Goal: Use online tool/utility: Utilize a website feature to perform a specific function

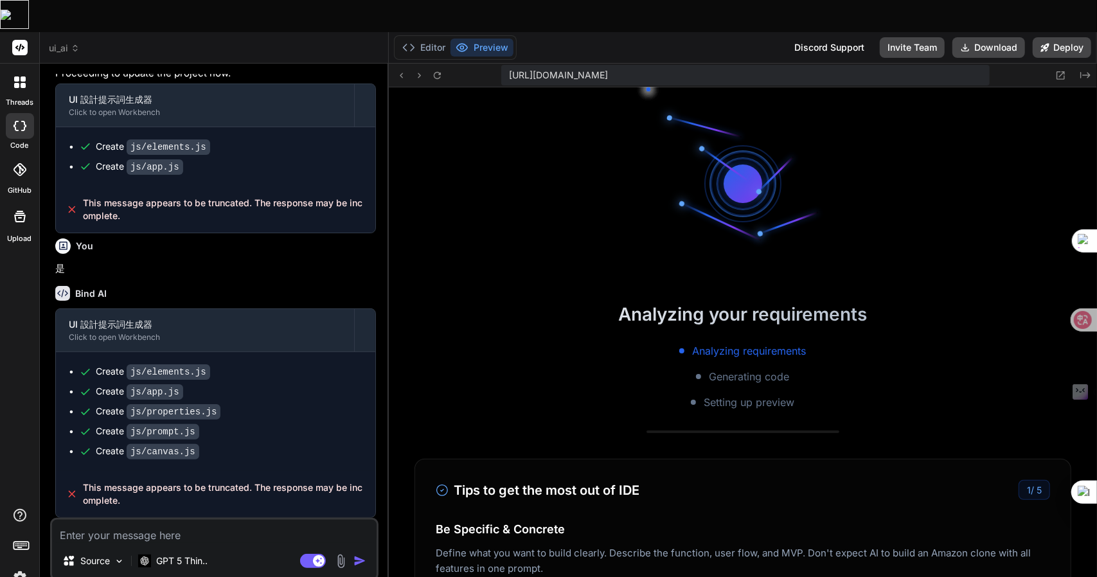
scroll to position [348, 0]
type textarea "x"
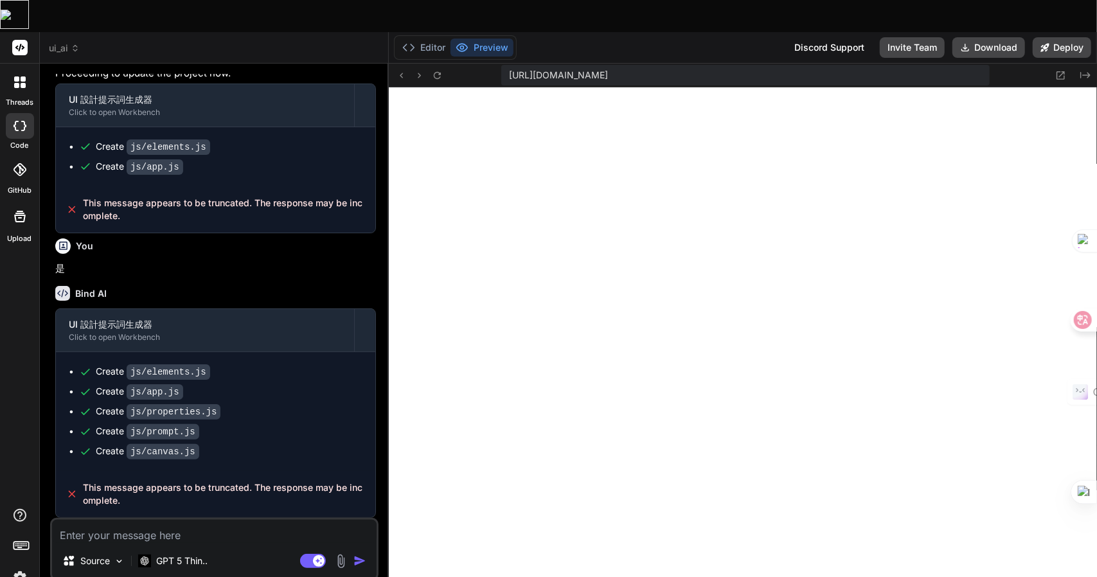
scroll to position [587, 0]
click at [125, 520] on textarea at bounding box center [214, 531] width 324 height 23
type textarea "卜"
type textarea "x"
type textarea "卜口"
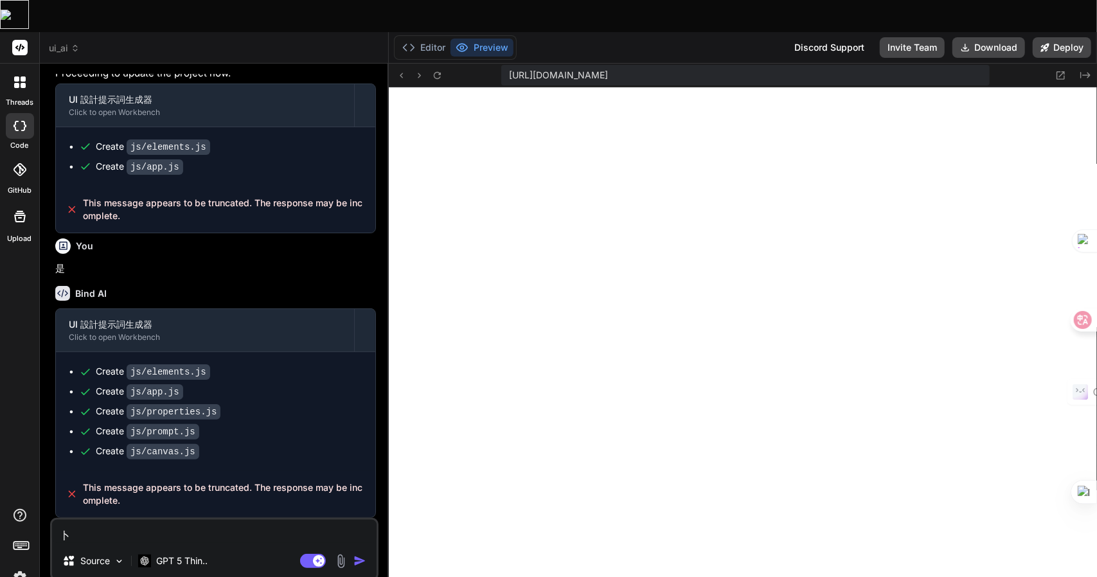
type textarea "x"
type textarea "卜口手"
type textarea "x"
type textarea "卜口手一"
type textarea "x"
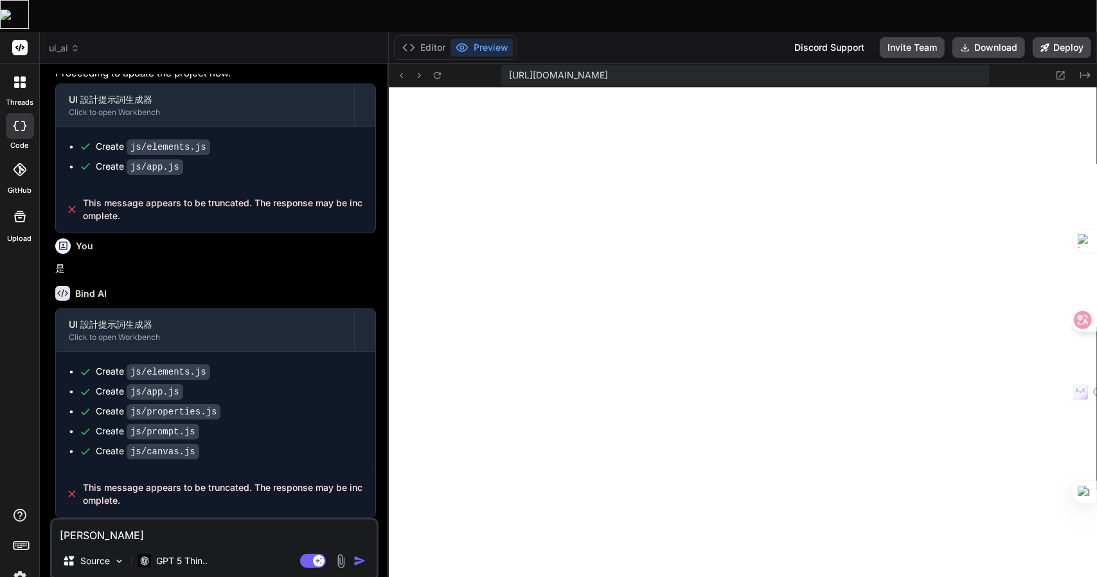
type textarea "卜口手一月"
type textarea "x"
type textarea "請"
type textarea "x"
type textarea "請女"
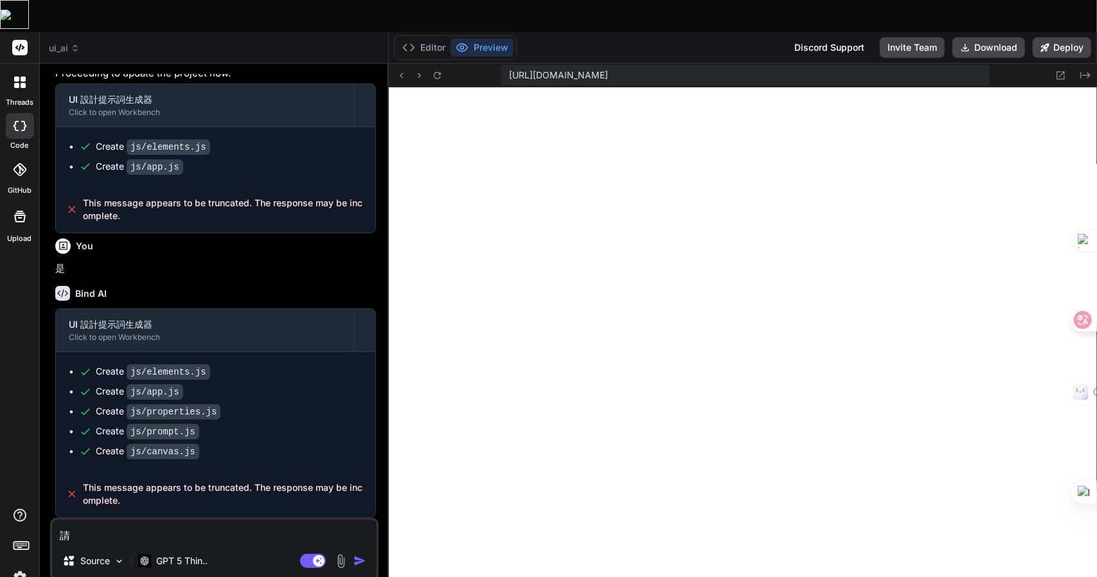
type textarea "x"
type textarea "請女火"
type textarea "x"
type textarea "請女火女"
type textarea "x"
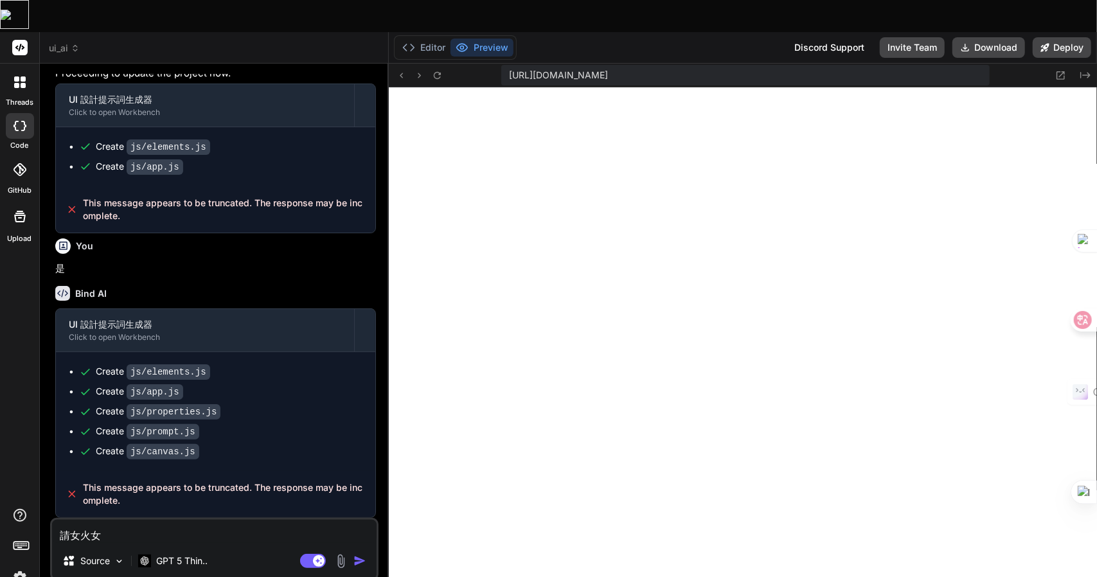
type textarea "請女火女火"
type textarea "x"
type textarea "請女火女火女"
type textarea "x"
type textarea "請継"
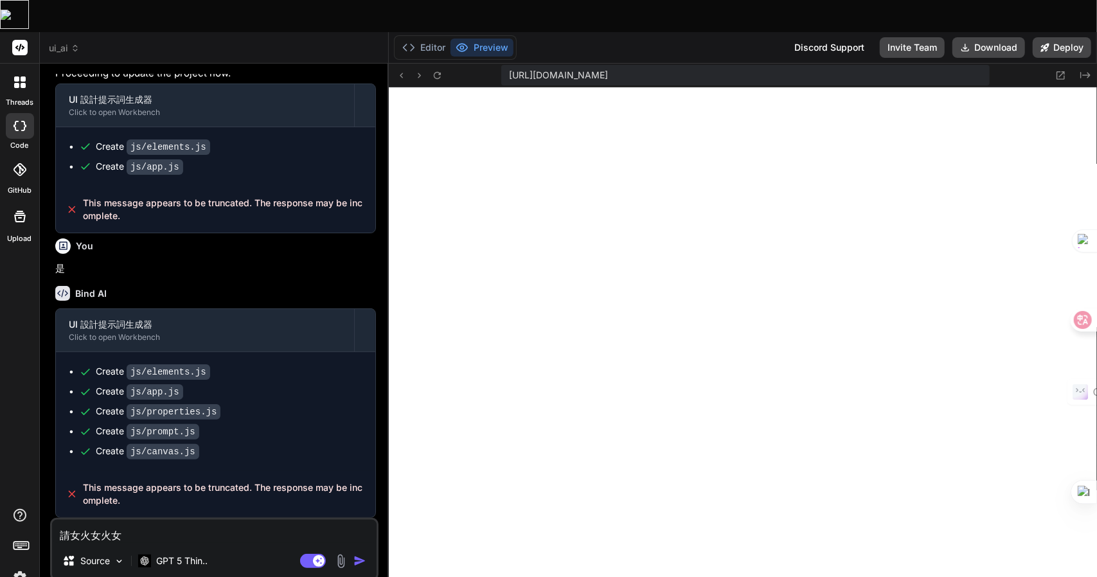
type textarea "x"
type textarea "請"
type textarea "x"
type textarea "請女"
type textarea "x"
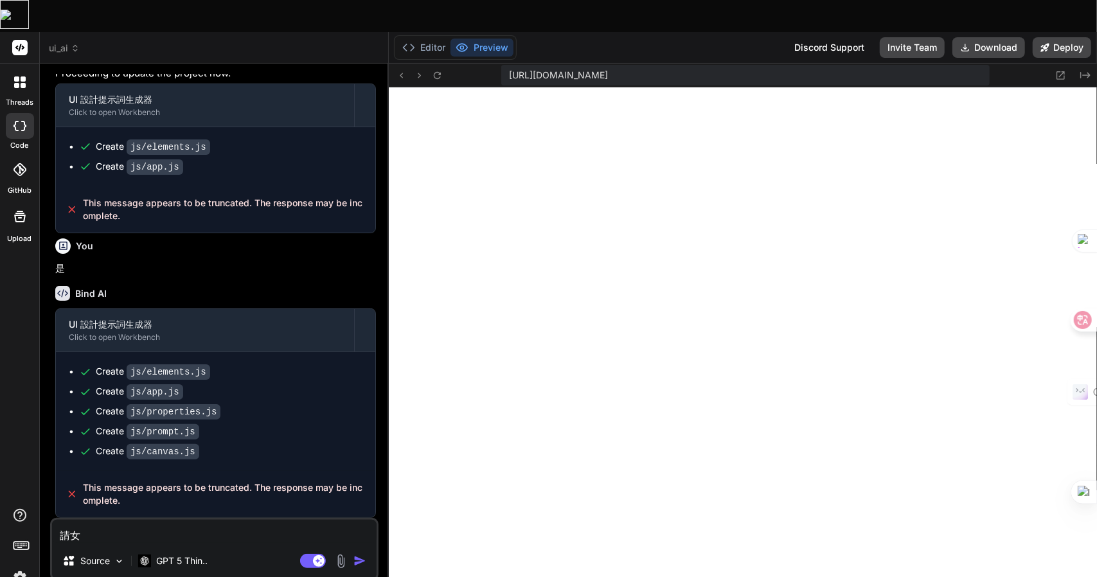
type textarea "請女火"
type textarea "x"
type textarea "請女火女"
type textarea "x"
type textarea "請女火女女"
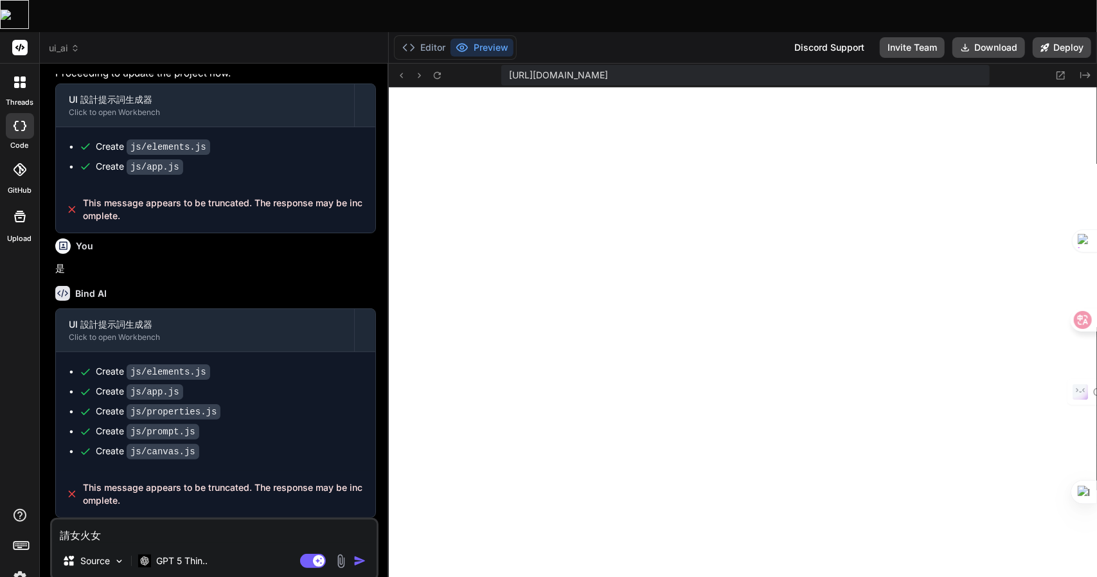
type textarea "x"
type textarea "請女火女女戈"
type textarea "x"
type textarea "請繼"
type textarea "x"
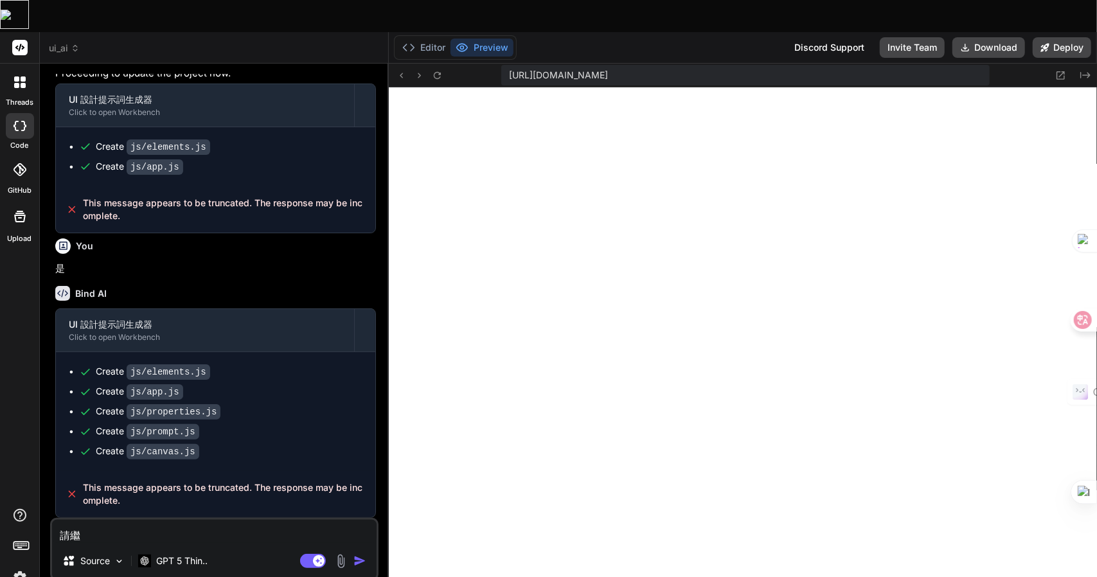
type textarea "請繼續"
type textarea "x"
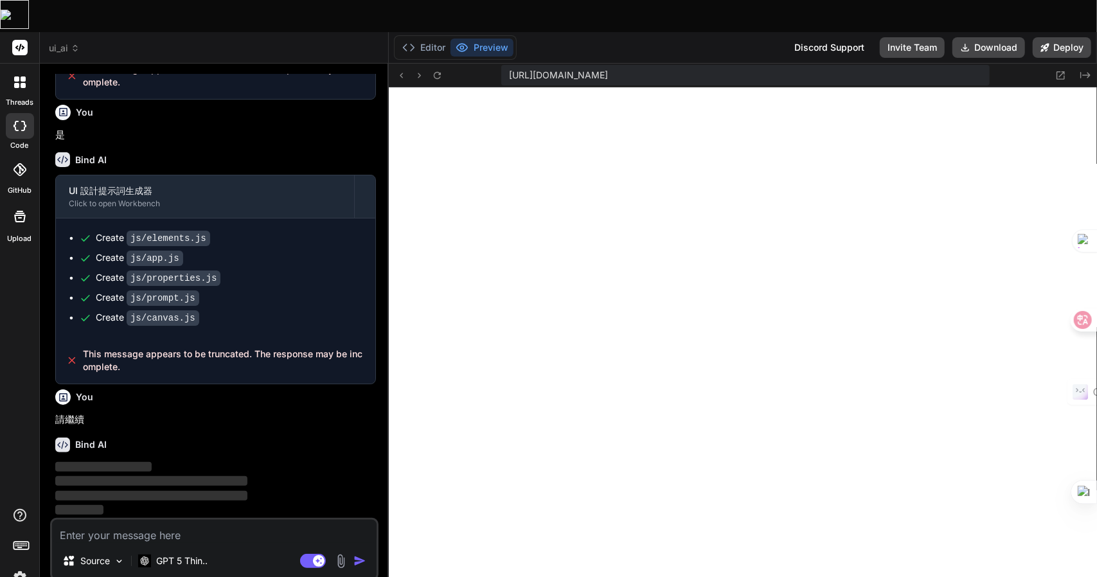
scroll to position [1985, 0]
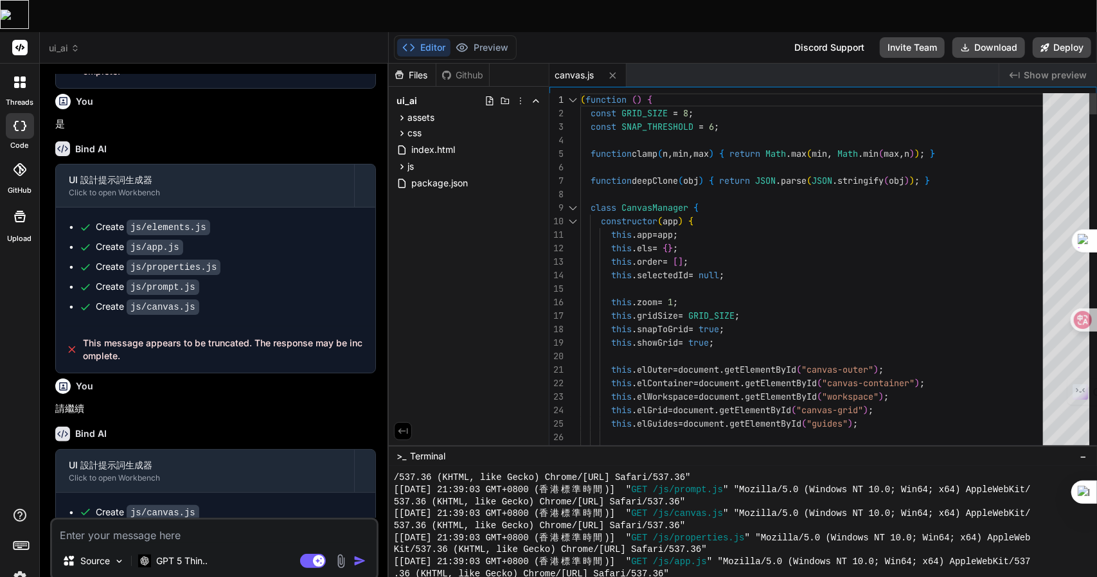
type textarea "x"
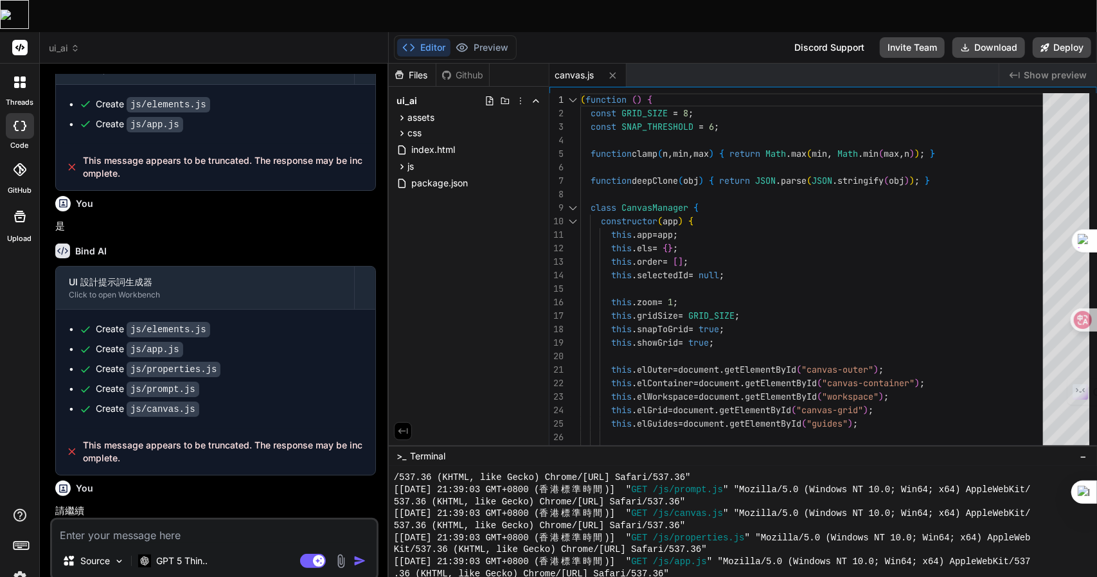
scroll to position [2010, 0]
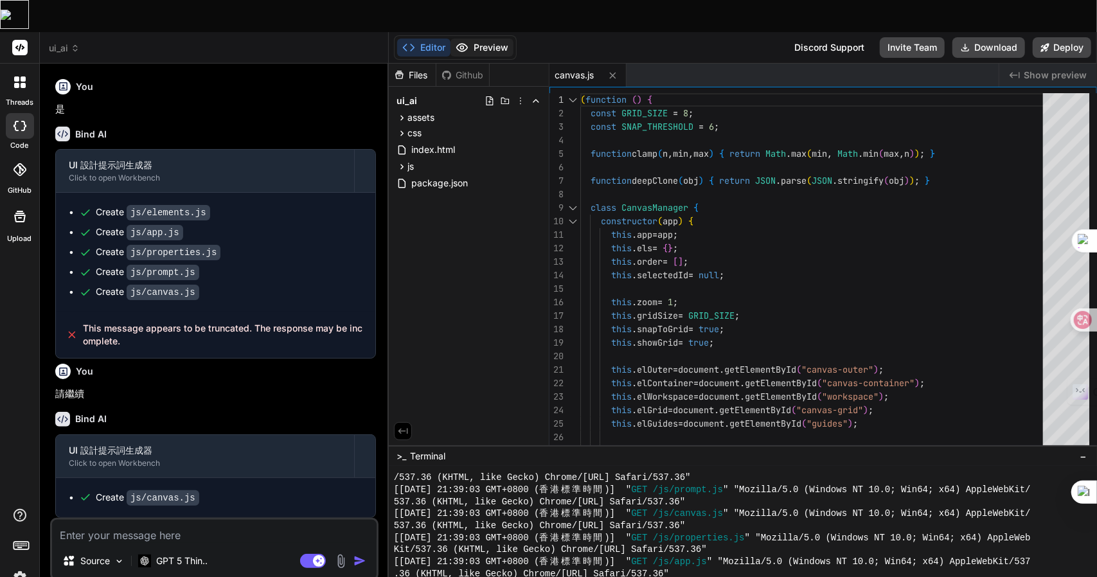
click at [483, 39] on button "Preview" at bounding box center [481, 48] width 63 height 18
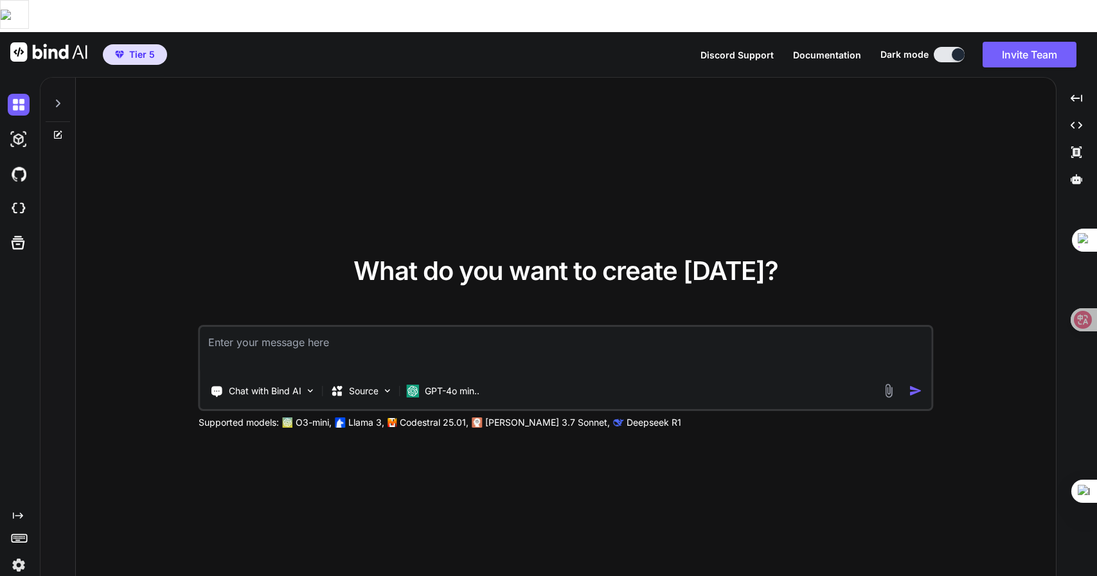
type textarea "x"
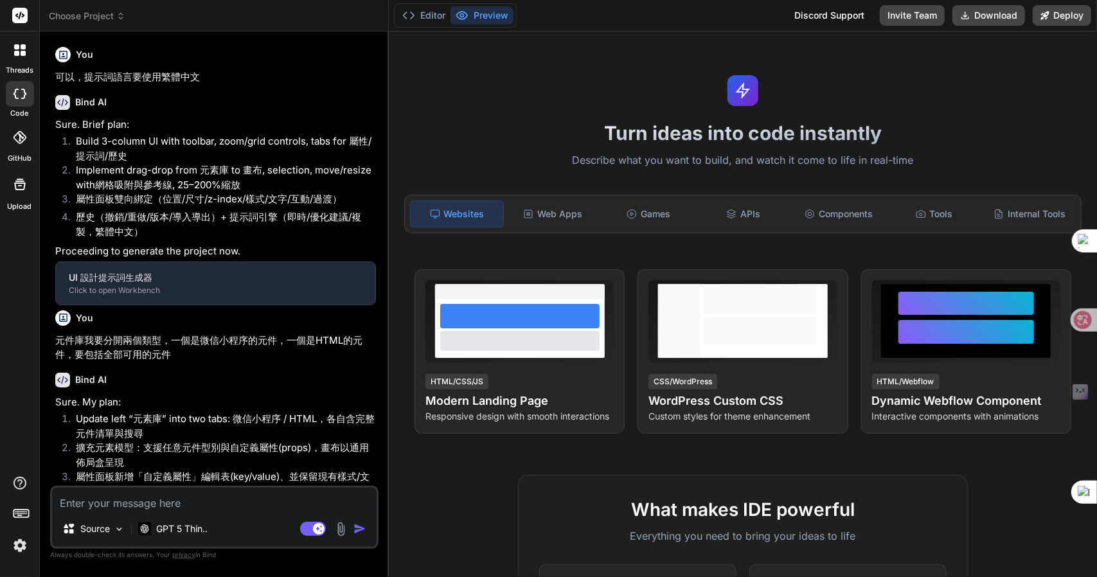
type textarea "x"
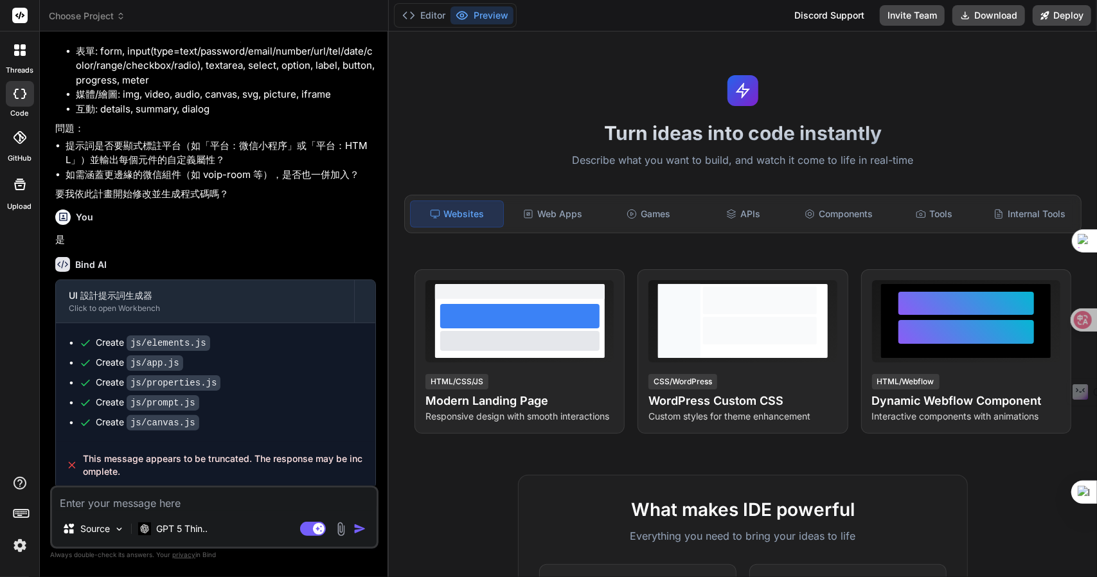
scroll to position [1188, 0]
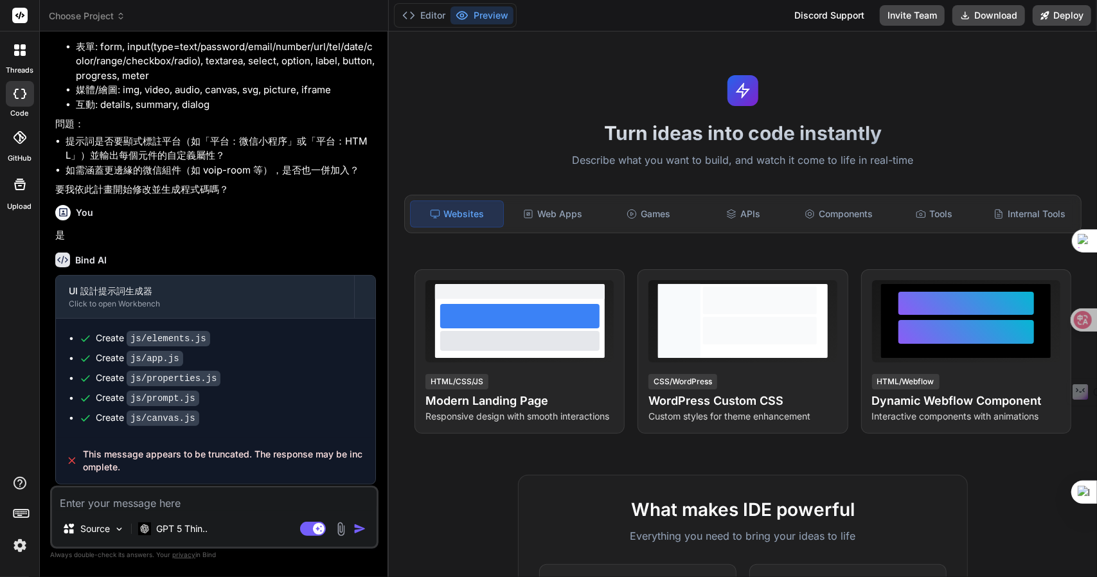
click at [124, 243] on p "是" at bounding box center [215, 235] width 321 height 15
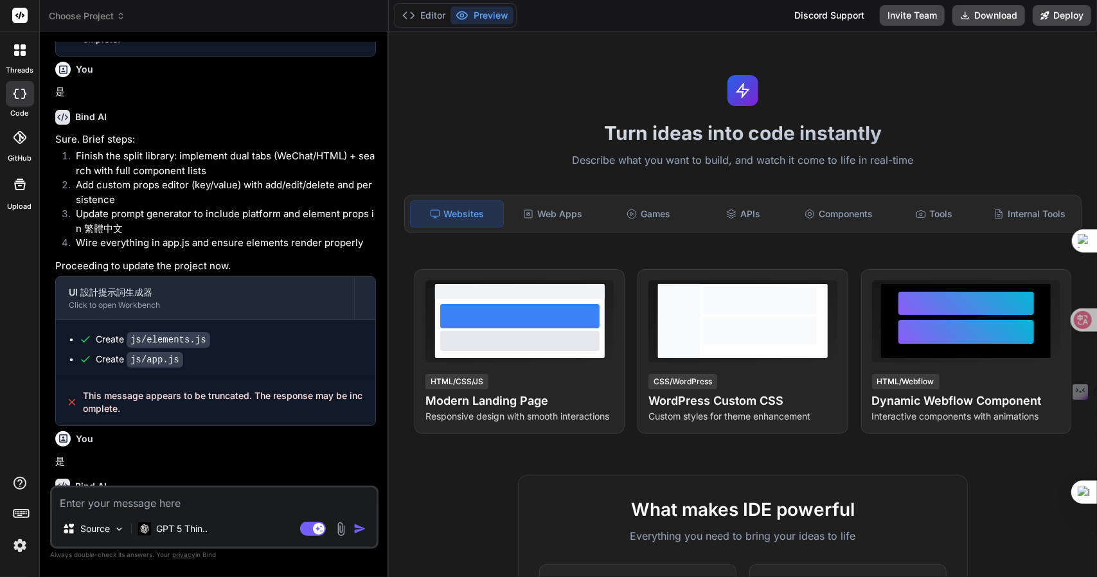
scroll to position [1729, 0]
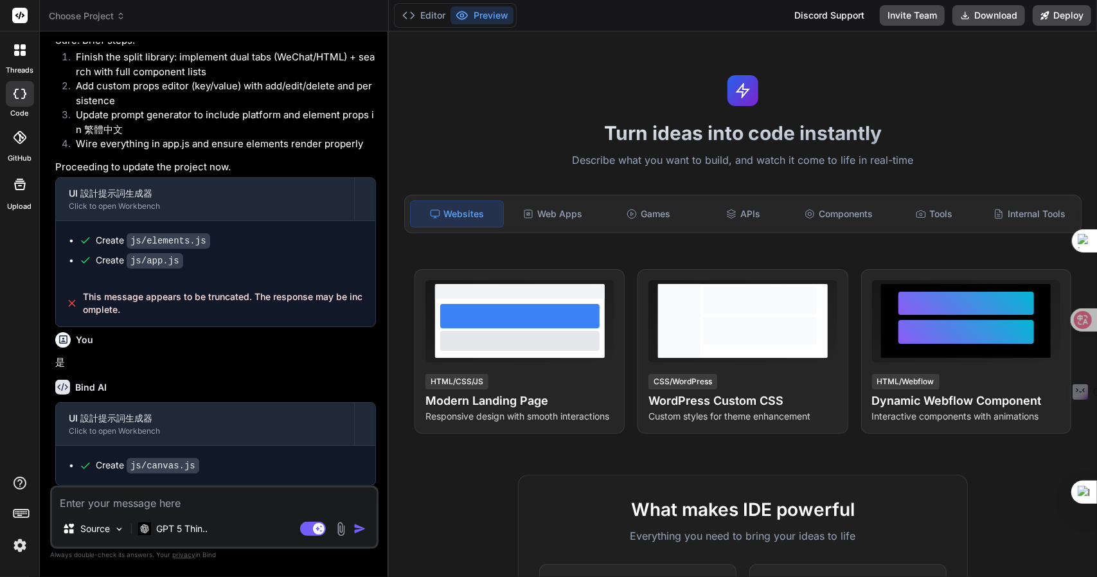
click at [165, 504] on textarea at bounding box center [214, 499] width 324 height 23
type textarea "卜"
type textarea "x"
type textarea "卜口"
type textarea "x"
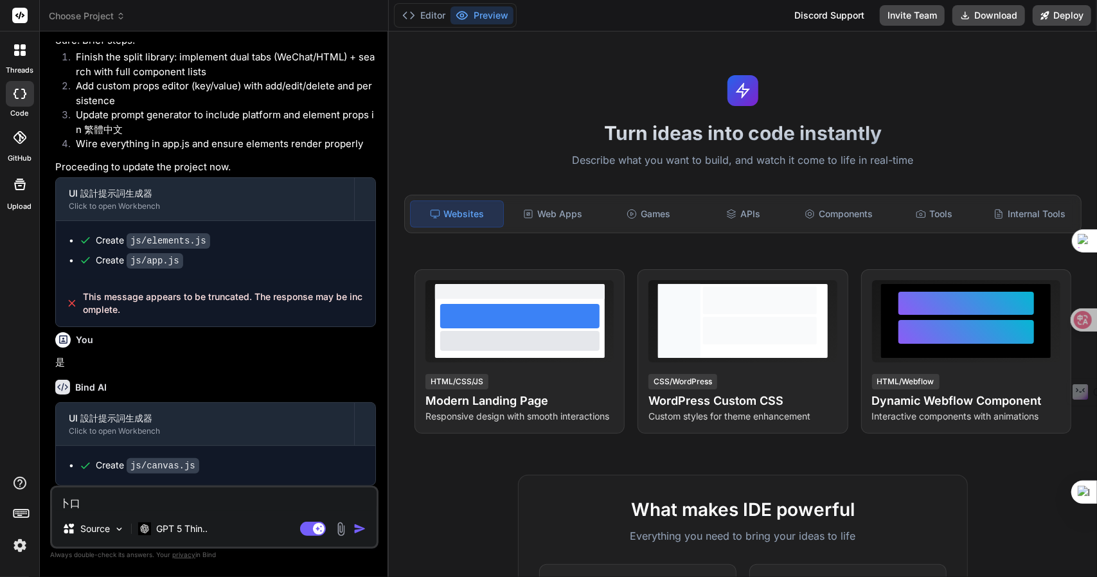
type textarea "卜口手"
type textarea "x"
type textarea "卜口手一"
type textarea "x"
type textarea "卜口手一月"
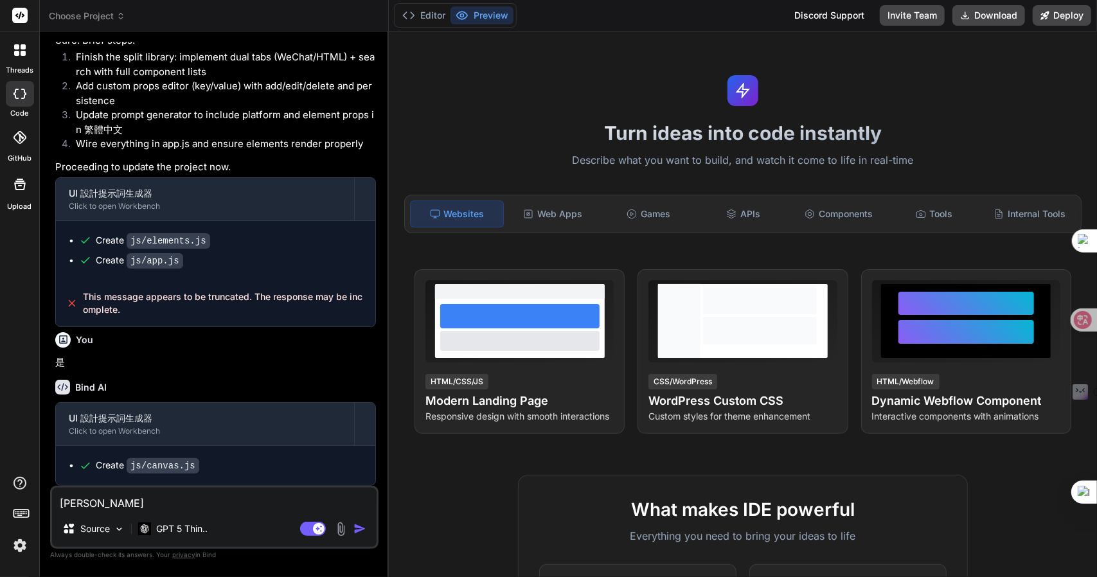
type textarea "x"
type textarea "請"
type textarea "x"
type textarea "請"
click at [103, 12] on span "Choose Project" at bounding box center [87, 16] width 76 height 13
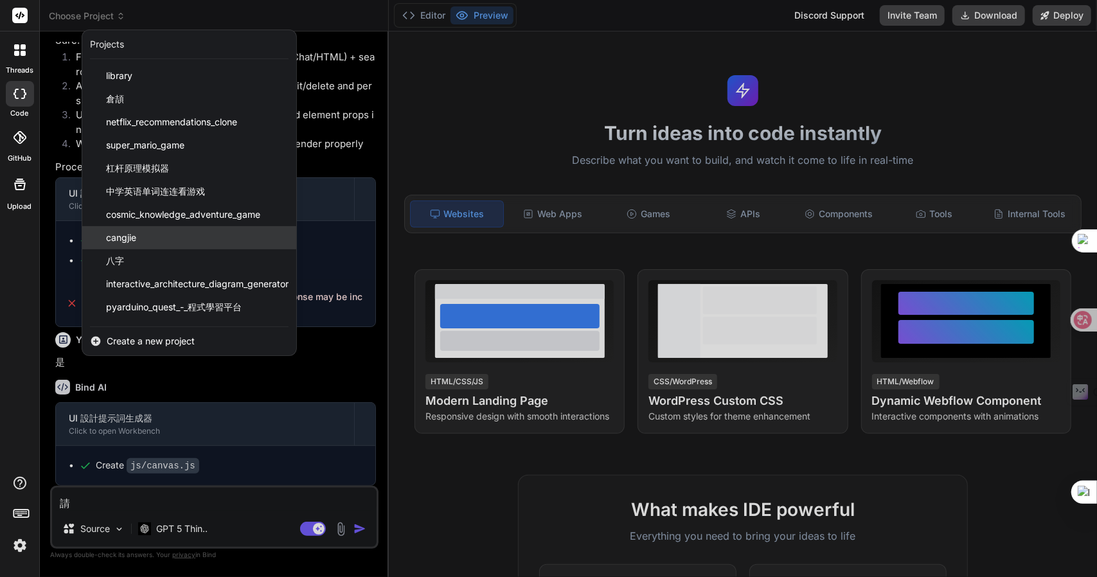
scroll to position [67, 0]
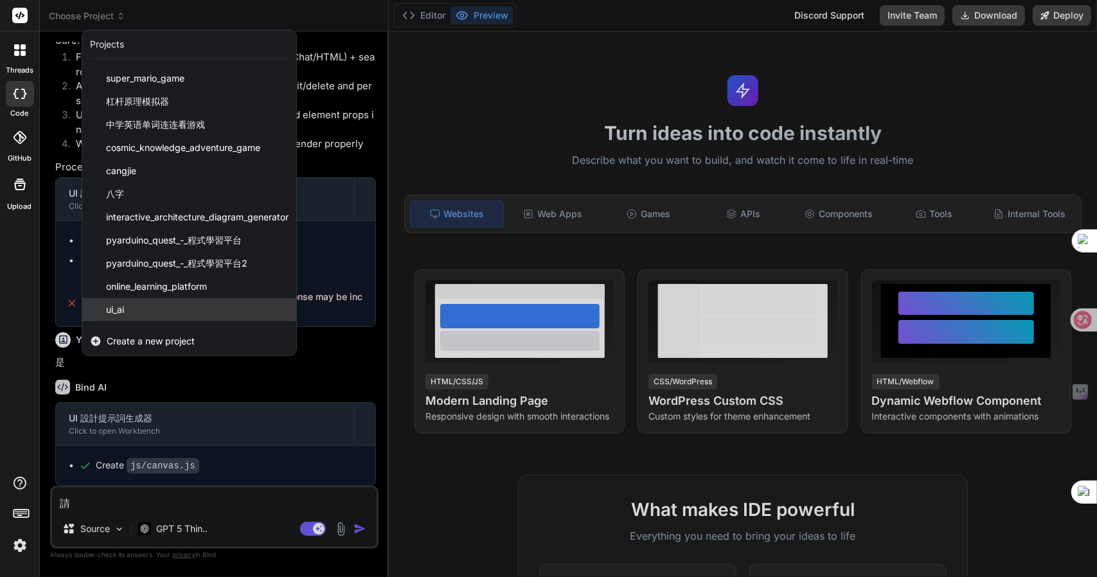
click at [149, 304] on div "ui_ai" at bounding box center [189, 309] width 214 height 23
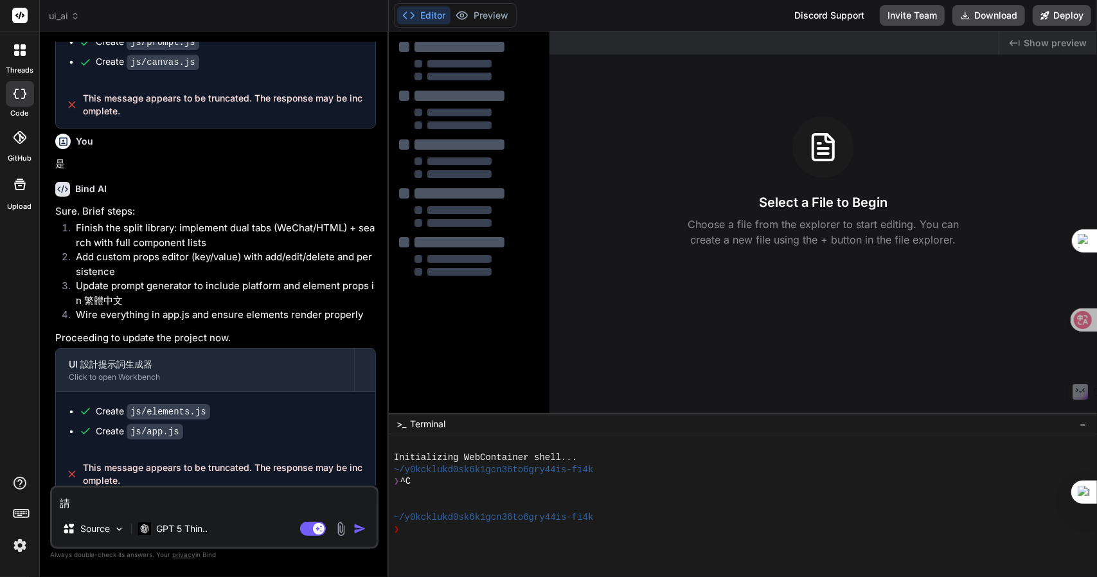
scroll to position [1729, 0]
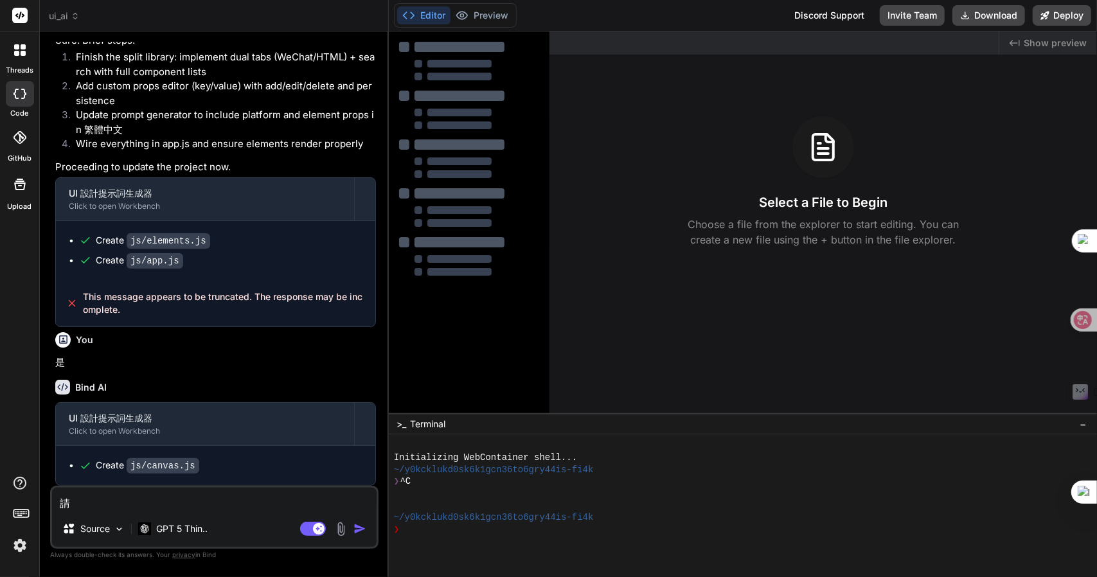
click at [102, 507] on textarea "請" at bounding box center [214, 499] width 324 height 23
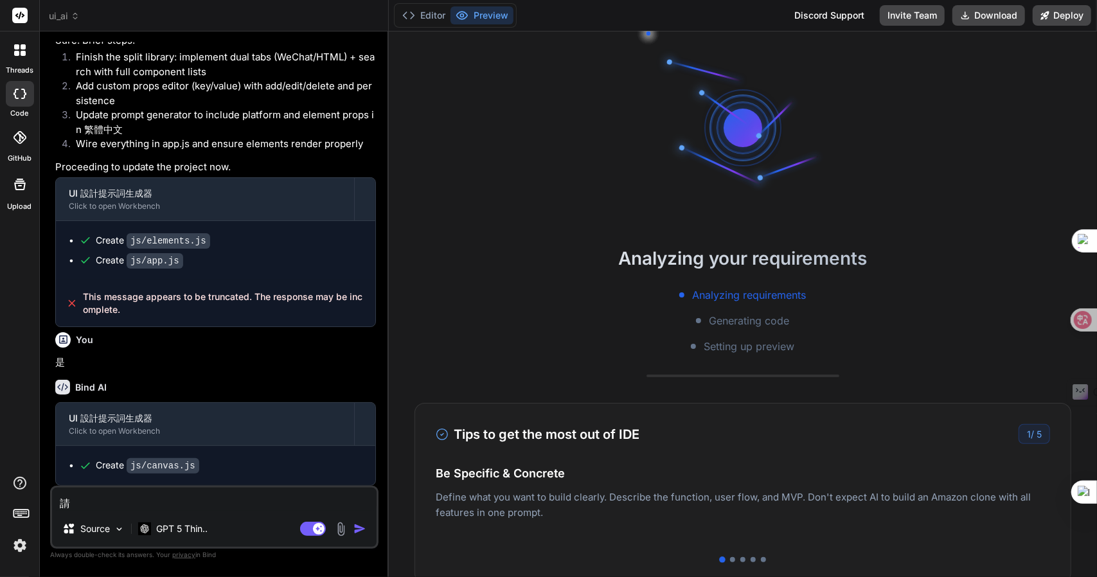
type textarea "x"
type textarea "請女"
type textarea "x"
type textarea "請女火"
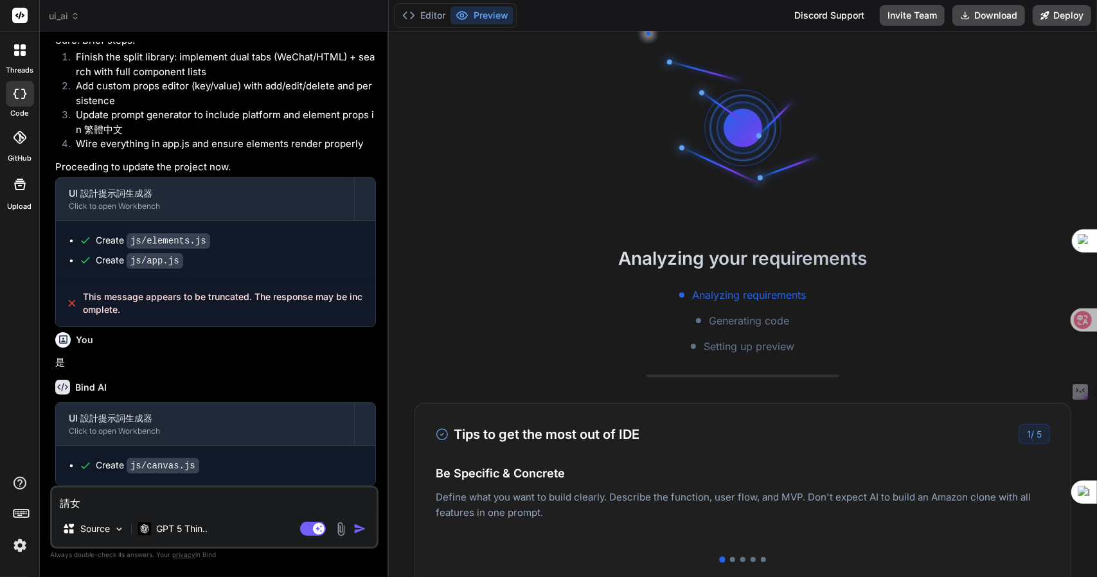
type textarea "x"
type textarea "請女火女"
type textarea "x"
type textarea "請女火女戈"
type textarea "x"
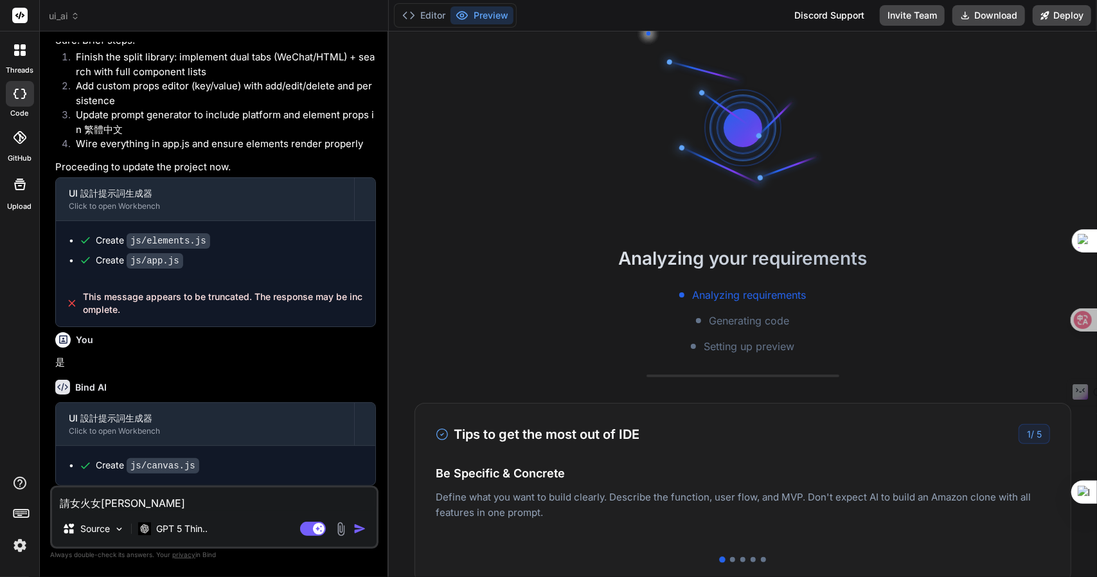
type textarea "請女火女戈戈"
type textarea "x"
type textarea "請"
type textarea "x"
type textarea "請女"
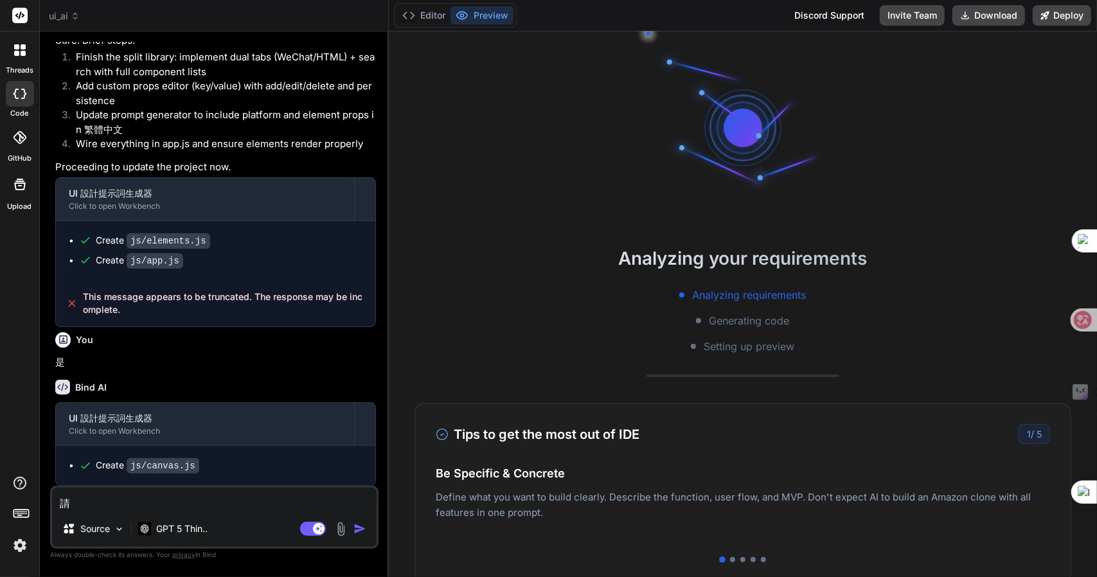
type textarea "x"
type textarea "請女火"
type textarea "x"
type textarea "請女火女"
type textarea "x"
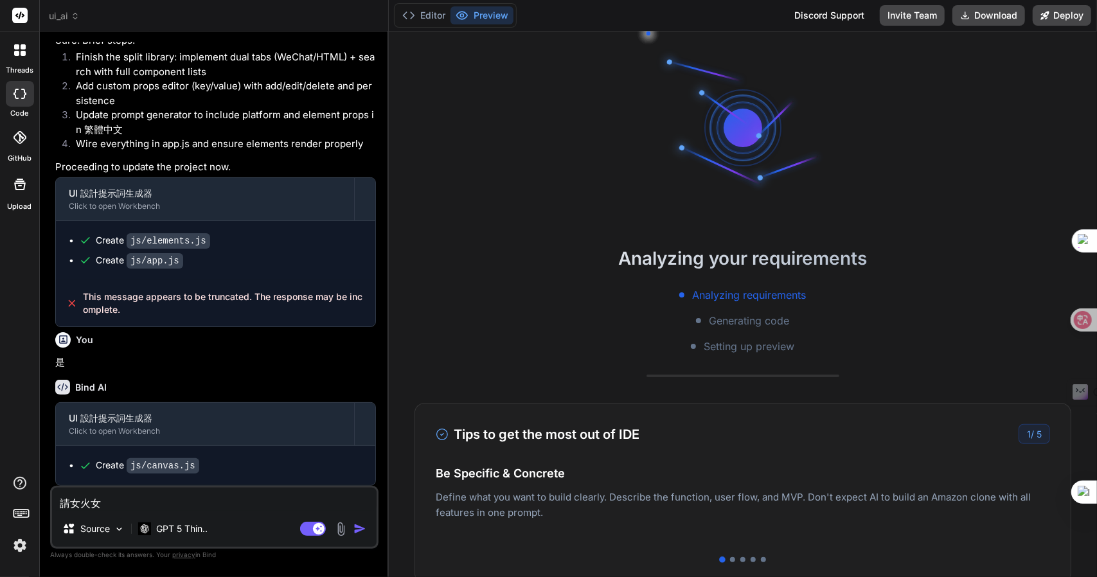
type textarea "請女火女[PERSON_NAME]"
type textarea "x"
type textarea "請女火女[PERSON_NAME]戈"
type textarea "x"
type textarea "請"
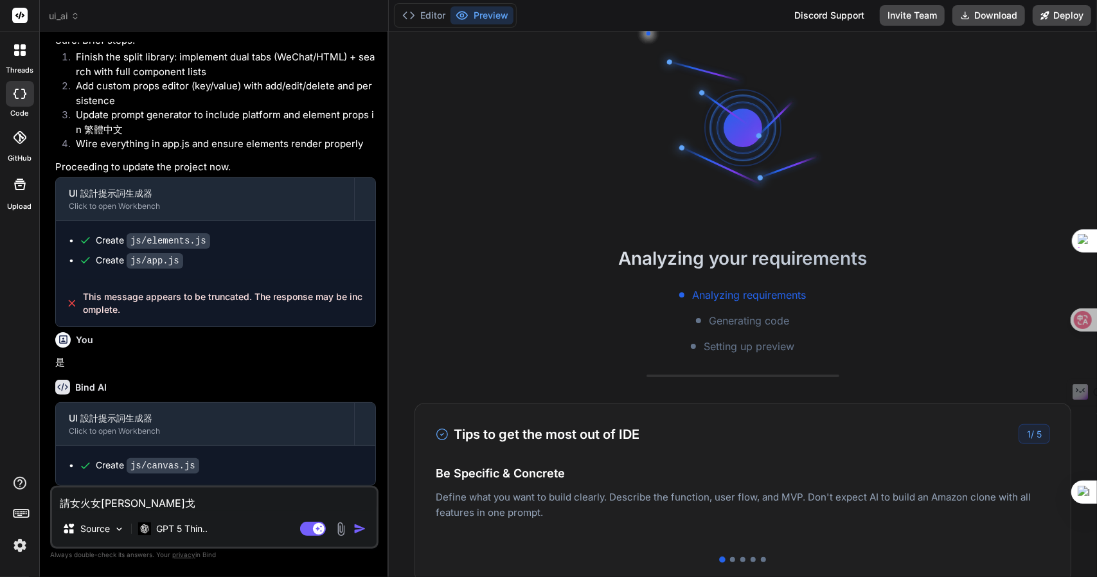
type textarea "x"
type textarea "請女"
type textarea "x"
type textarea "請女火"
type textarea "x"
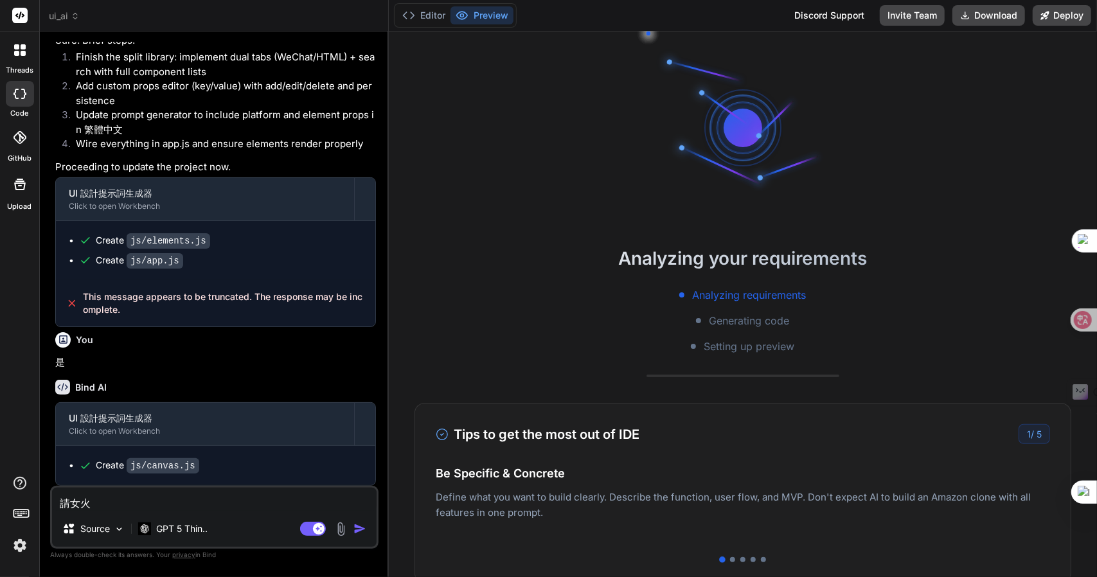
type textarea "請女火女"
type textarea "x"
type textarea "請女火女[PERSON_NAME]"
type textarea "x"
type textarea "請"
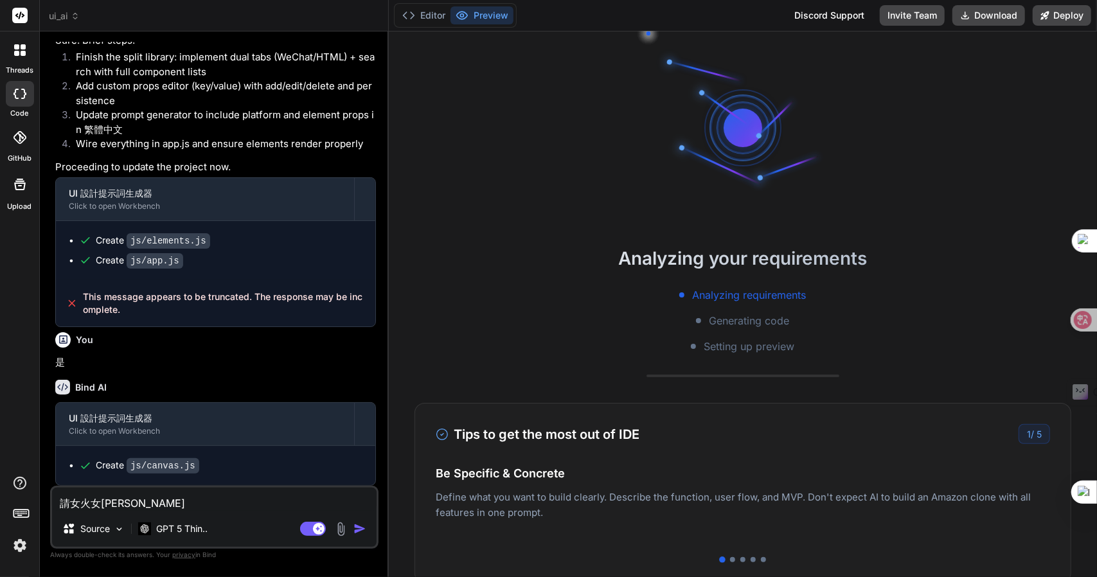
type textarea "x"
type textarea "請女"
type textarea "x"
type textarea "請女火"
type textarea "x"
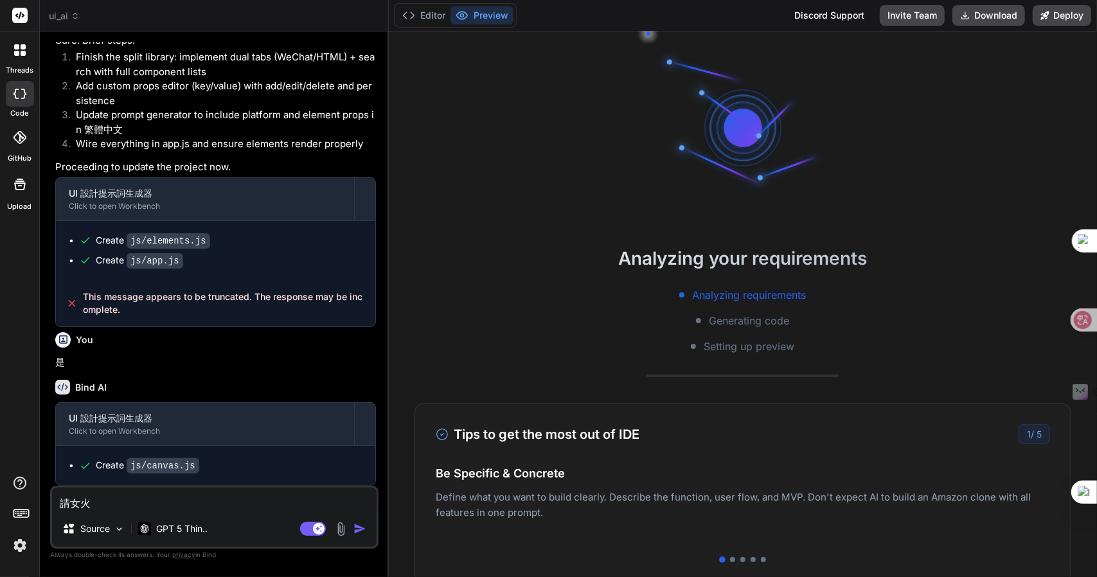
type textarea "請女火女"
type textarea "x"
type textarea "請女火女[PERSON_NAME]"
type textarea "x"
type textarea "請女火女[PERSON_NAME]戈"
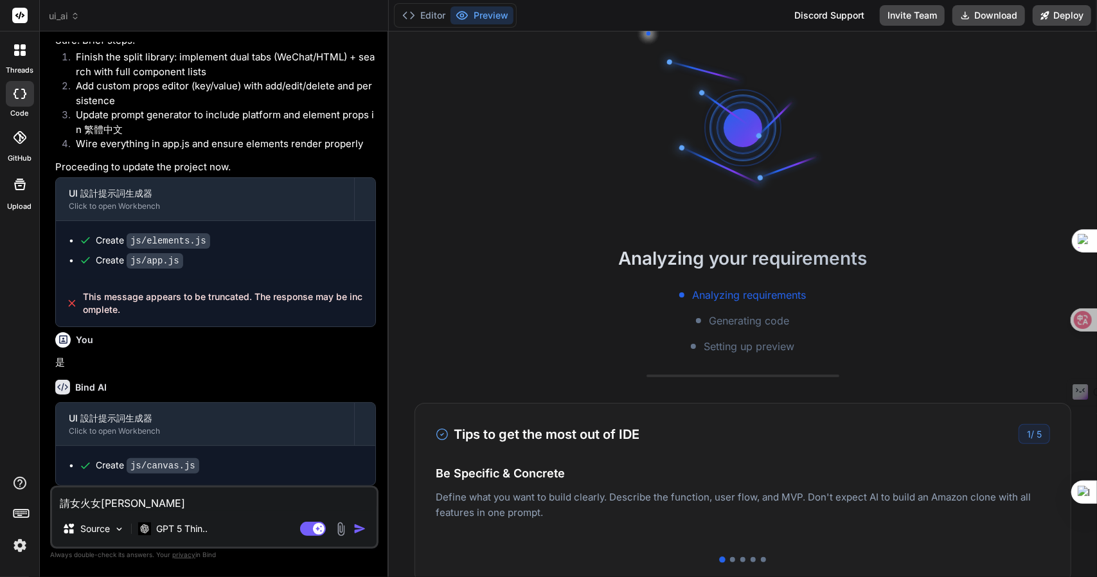
type textarea "x"
type textarea "請"
type textarea "x"
type textarea "請女"
type textarea "x"
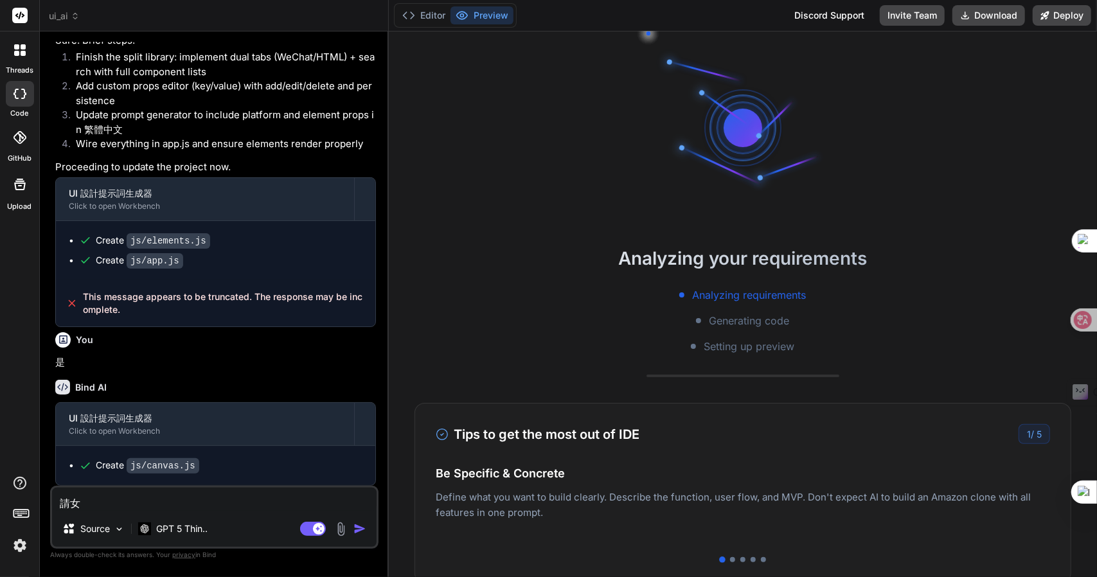
type textarea "請女火"
type textarea "x"
type textarea "請女火女"
type textarea "x"
type textarea "請女火女女"
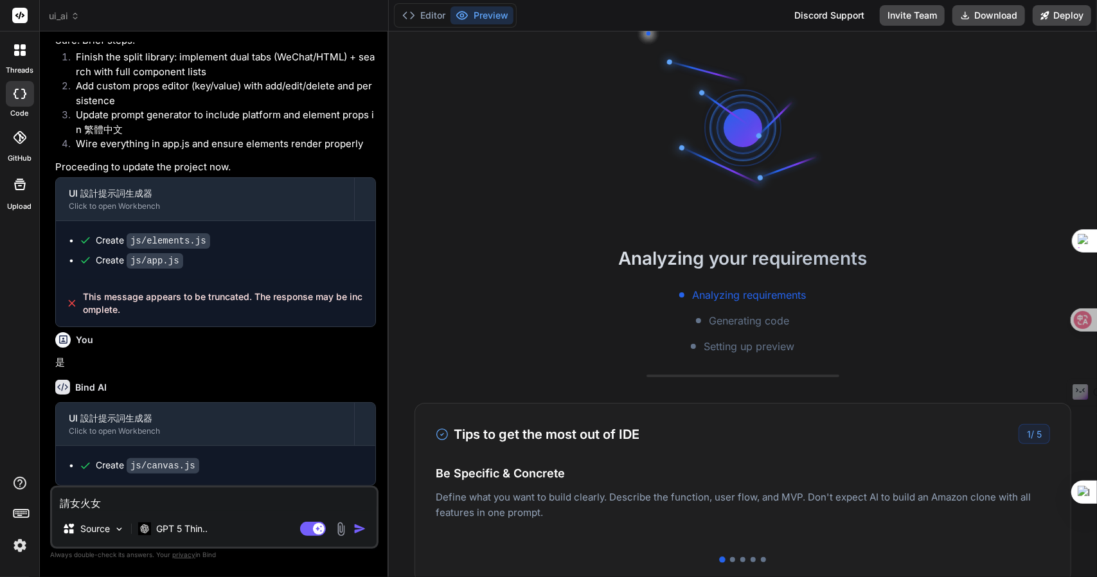
type textarea "x"
type textarea "請女火女女[PERSON_NAME]"
type textarea "x"
type textarea "請繼"
type textarea "x"
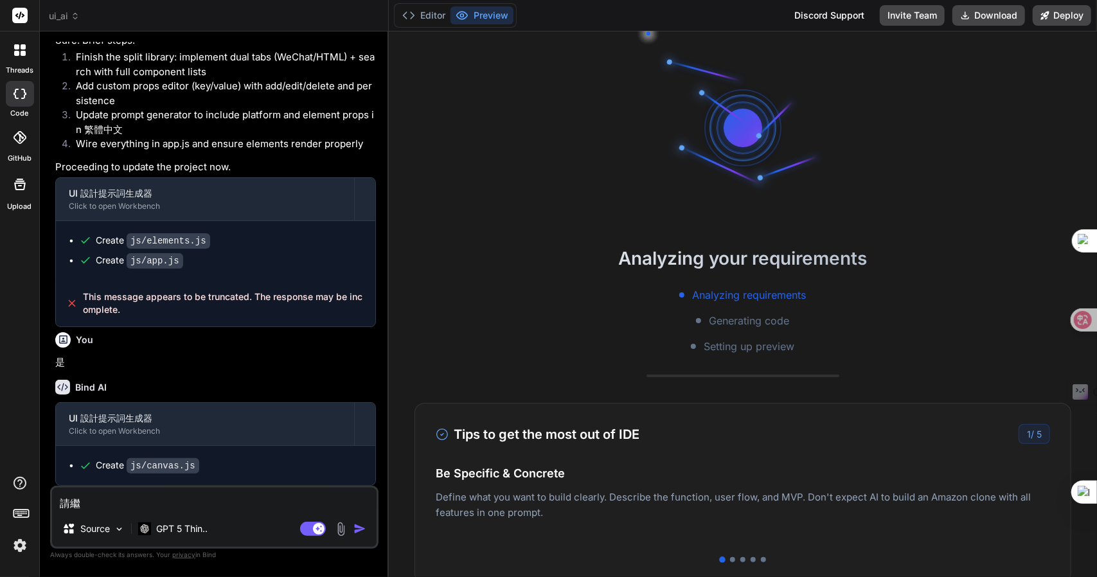
type textarea "請繼女"
type textarea "x"
type textarea "請繼女火"
type textarea "x"
type textarea "請繼女火土"
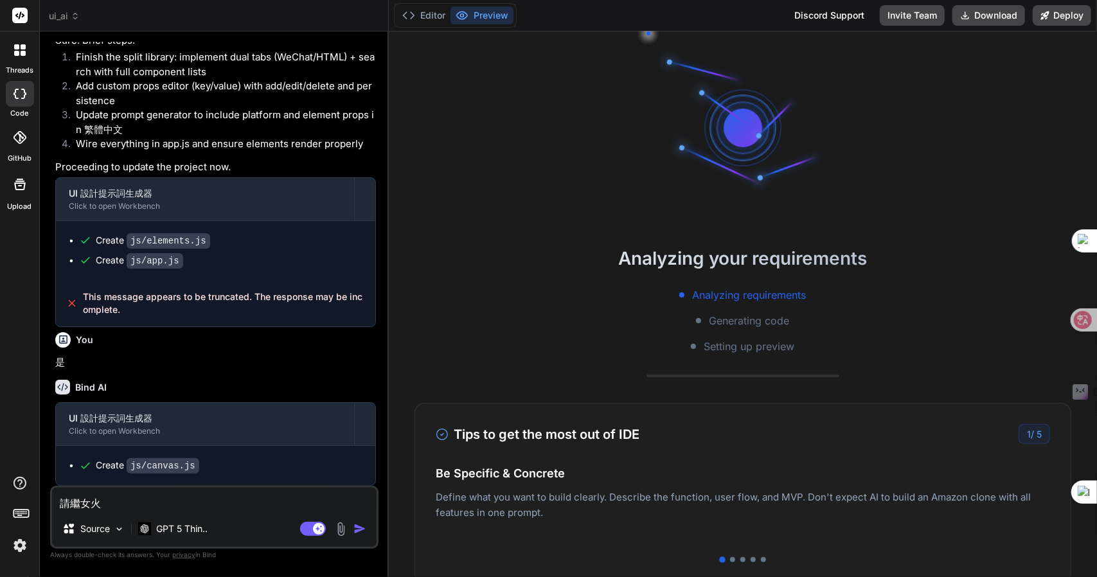
type textarea "x"
type textarea "請繼女火[PERSON_NAME]"
type textarea "x"
type textarea "請繼女火[PERSON_NAME]"
type textarea "x"
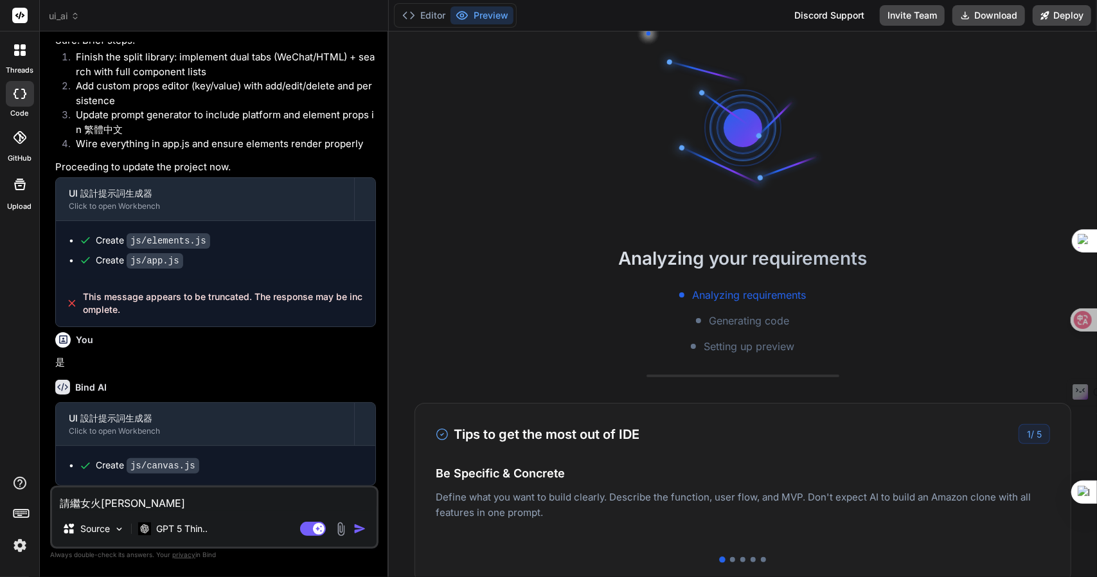
type textarea "請繼續"
type textarea "x"
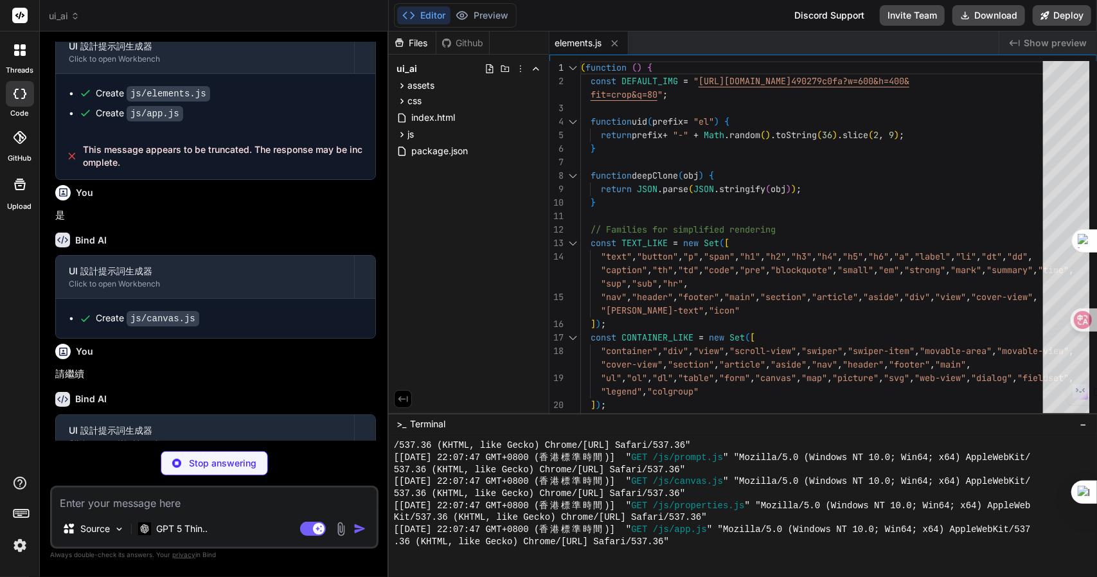
scroll to position [1951, 0]
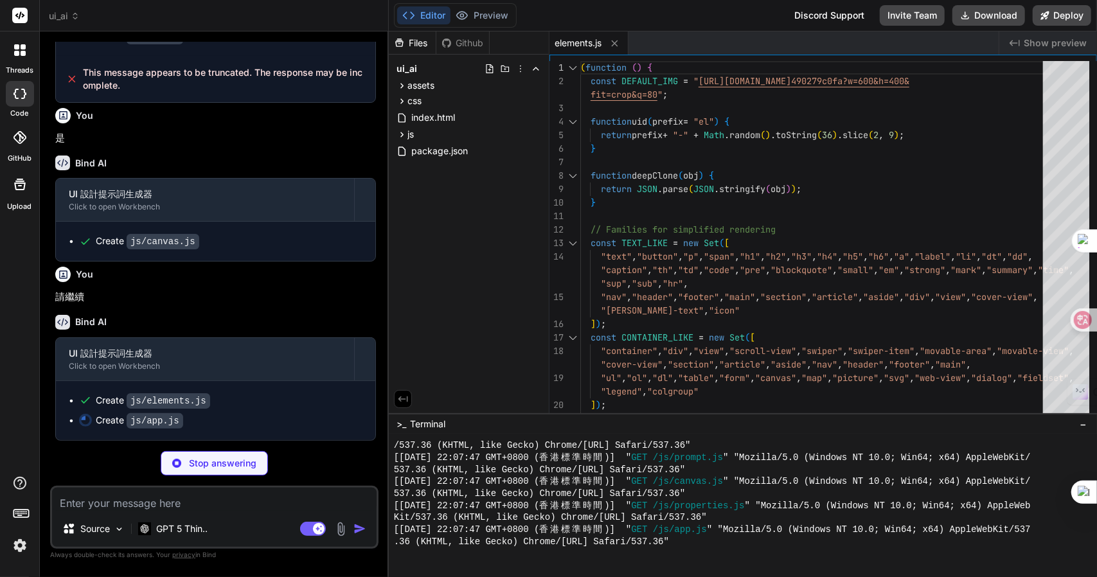
type textarea "x"
type textarea "}); })();"
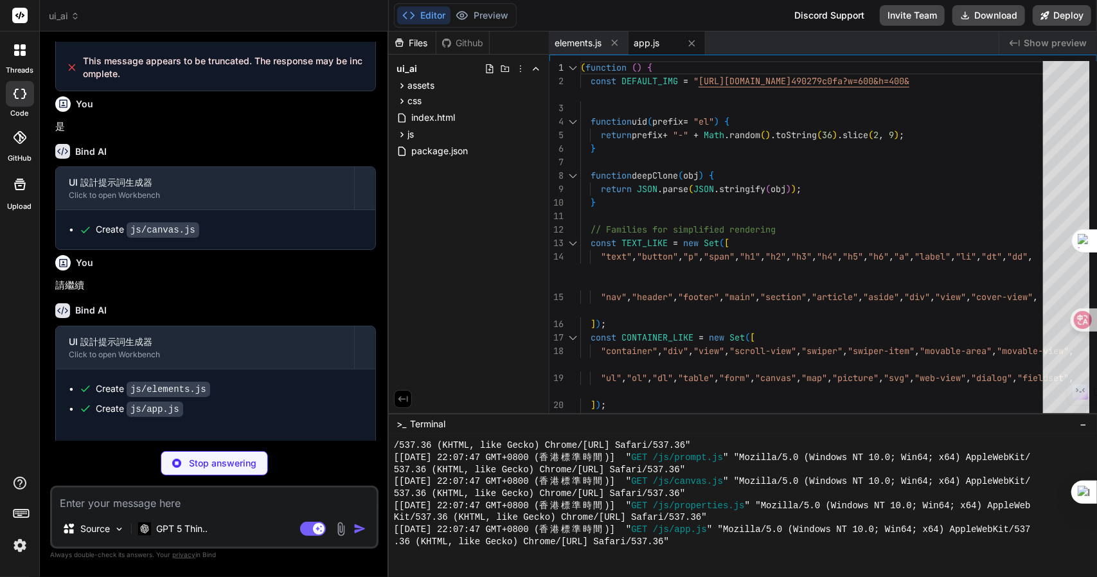
type textarea "x"
type textarea "window.PropertiesPanel = PropertiesPanel; })();"
type textarea "x"
type textarea "} } window.PromptGenerator = PromptGenerator; })();"
type textarea "x"
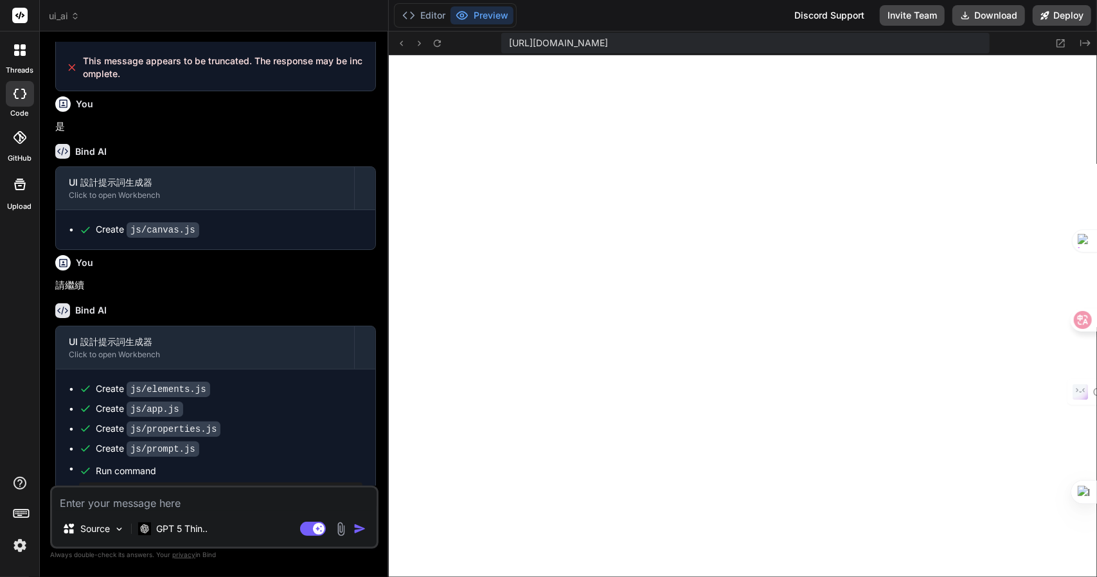
scroll to position [1992, 0]
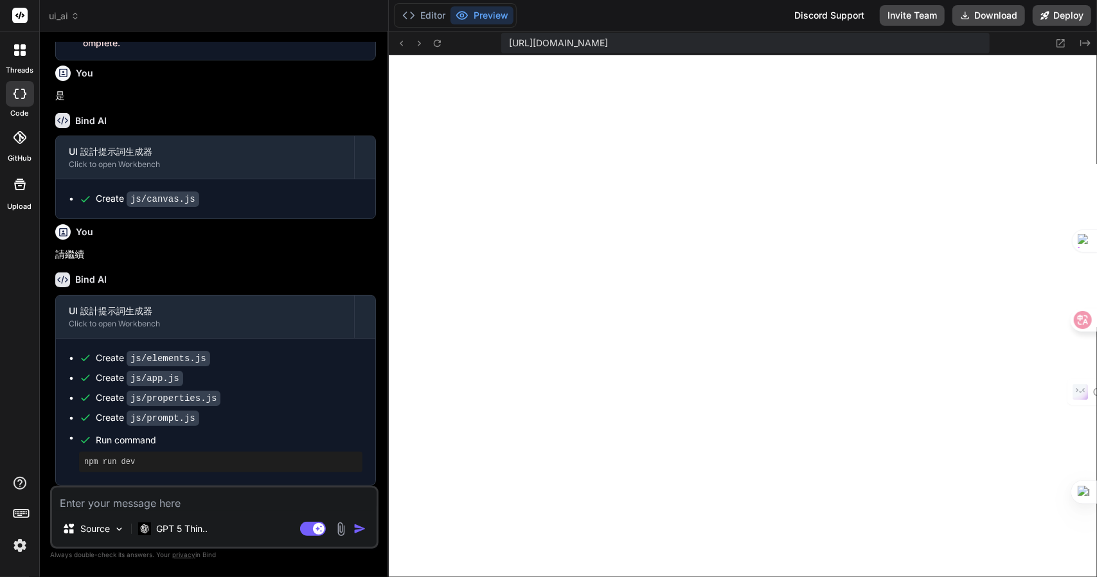
click at [166, 494] on textarea at bounding box center [214, 499] width 324 height 23
type textarea "竹"
type textarea "x"
type textarea "竹手"
type textarea "x"
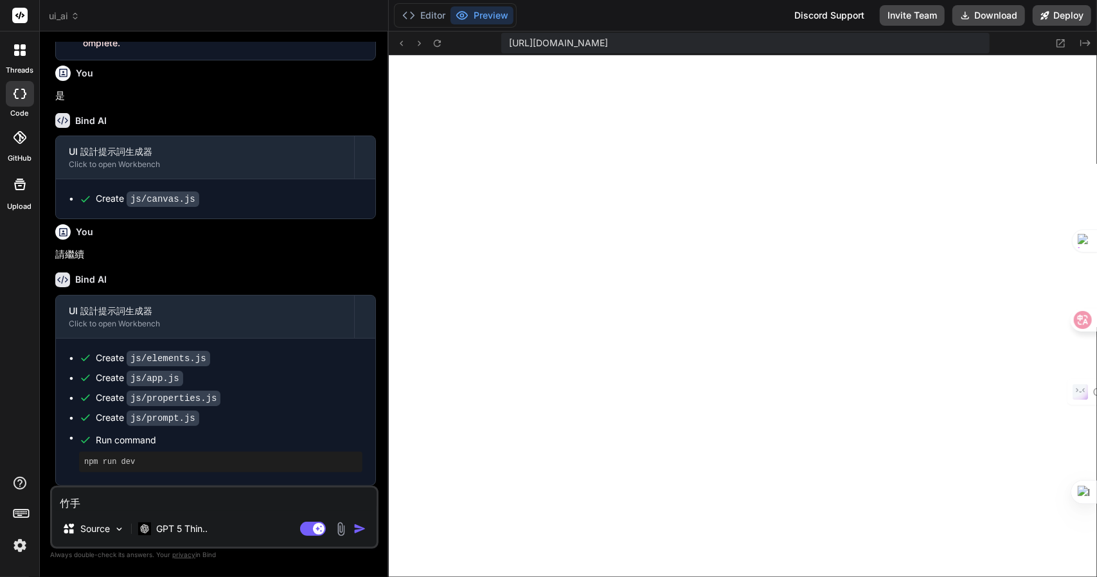
type textarea "竹手戈"
type textarea "x"
type textarea "我"
type textarea "x"
type textarea "我木"
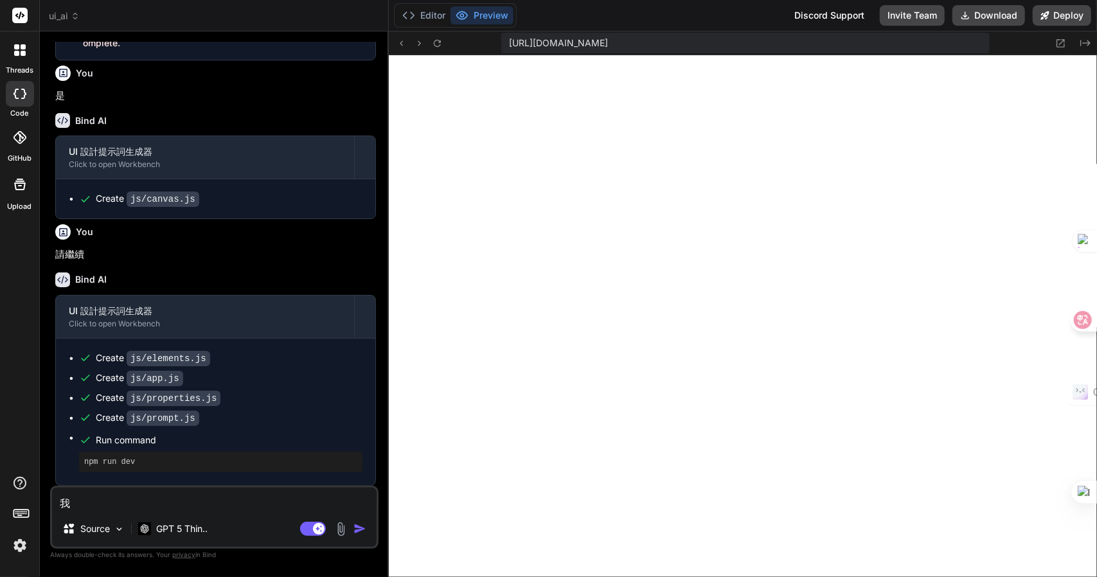
type textarea "x"
type textarea "我木山"
type textarea "x"
type textarea "我木山心"
type textarea "x"
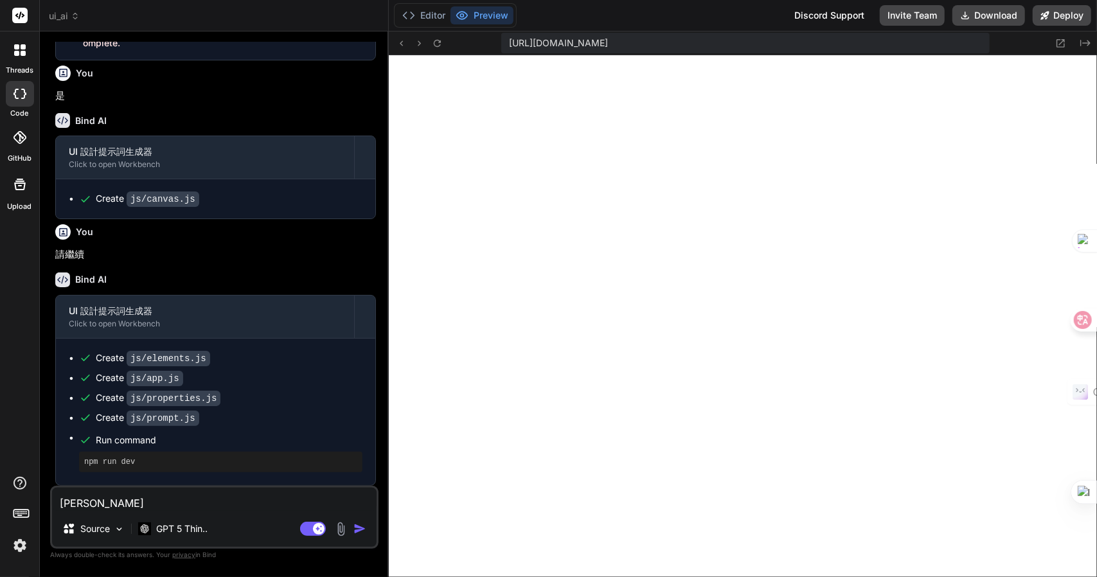
type textarea "我想"
type textarea "x"
type textarea "我想一"
type textarea "x"
type textarea "我想一一"
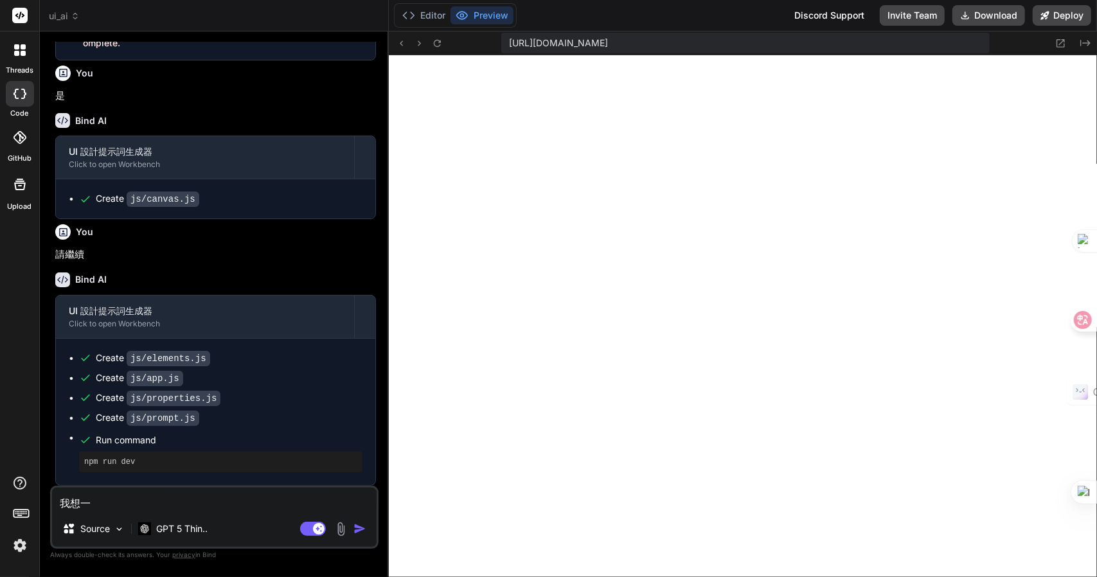
type textarea "x"
type textarea "我想一一山"
type textarea "x"
type textarea "我想元"
type textarea "x"
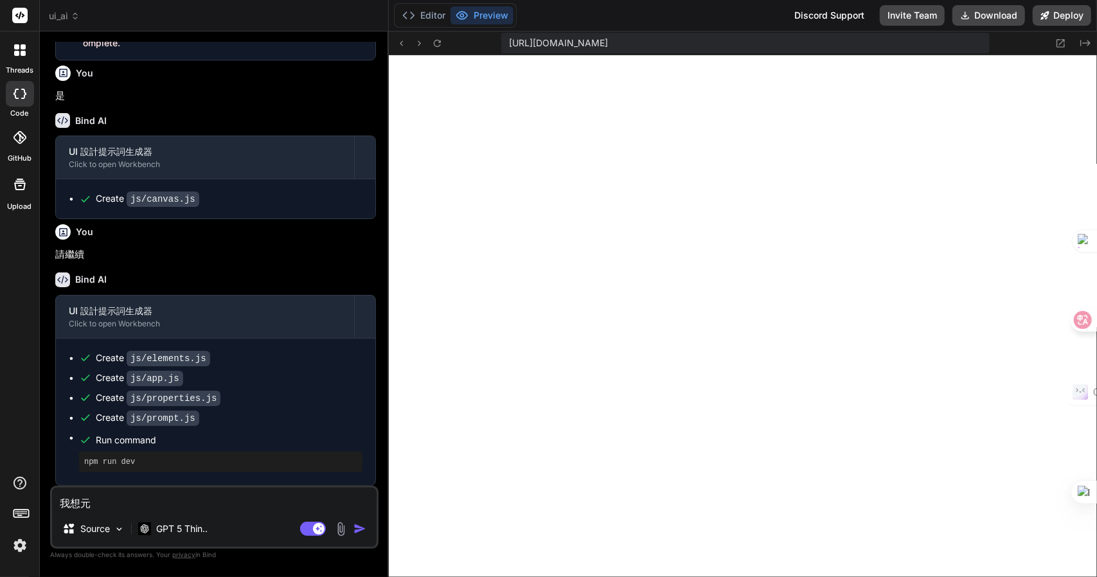
type textarea "我想元人"
type textarea "x"
type textarea "我想元人竹"
type textarea "x"
type textarea "我想元人竹手"
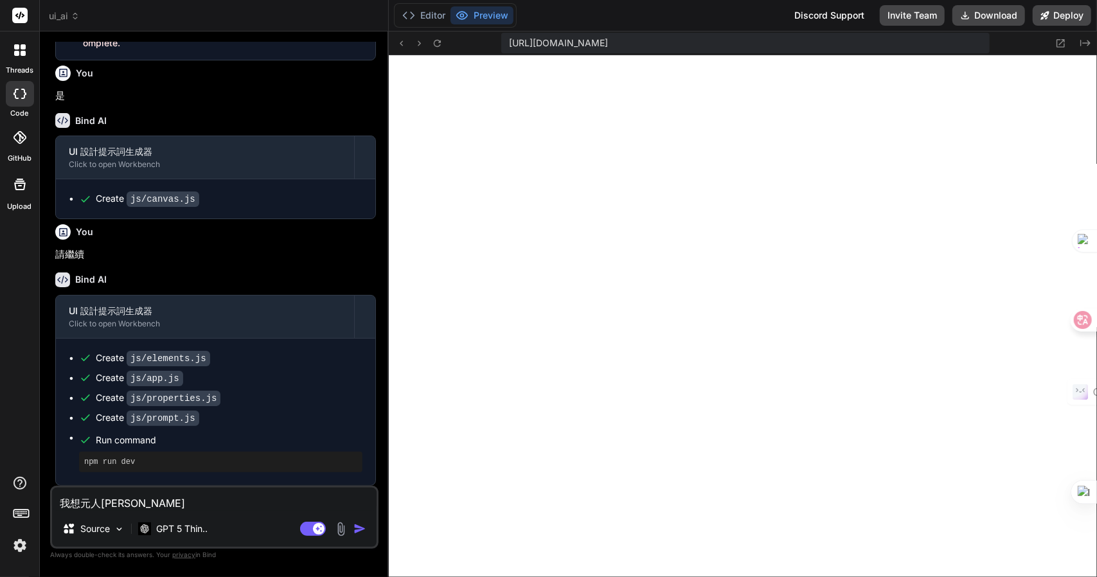
type textarea "x"
type textarea "我想元件"
type textarea "x"
type textarea "我想元件日"
type textarea "x"
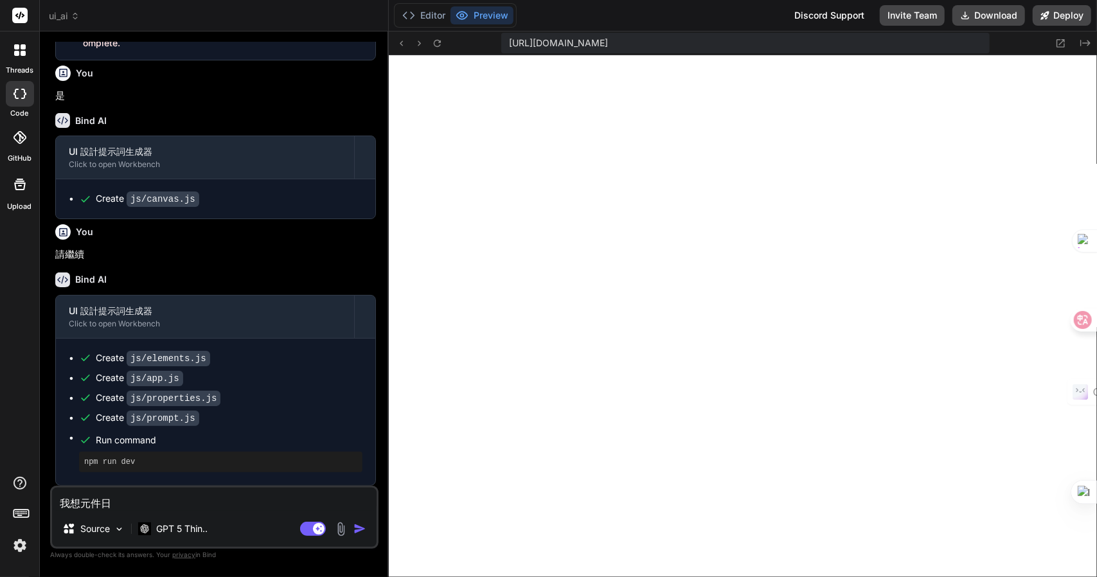
type textarea "我想元件日一"
type textarea "x"
type textarea "我想元件日一卜"
type textarea "x"
type textarea "我想元件日一卜人"
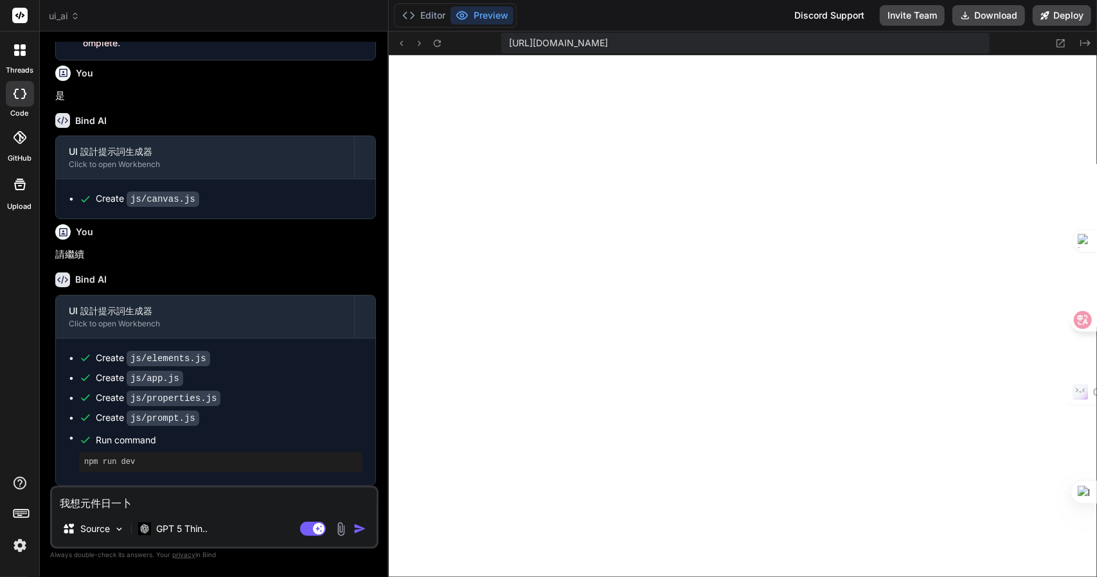
type textarea "x"
type textarea "我想元件是"
type textarea "x"
type textarea "我想元件是中"
type textarea "x"
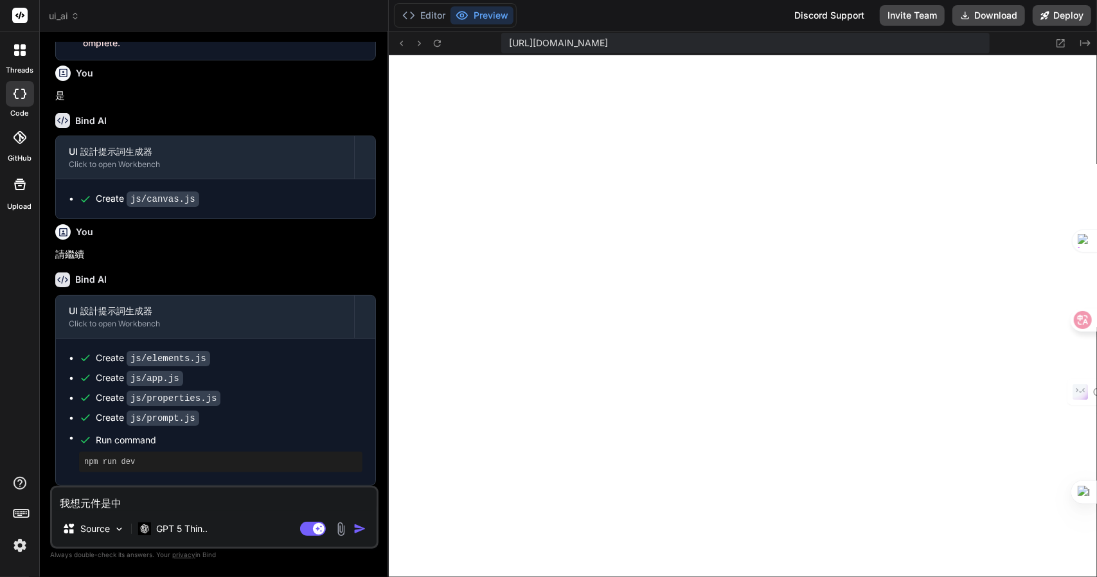
type textarea "我想元件是"
type textarea "x"
type textarea "我想元件是人"
type textarea "x"
type textarea "我想元件是人大"
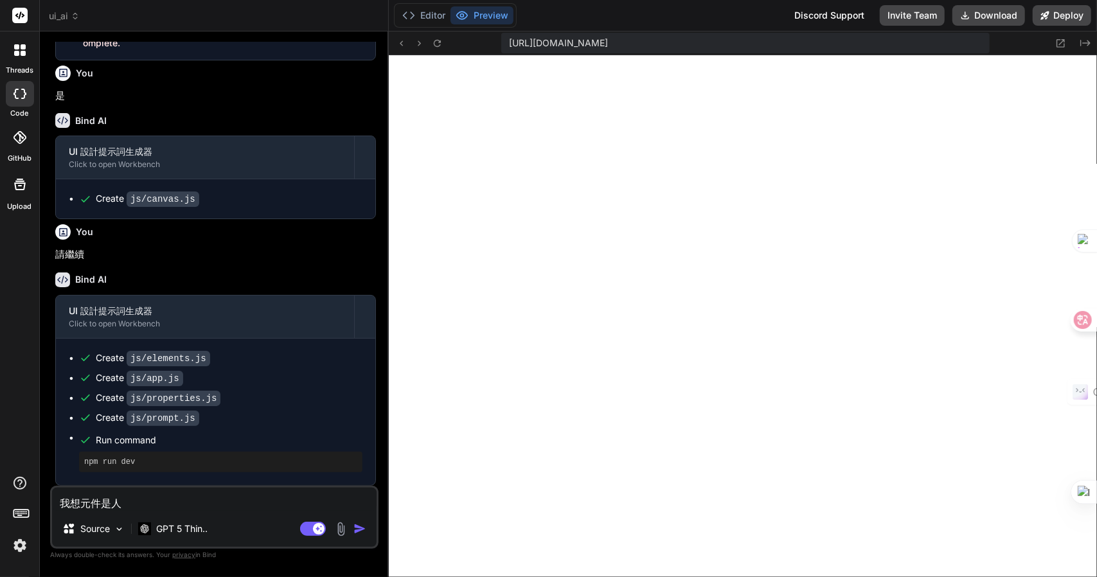
type textarea "x"
type textarea "我想元件是人大女"
type textarea "x"
type textarea "我想元件是人大女戈"
type textarea "x"
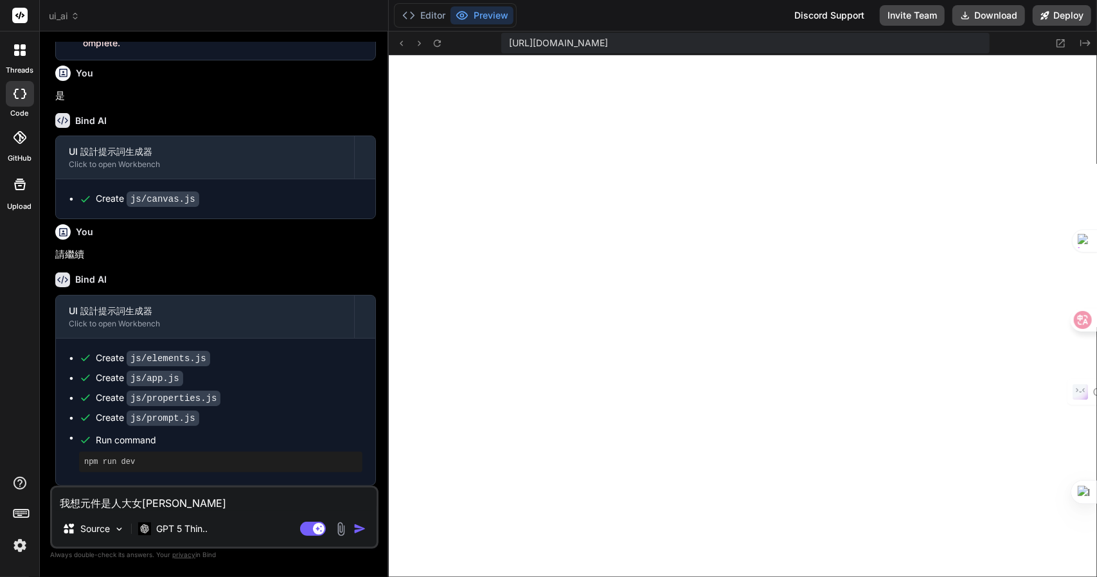
type textarea "我想元件是人大女戈火"
type textarea "x"
type textarea "我想元件是繁"
type textarea "x"
type textarea "我想元件是繁月"
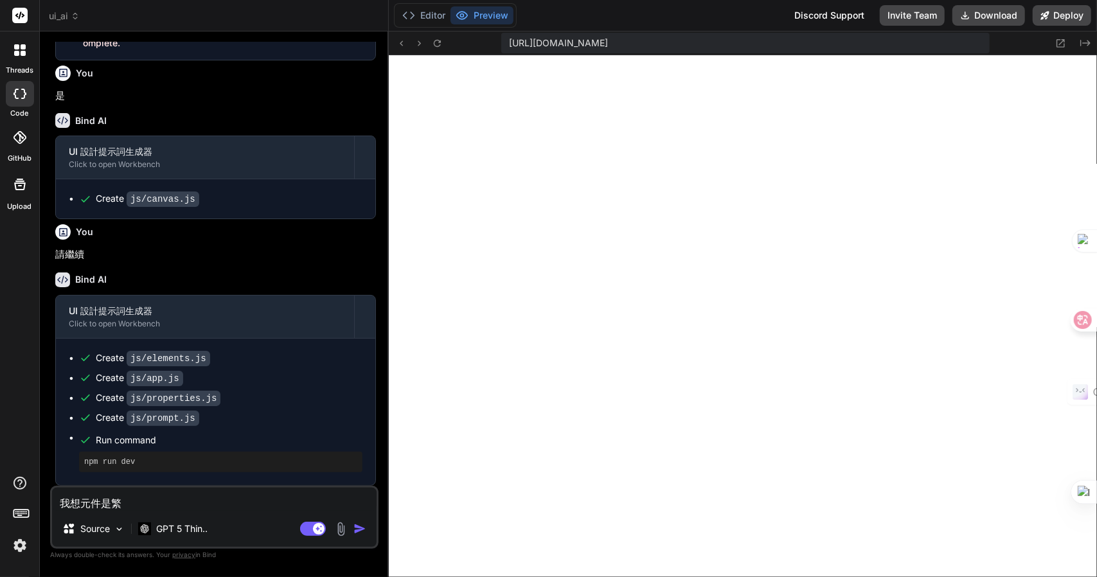
type textarea "x"
type textarea "我想元件是繁月月"
type textarea "x"
type textarea "我想元件是繁月月廿"
type textarea "x"
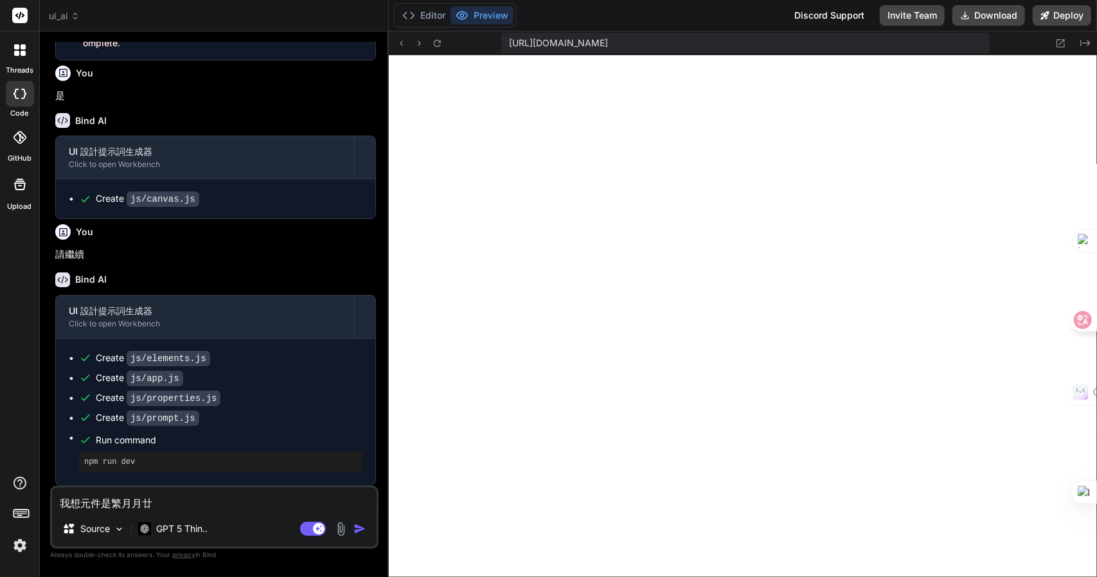
type textarea "我想元件是繁月月廿田"
type textarea "x"
type textarea "我想元件是繁月月廿田廿"
type textarea "x"
type textarea "我想元件是繁體"
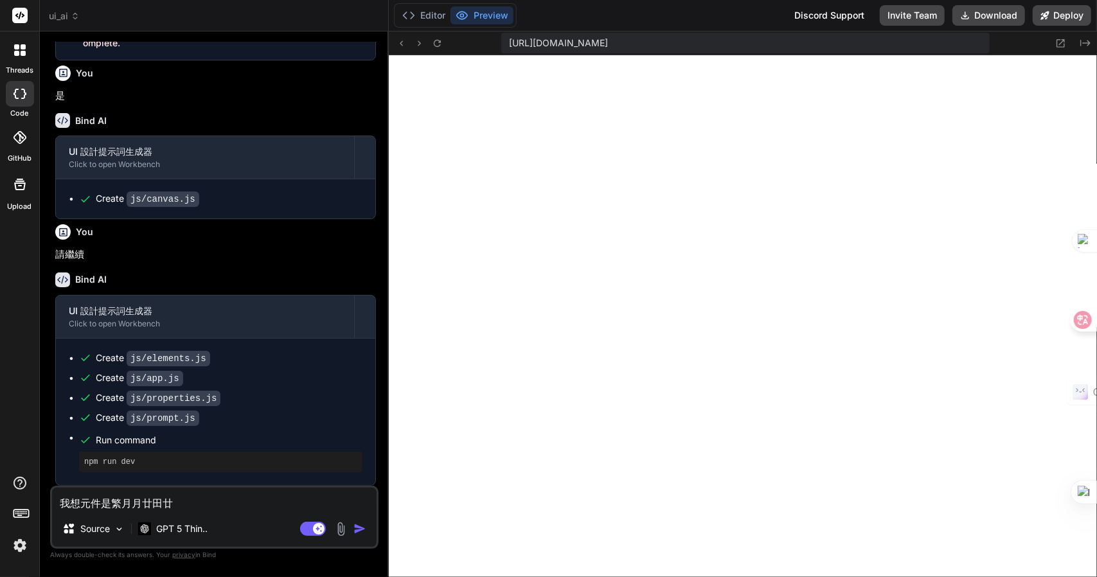
type textarea "x"
type textarea "我想元件是繁體中"
type textarea "x"
type textarea "我想元件是繁體中卜"
type textarea "x"
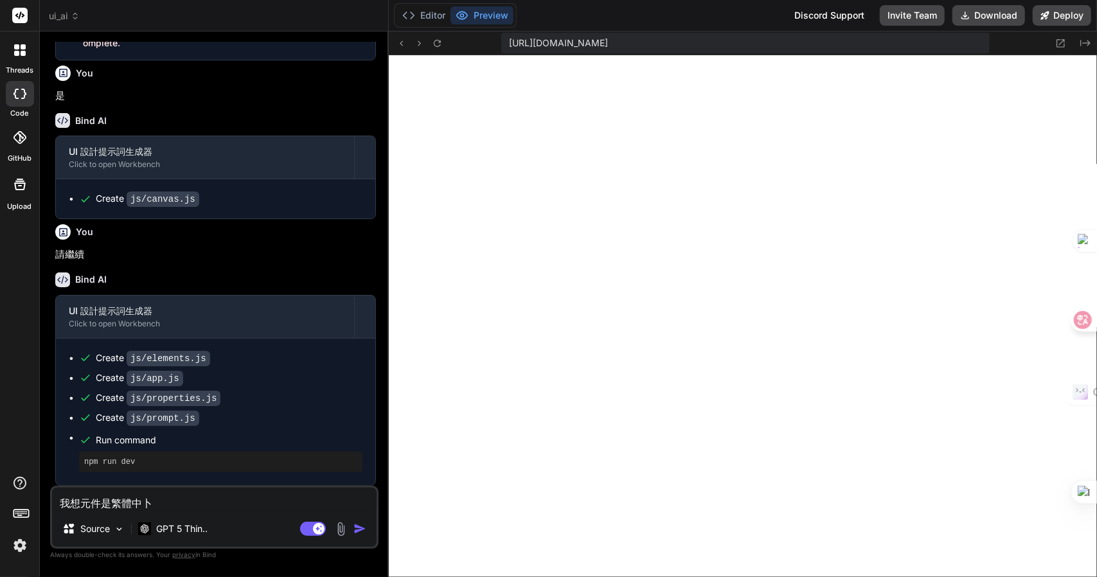
type textarea "我想元件是繁體中卜大"
type textarea "x"
type textarea "我想元件是繁體中文"
type textarea "x"
type textarea "我想元件是繁體中文/"
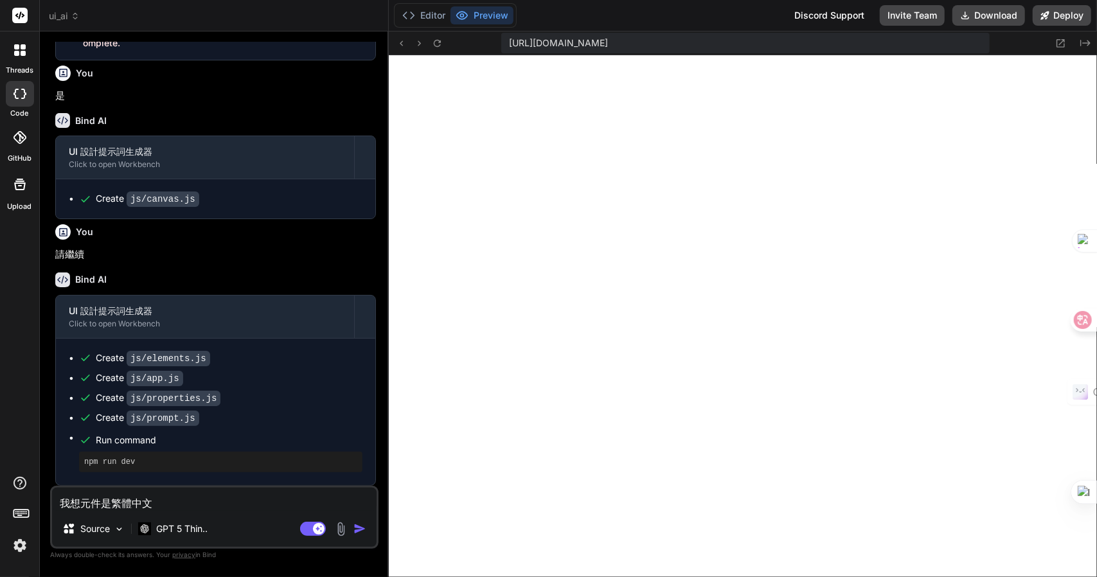
type textarea "x"
type textarea "我想元件是繁體中文"
type textarea "x"
type textarea "我想元件是繁體中文弓"
type textarea "x"
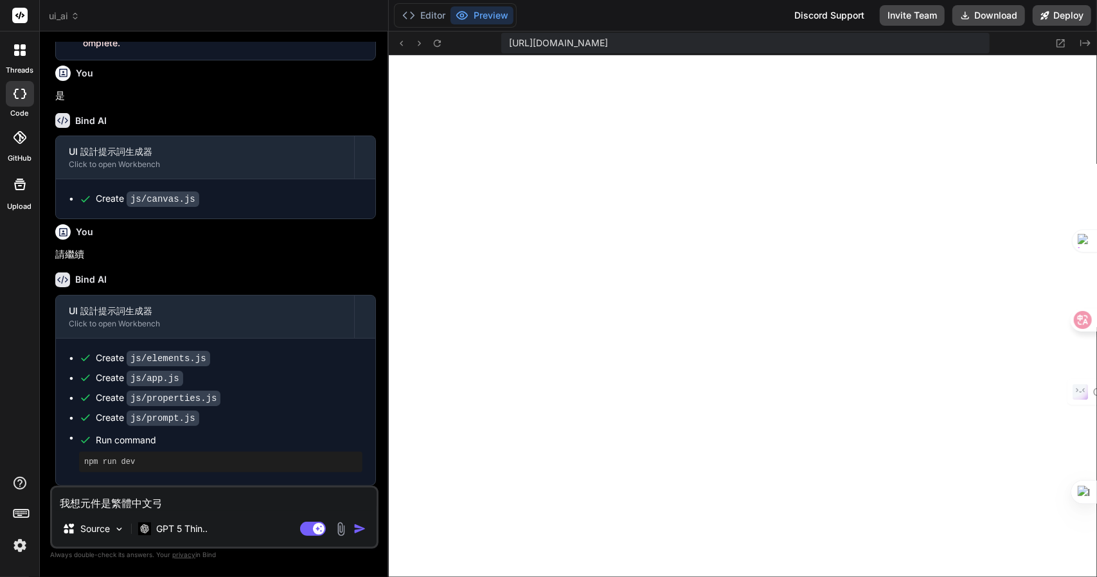
type textarea "我想元件是繁體中文弓竹"
type textarea "x"
type textarea "我想元件是繁體中文弓竹水"
type textarea "x"
type textarea "我想元件是繁體中文及"
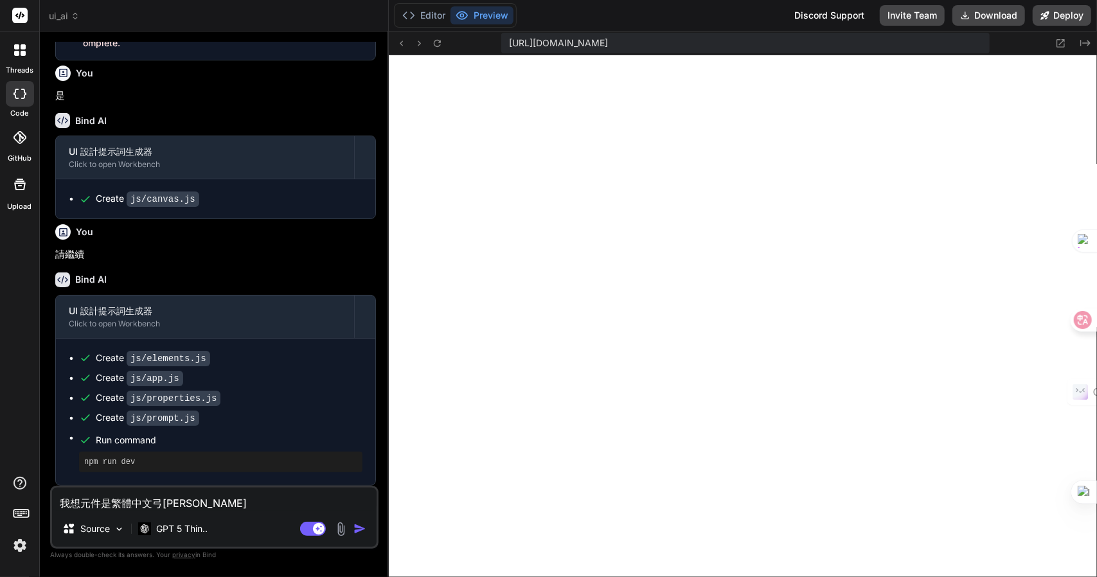
type textarea "x"
type textarea "我想元件是繁體中文及廿"
type textarea "x"
type textarea "我想元件是繁體中文及廿中"
type textarea "x"
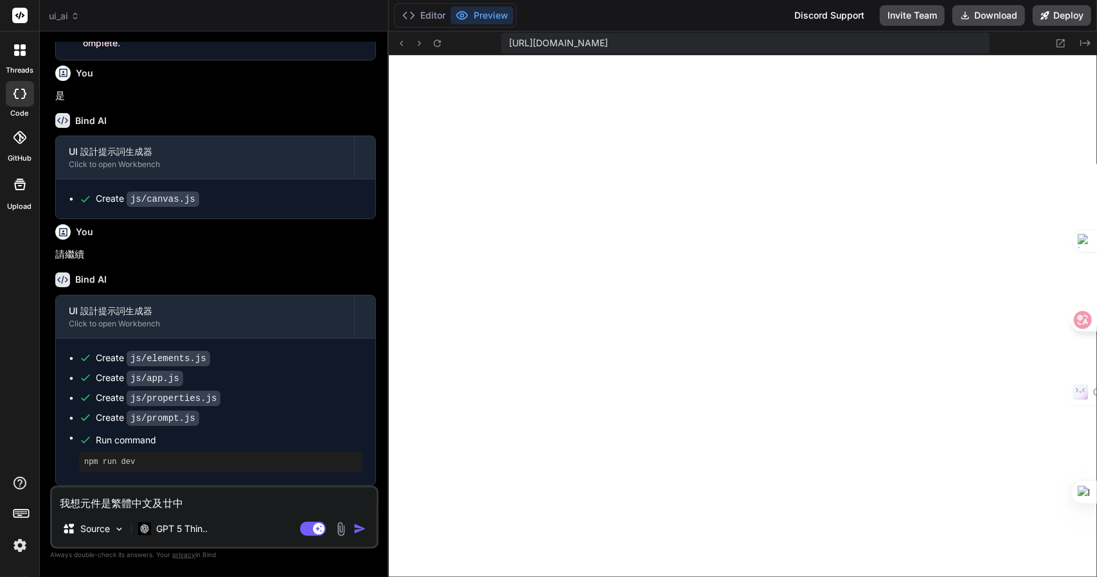
type textarea "我想元件是繁體中文及廿中月"
type textarea "x"
type textarea "我想元件是繁體中文及廿中月大"
type textarea "x"
type textarea "我想元件是繁體中文及英"
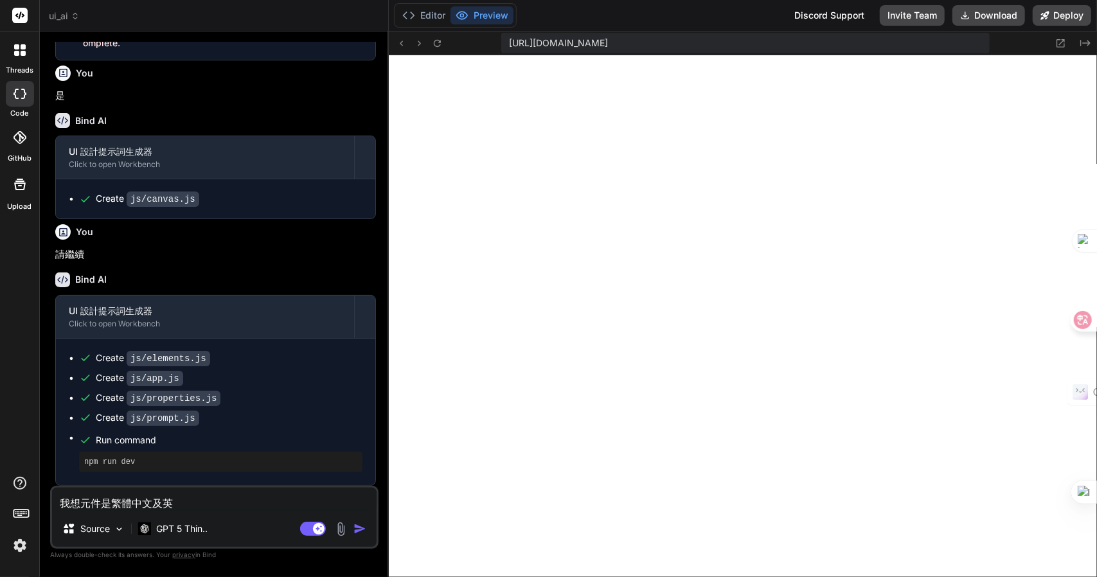
type textarea "x"
type textarea "我想元件是繁體中文及英卜"
type textarea "x"
type textarea "我想元件是繁體中文及英卜大"
type textarea "x"
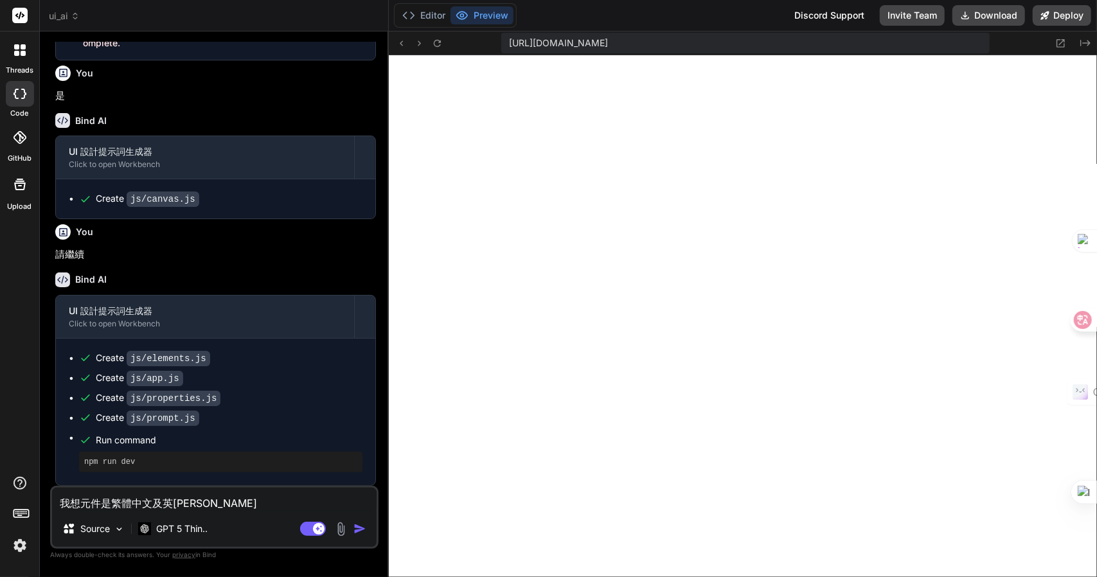
type textarea "我想元件是繁體中文及英文"
type textarea "x"
type textarea "我想元件是繁體中文及英文廿"
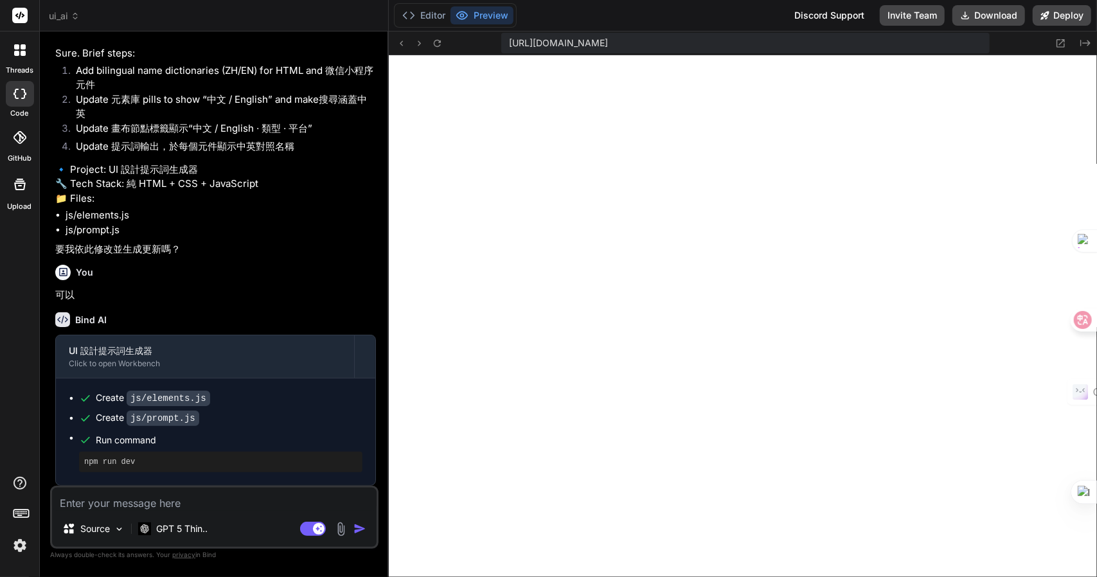
scroll to position [2535, 0]
click at [114, 502] on textarea at bounding box center [214, 499] width 324 height 23
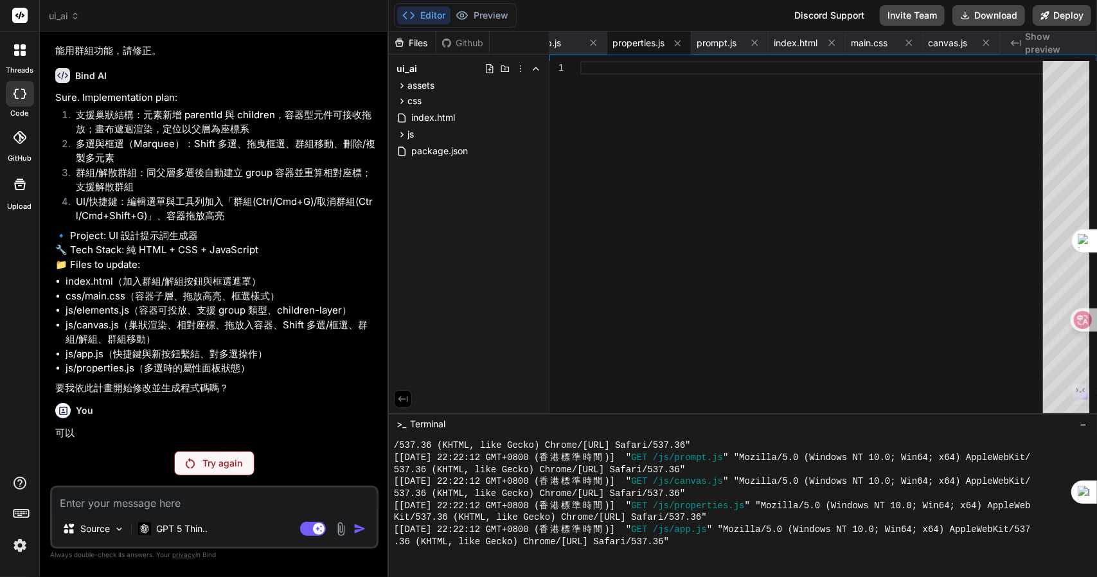
scroll to position [3058, 0]
click at [163, 381] on p "要我依此計畫開始修改並生成程式碼嗎？" at bounding box center [215, 388] width 321 height 15
click at [220, 460] on p "Try again" at bounding box center [222, 463] width 40 height 13
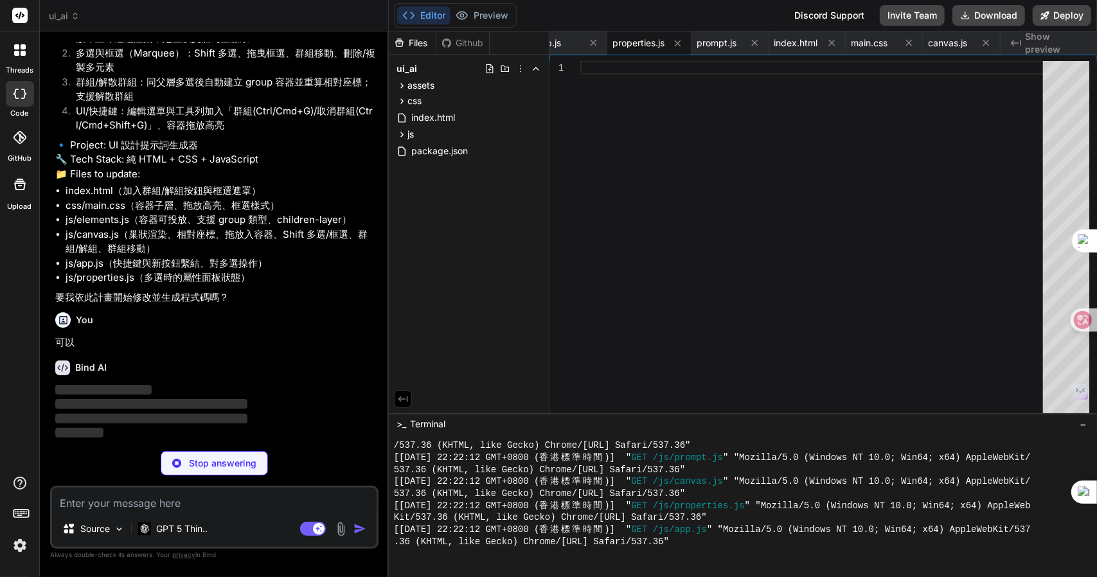
scroll to position [3138, 0]
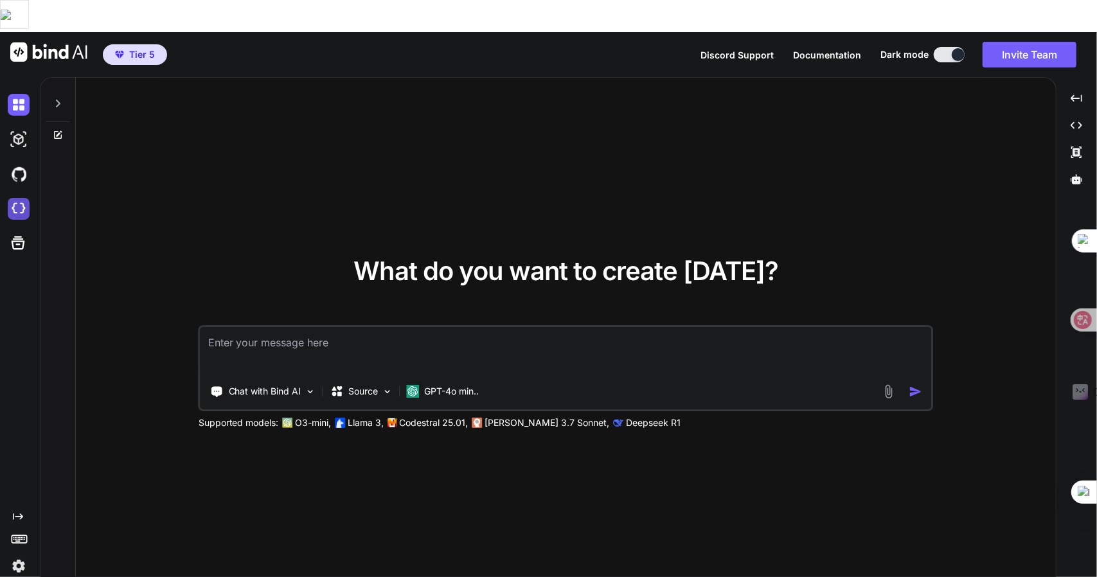
click at [13, 198] on img at bounding box center [19, 209] width 22 height 22
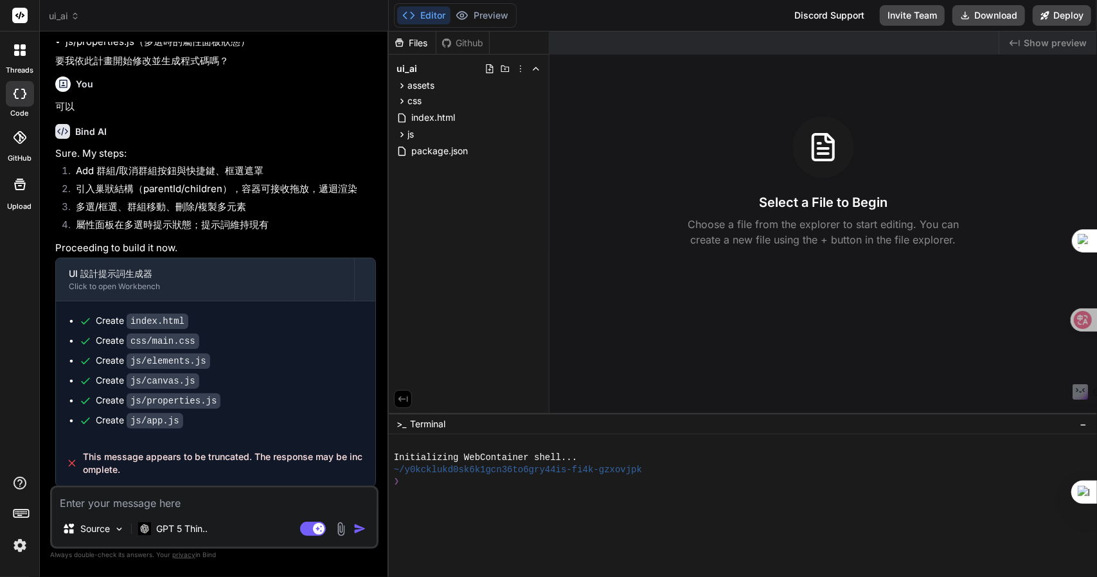
scroll to position [1805, 0]
type textarea "x"
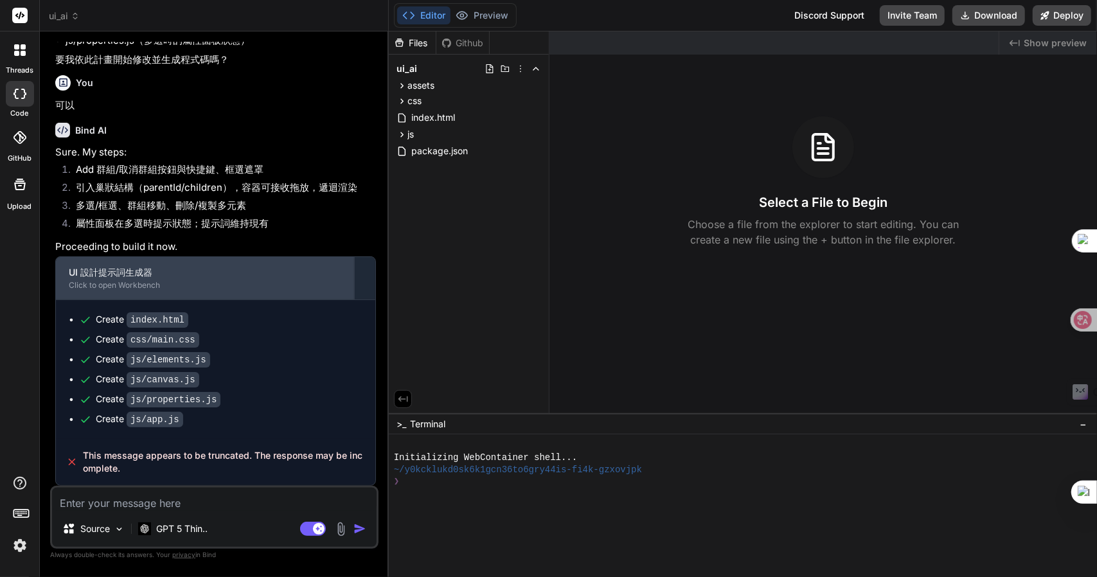
type textarea "卜"
type textarea "x"
type textarea "卜口"
type textarea "x"
type textarea "卜口手"
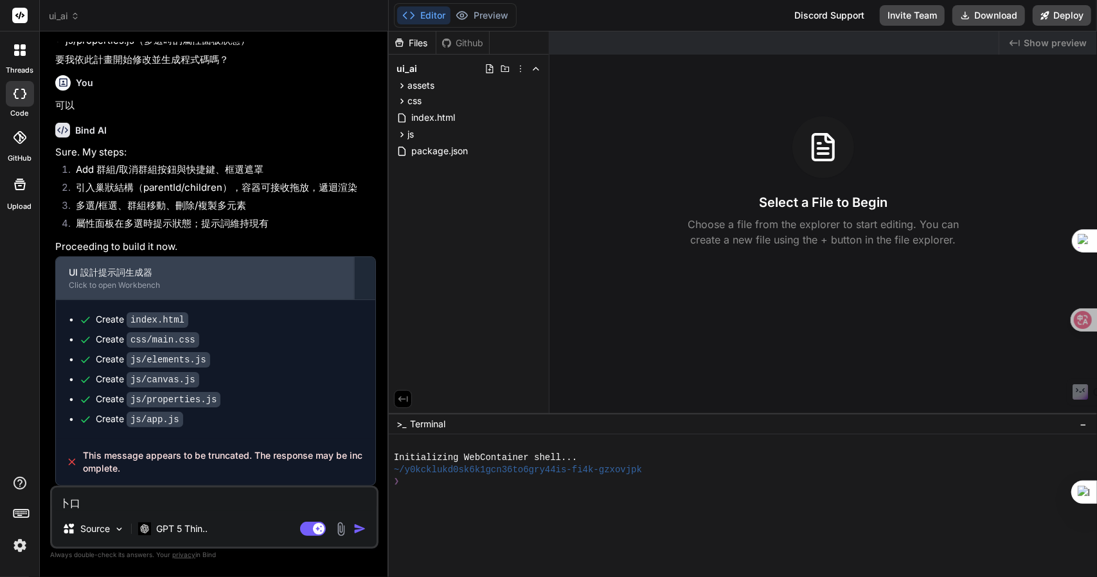
type textarea "x"
type textarea "[PERSON_NAME]"
type textarea "x"
type textarea "[PERSON_NAME]"
type textarea "x"
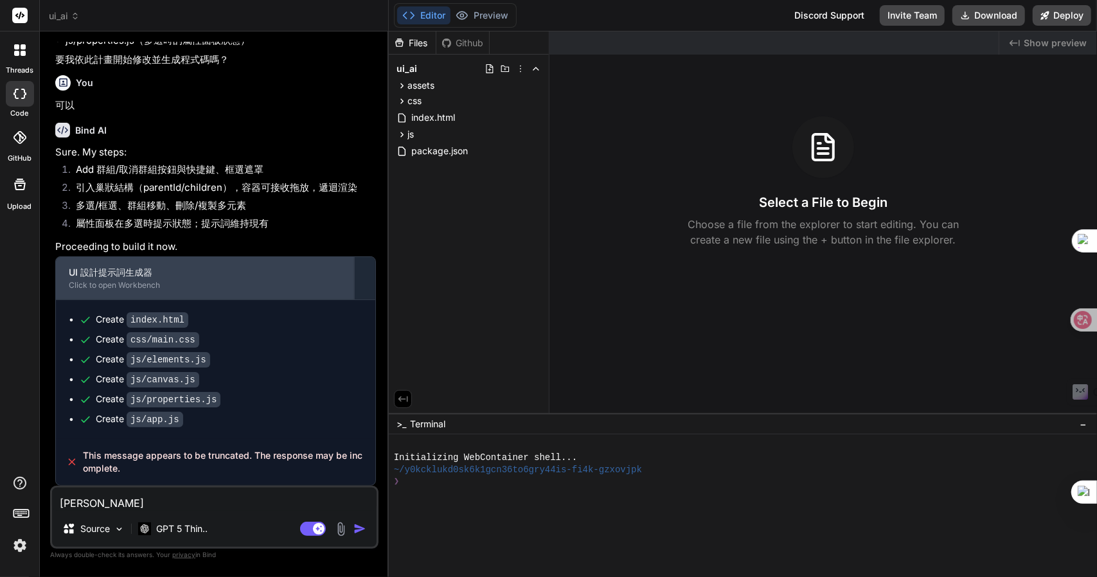
type textarea "請"
type textarea "x"
type textarea "請女"
type textarea "x"
type textarea "請女火"
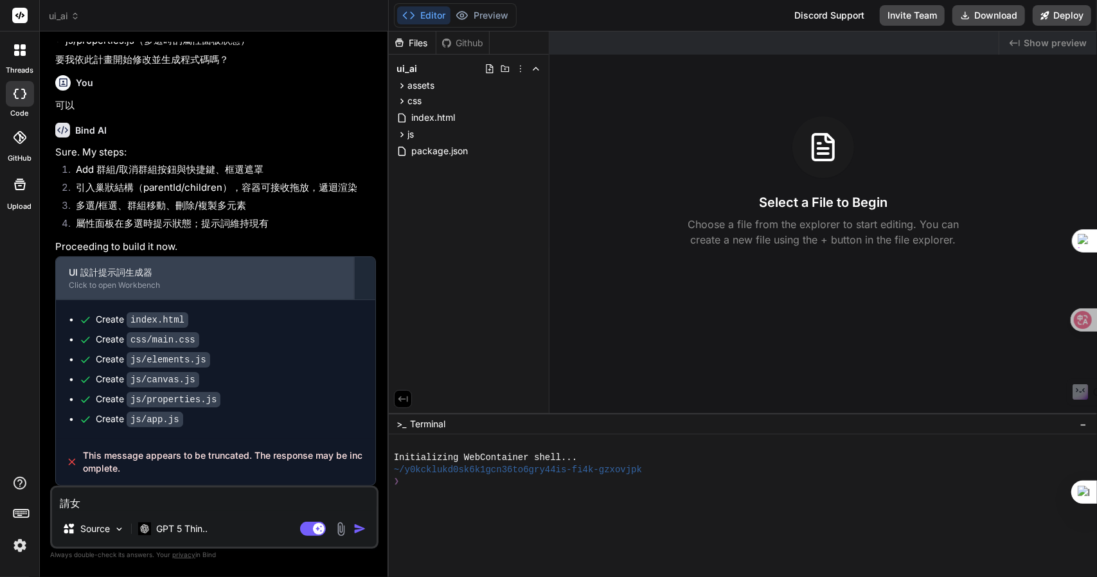
type textarea "x"
type textarea "請女火女"
type textarea "x"
type textarea "請女火女[PERSON_NAME]"
type textarea "x"
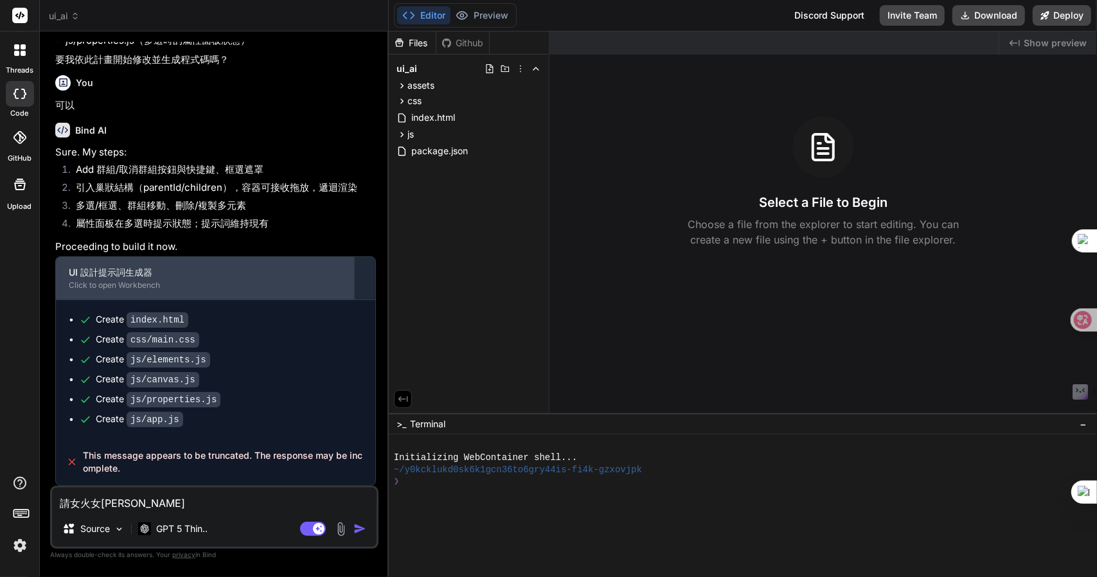
type textarea "請女火女[PERSON_NAME]戈"
type textarea "x"
type textarea "請女"
type textarea "x"
type textarea "請女火"
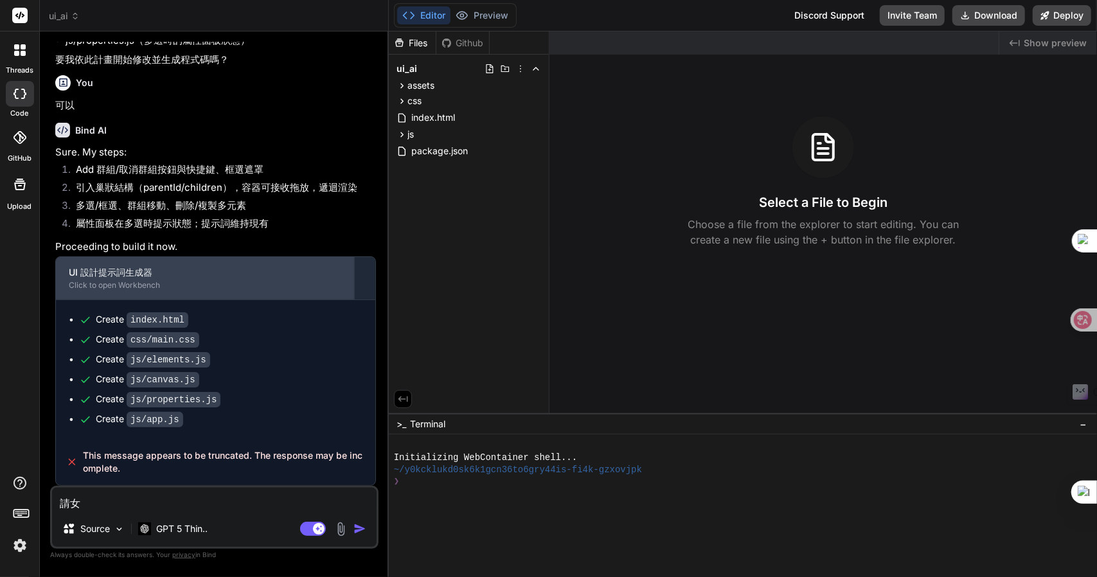
type textarea "x"
type textarea "請女"
type textarea "x"
type textarea "請"
type textarea "x"
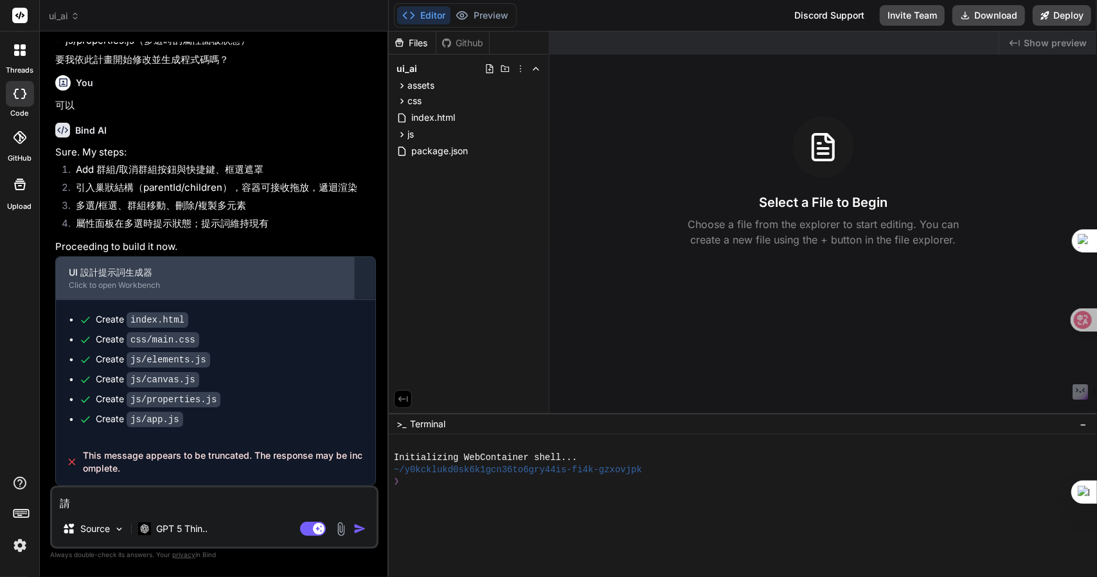
type textarea "請女"
type textarea "x"
type textarea "請女火"
type textarea "x"
type textarea "請女火女"
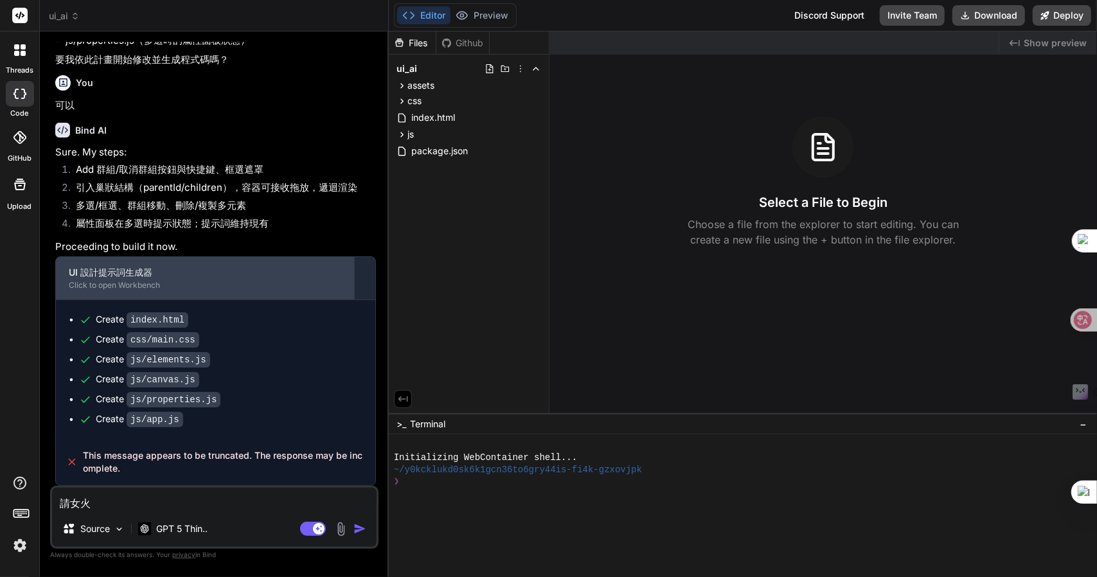
type textarea "x"
type textarea "請女火女[PERSON_NAME]"
type textarea "x"
type textarea "請女火女[PERSON_NAME]戈"
type textarea "x"
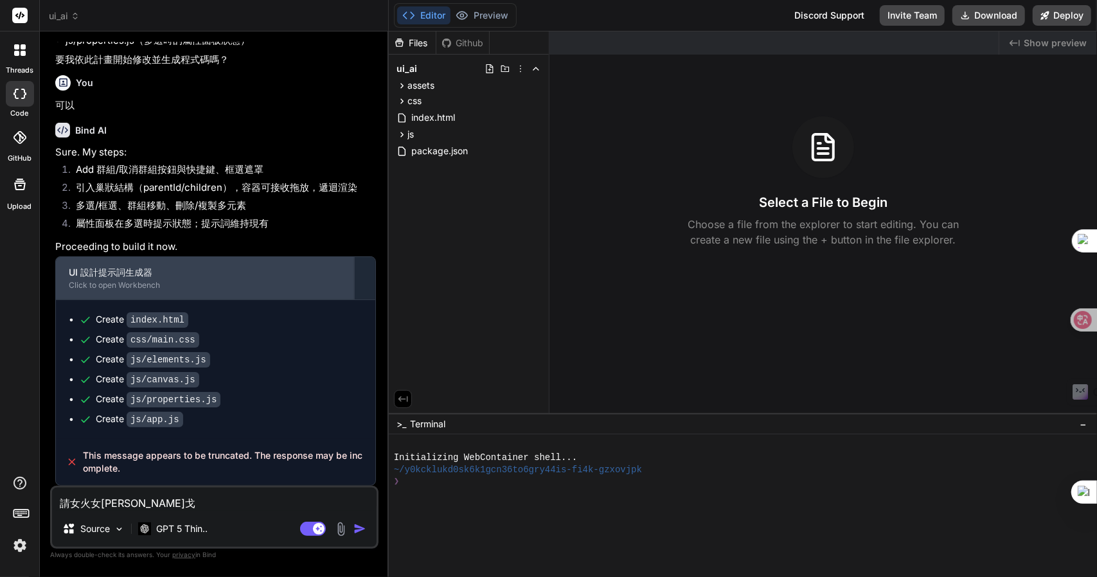
type textarea "請"
type textarea "x"
type textarea "請女"
type textarea "x"
type textarea "請女火"
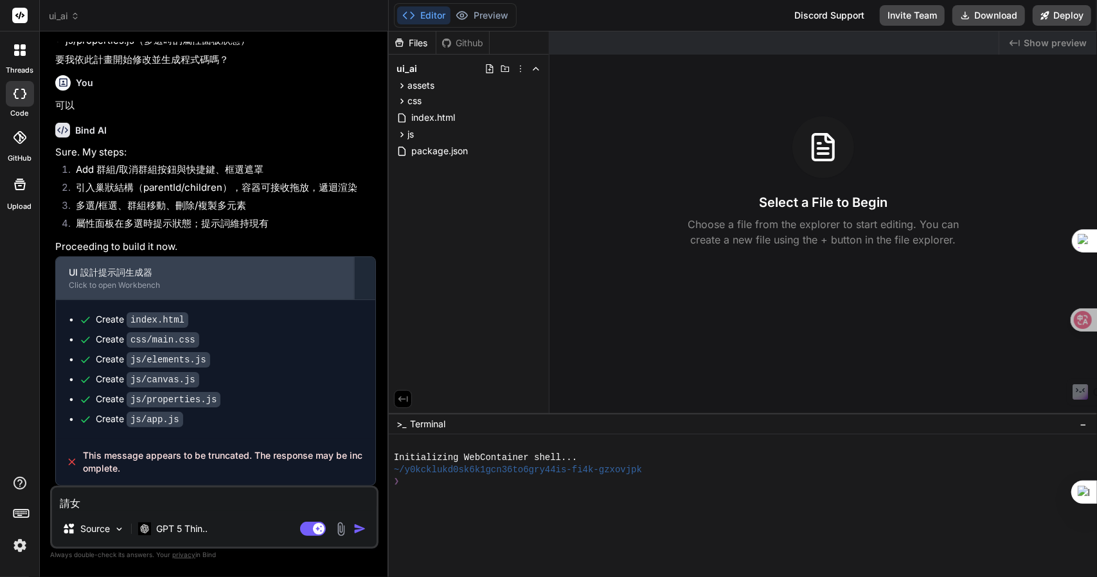
type textarea "x"
type textarea "請女火女"
type textarea "x"
type textarea "請女火女[PERSON_NAME]"
type textarea "x"
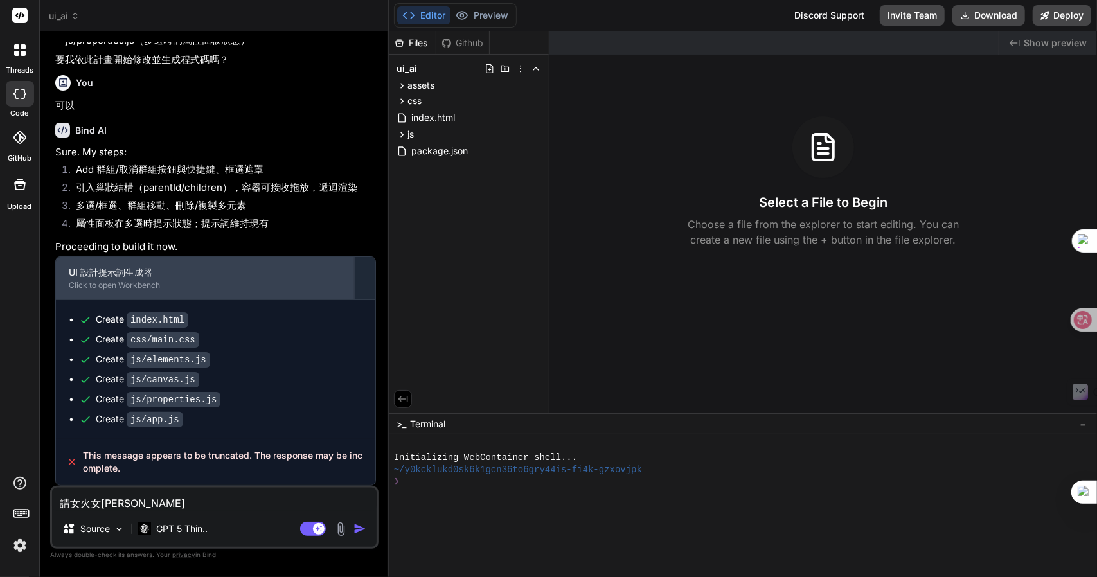
type textarea "請女火女[PERSON_NAME]戈"
type textarea "x"
type textarea "請"
type textarea "x"
type textarea "請女"
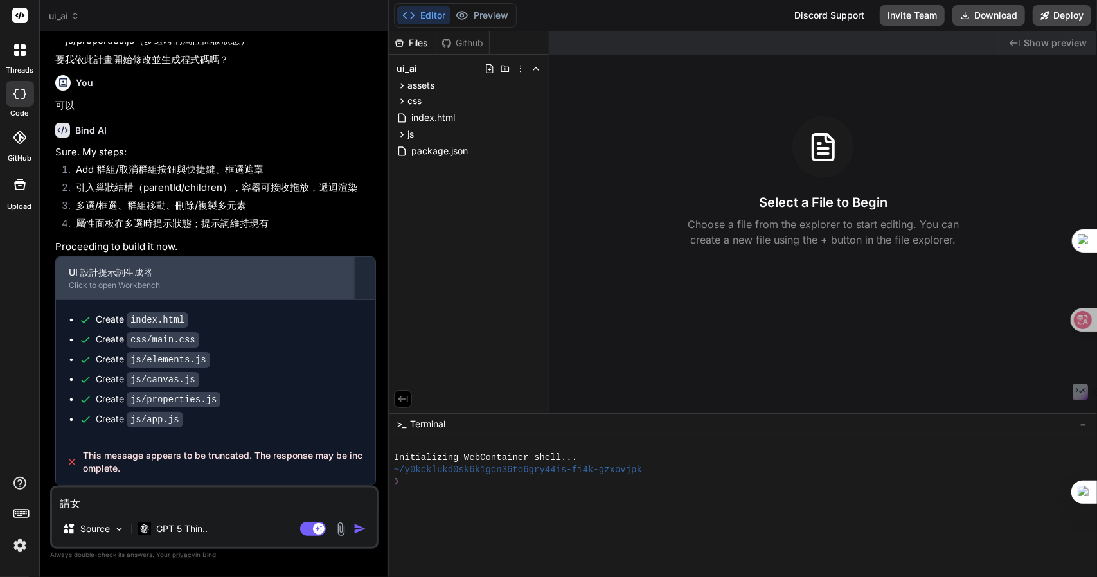
type textarea "x"
type textarea "請女火"
type textarea "x"
type textarea "請女火女"
type textarea "x"
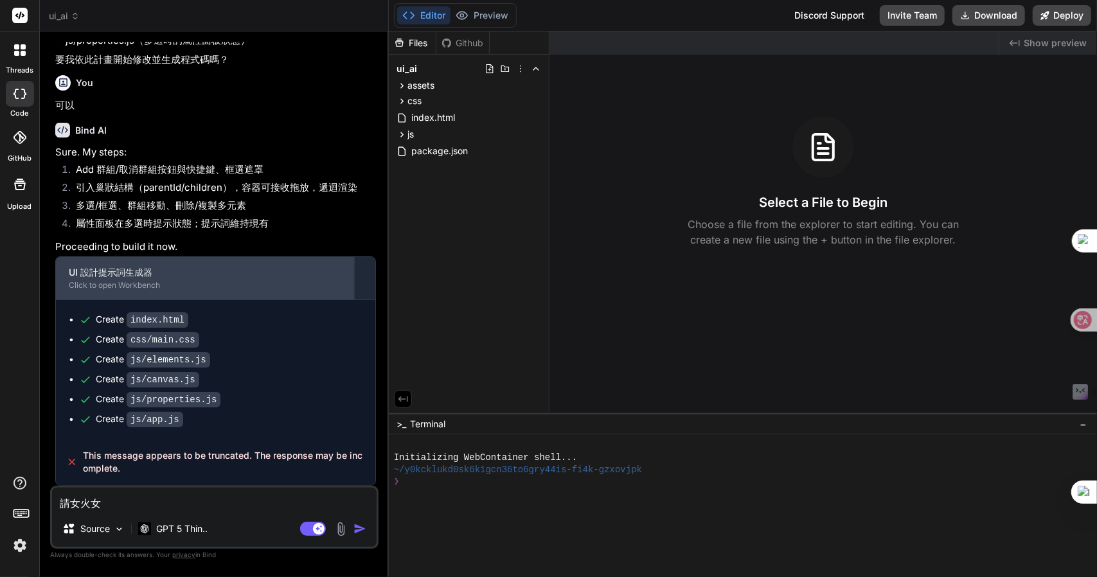
type textarea "請女火女女"
type textarea "x"
type textarea "請女火女女[PERSON_NAME]"
type textarea "x"
type textarea "請繼"
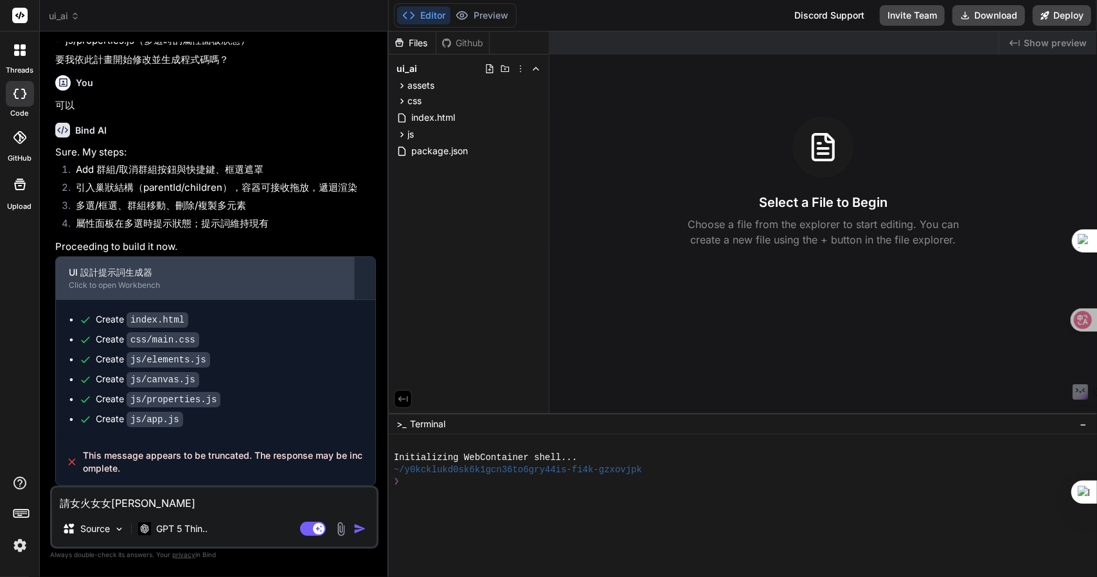
type textarea "x"
type textarea "請繼女"
type textarea "x"
type textarea "請繼女火"
type textarea "x"
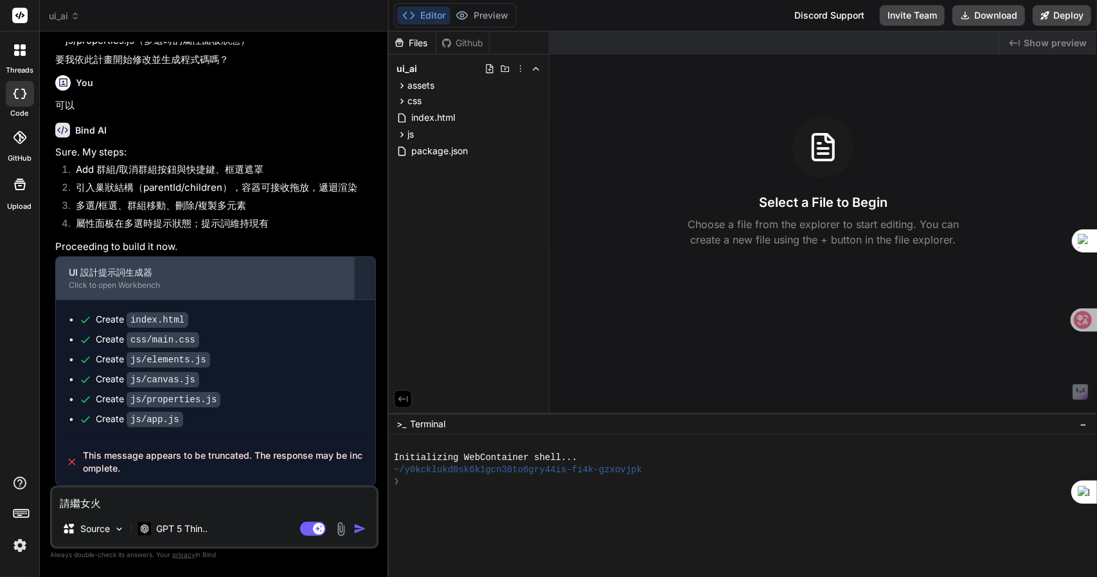
type textarea "請繼女火土"
type textarea "x"
type textarea "請繼女火[PERSON_NAME]"
type textarea "x"
type textarea "請繼女火[PERSON_NAME]"
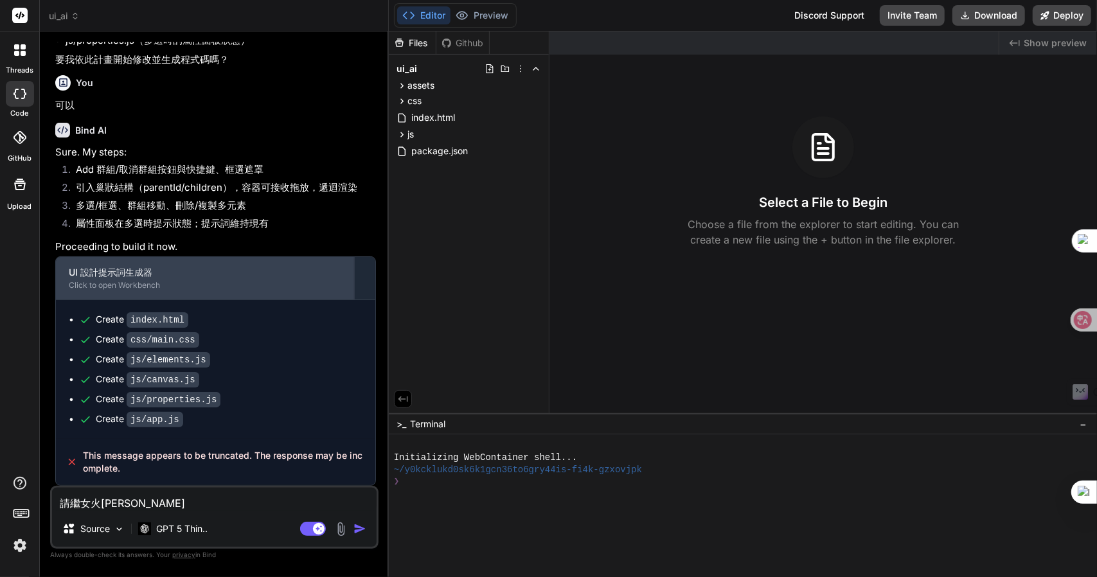
type textarea "x"
type textarea "請繼續"
type textarea "x"
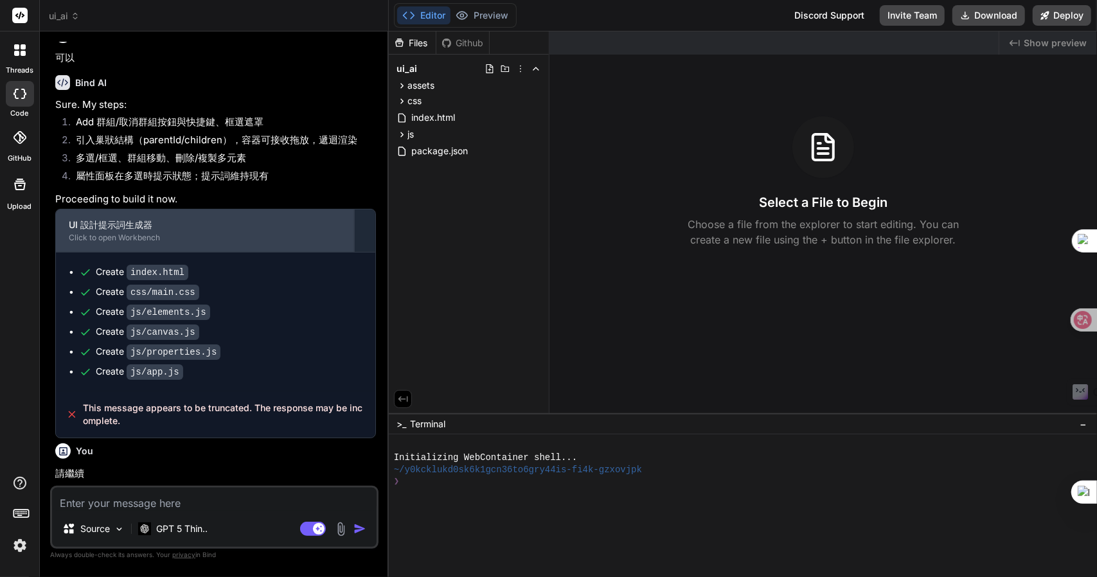
scroll to position [1938, 0]
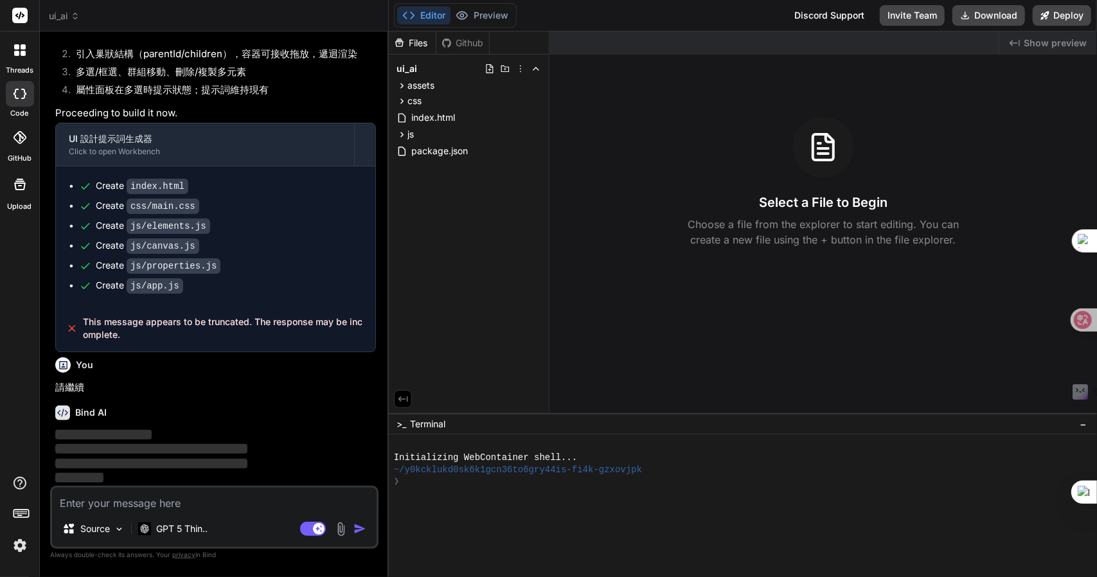
type textarea "x"
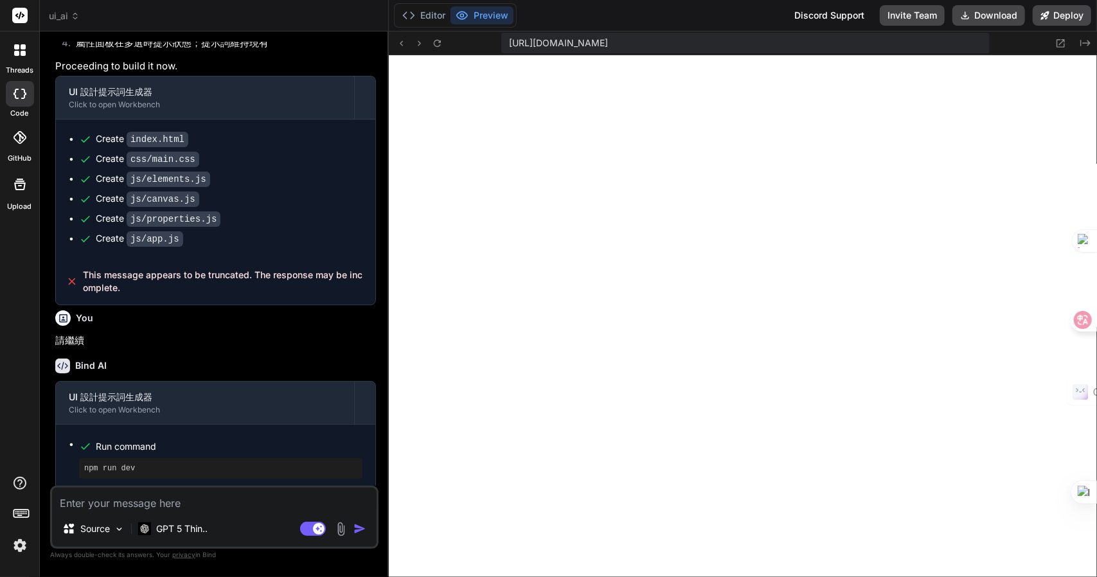
scroll to position [1991, 0]
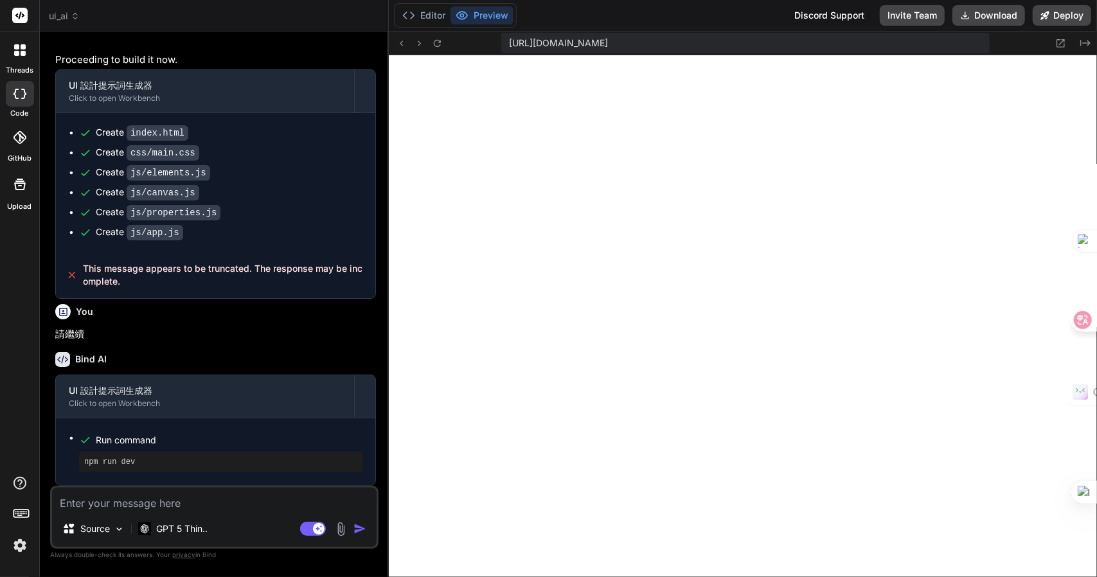
click at [206, 501] on textarea at bounding box center [214, 499] width 324 height 23
type textarea "卜"
type textarea "x"
type textarea "[PERSON_NAME]"
type textarea "x"
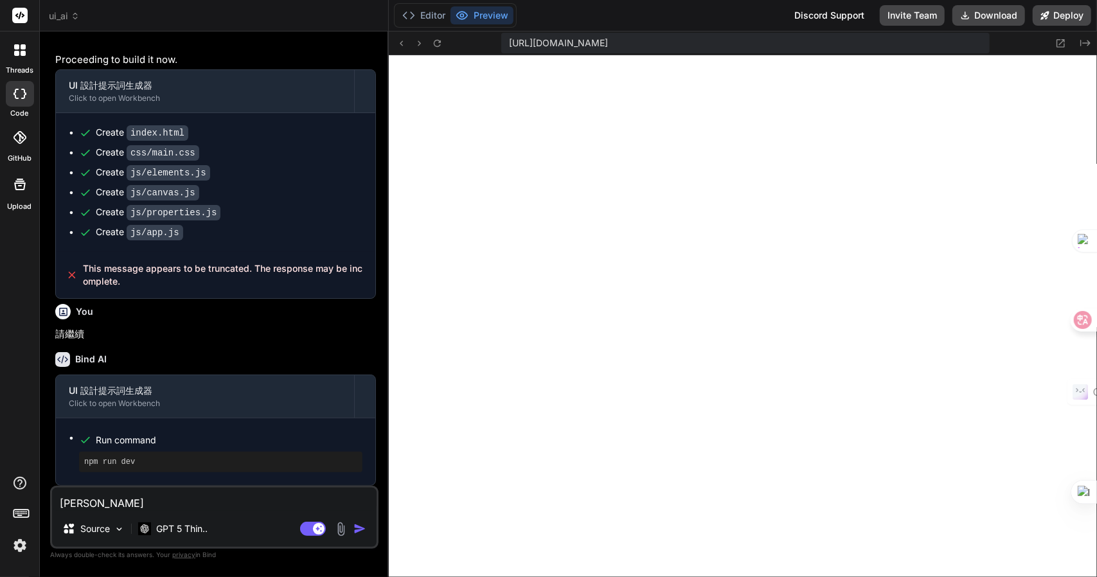
type textarea "[PERSON_NAME]"
type textarea "x"
type textarea "[PERSON_NAME]女"
type textarea "x"
type textarea "還"
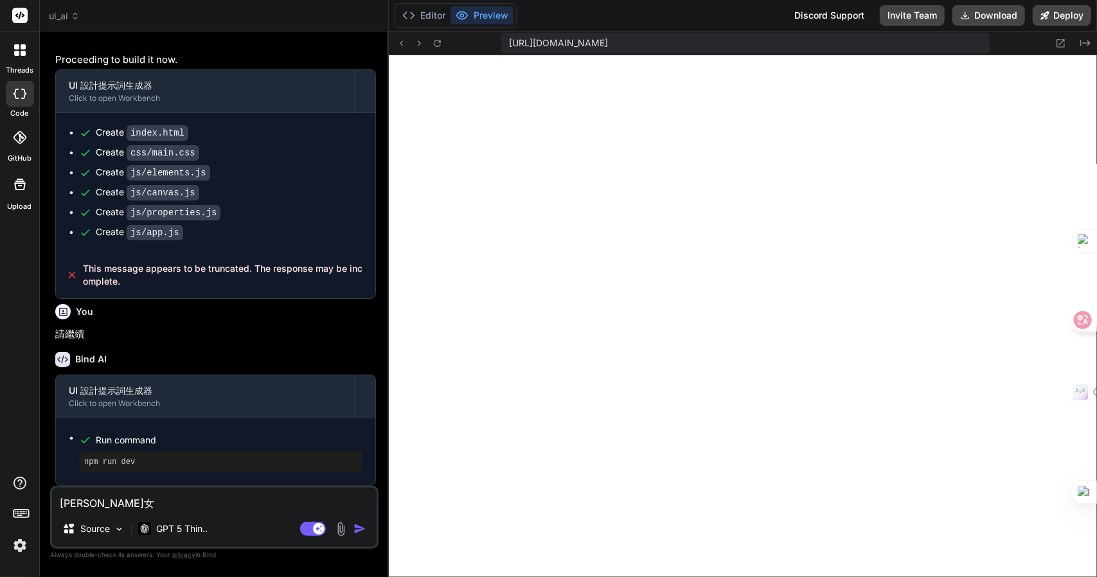
type textarea "x"
type textarea "還日"
type textarea "x"
type textarea "還日一"
type textarea "x"
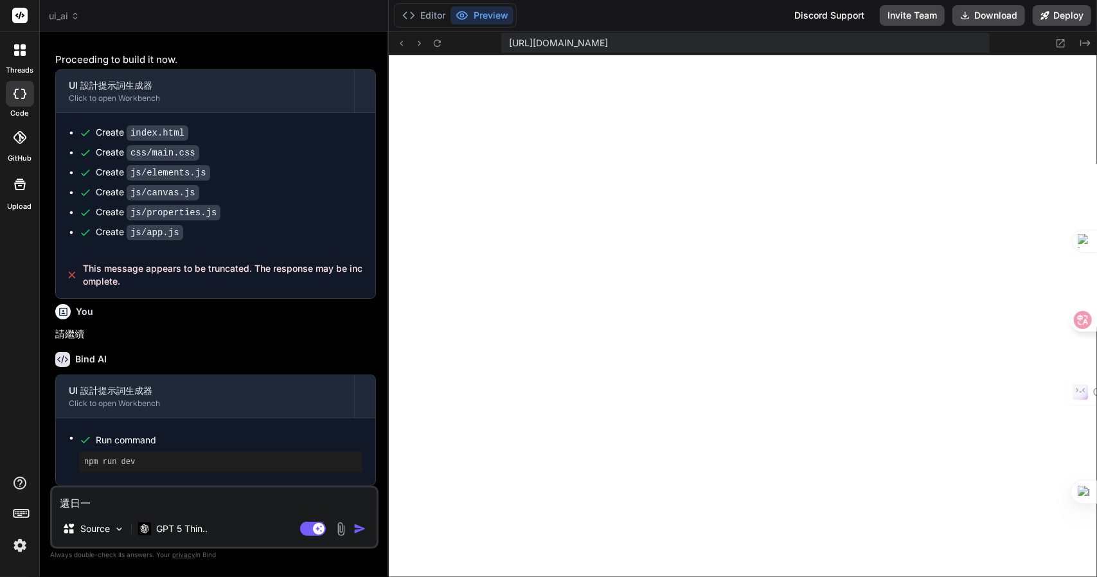
type textarea "還日一卜"
type textarea "x"
type textarea "還日一卜人"
type textarea "x"
type textarea "還是"
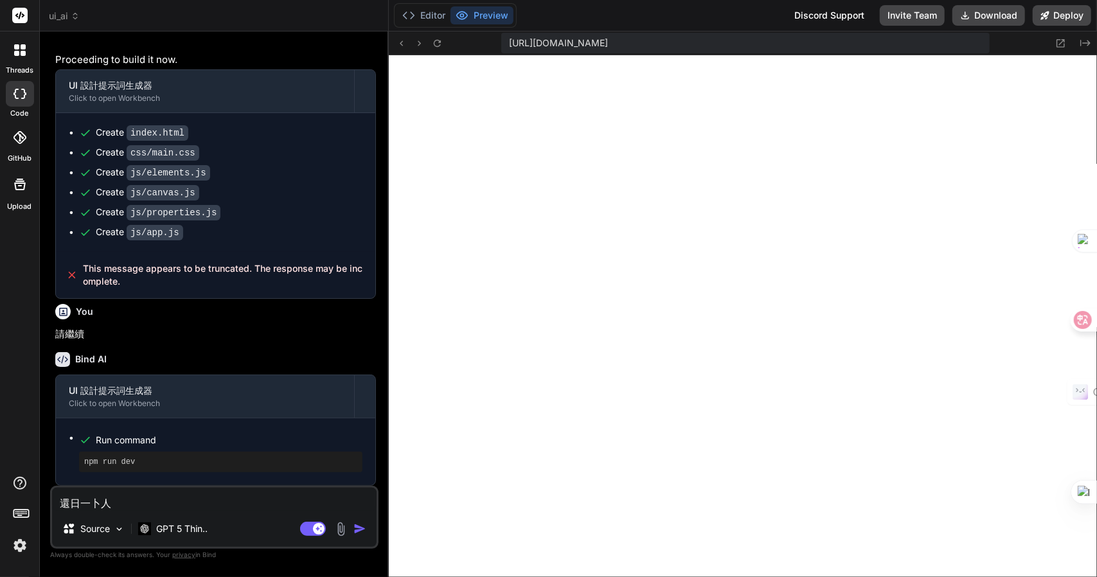
type textarea "x"
type textarea "還是一"
type textarea "x"
type textarea "還是一火"
type textarea "x"
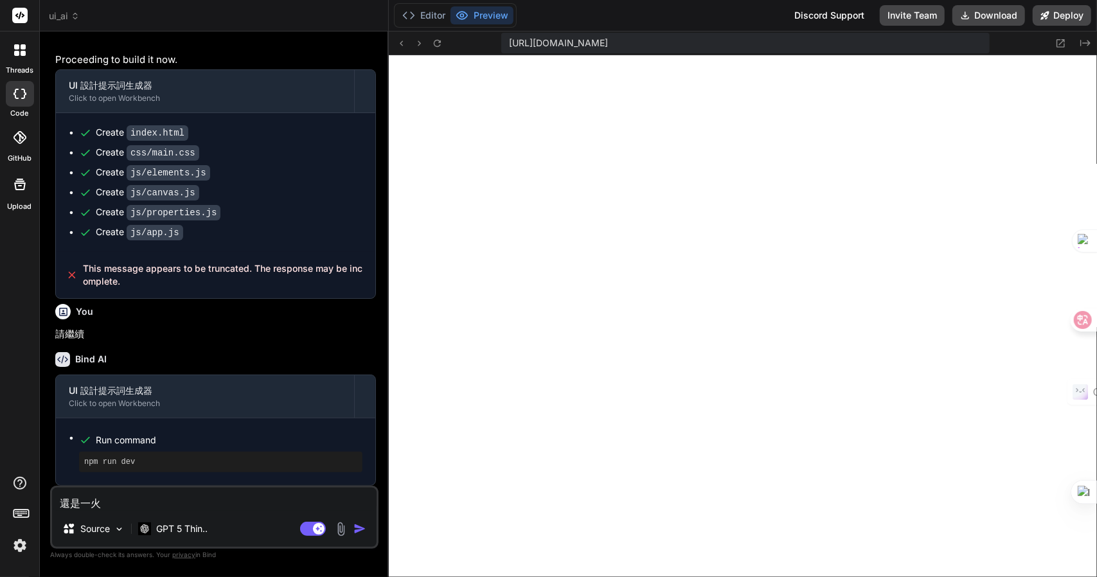
type textarea "還是不"
type textarea "x"
type textarea "還是不戈"
type textarea "x"
type textarea "還是不戈月"
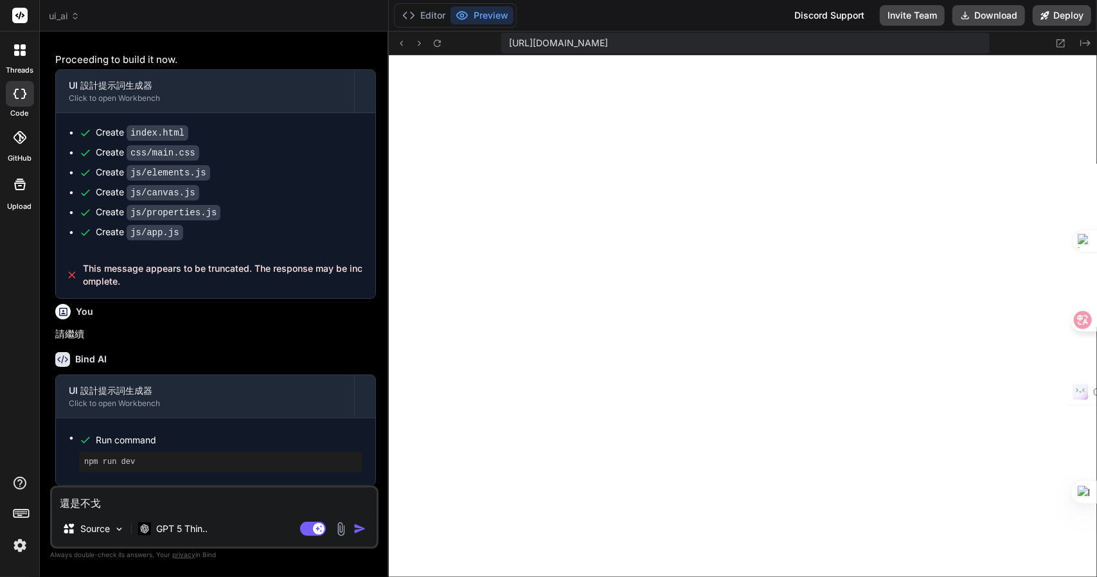
type textarea "x"
type textarea "還是不戈月心"
type textarea "x"
type textarea "還是不戈月心心"
type textarea "x"
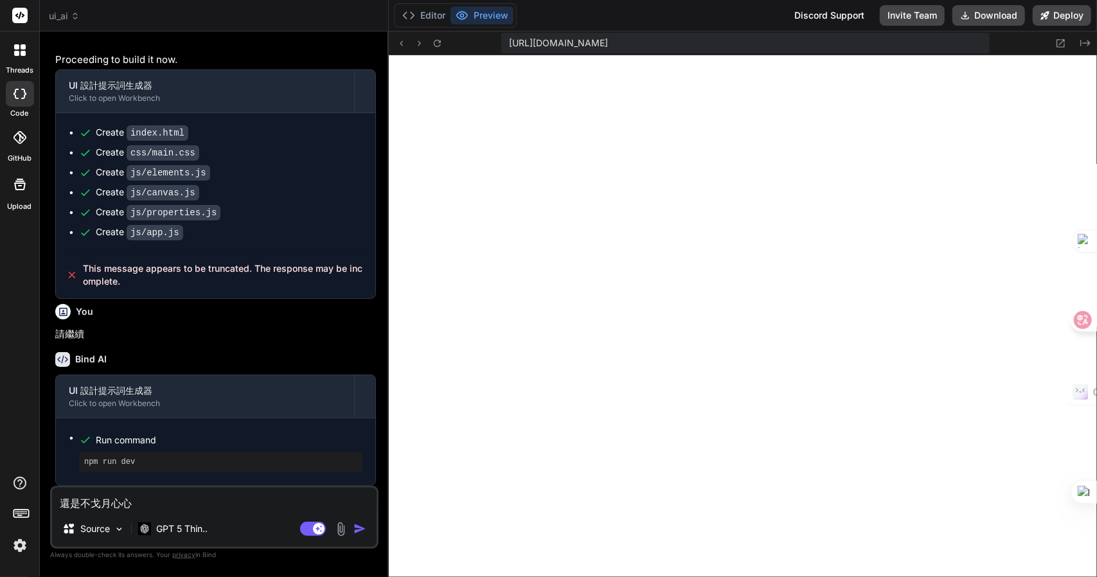
type textarea "還是不能"
type textarea "x"
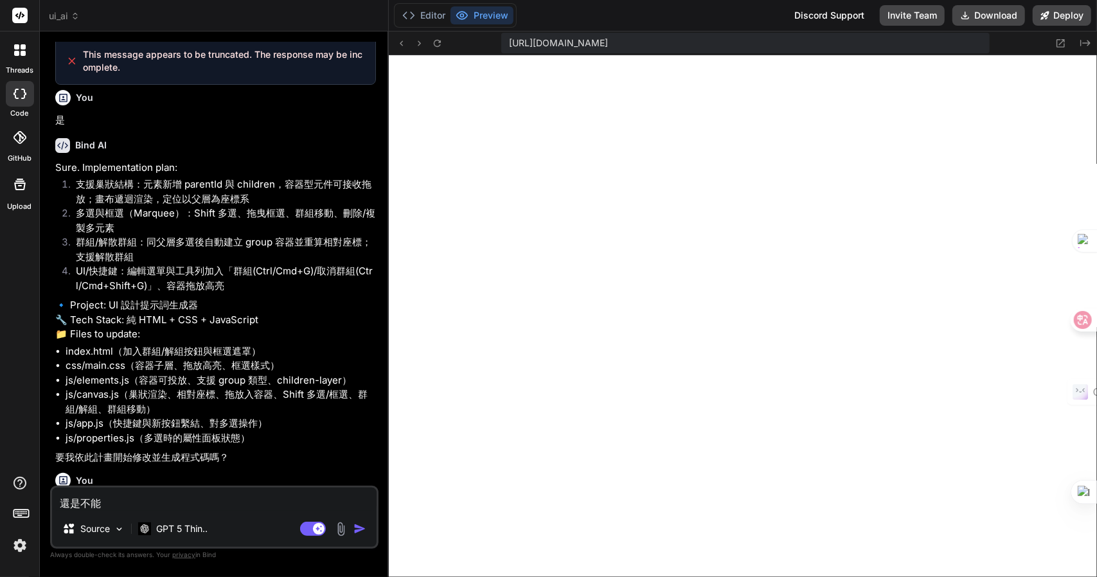
scroll to position [1402, 0]
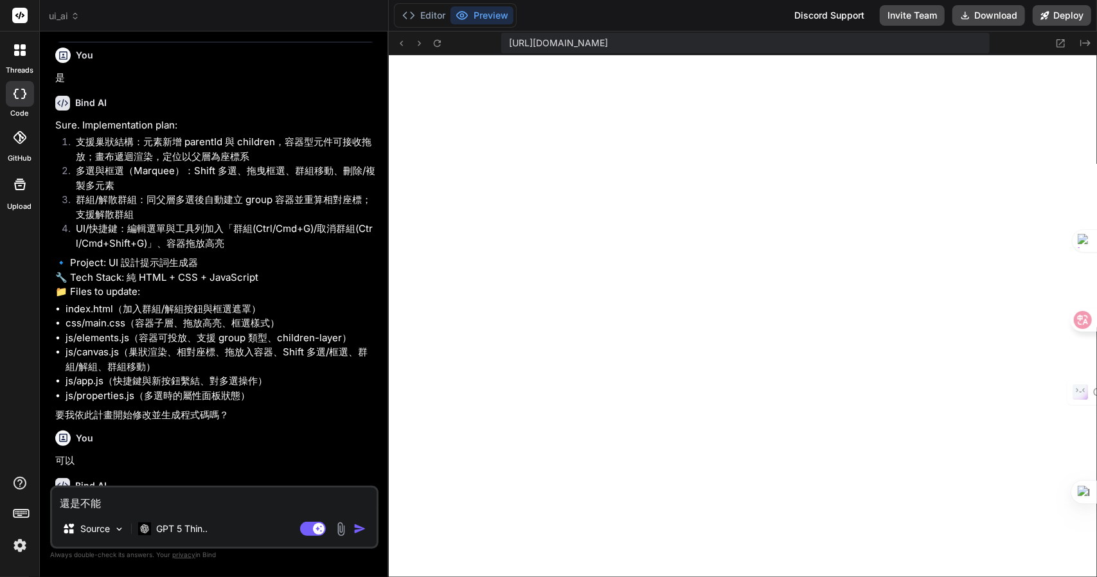
type textarea "還是不能"
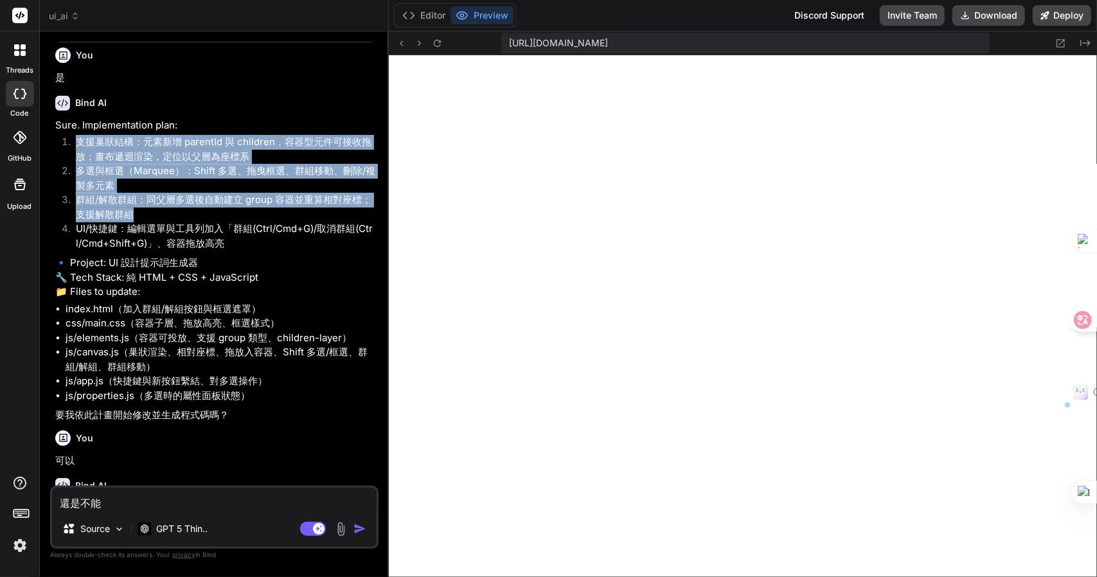
drag, startPoint x: 75, startPoint y: 161, endPoint x: 321, endPoint y: 231, distance: 255.9
click at [321, 231] on ol "支援巢狀結構：元素新增 parentId 與 children，容器型元件可接收拖放；畫布遞迴渲染，定位以父層為座標系 多選與框選（Marquee）：Shif…" at bounding box center [215, 193] width 321 height 116
copy ol "支援巢狀結構：元素新增 parentId 與 children，容器型元件可接收拖放；畫布遞迴渲染，定位以父層為座標系 多選與框選（Marquee）：Shif…"
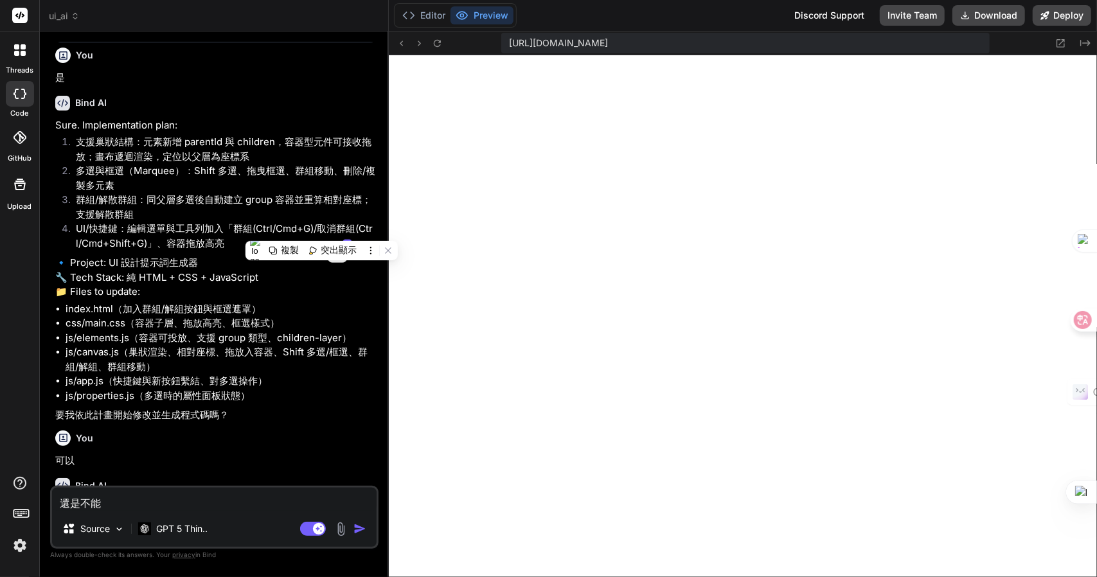
click at [134, 506] on textarea "還是不能" at bounding box center [214, 499] width 324 height 23
type textarea "x"
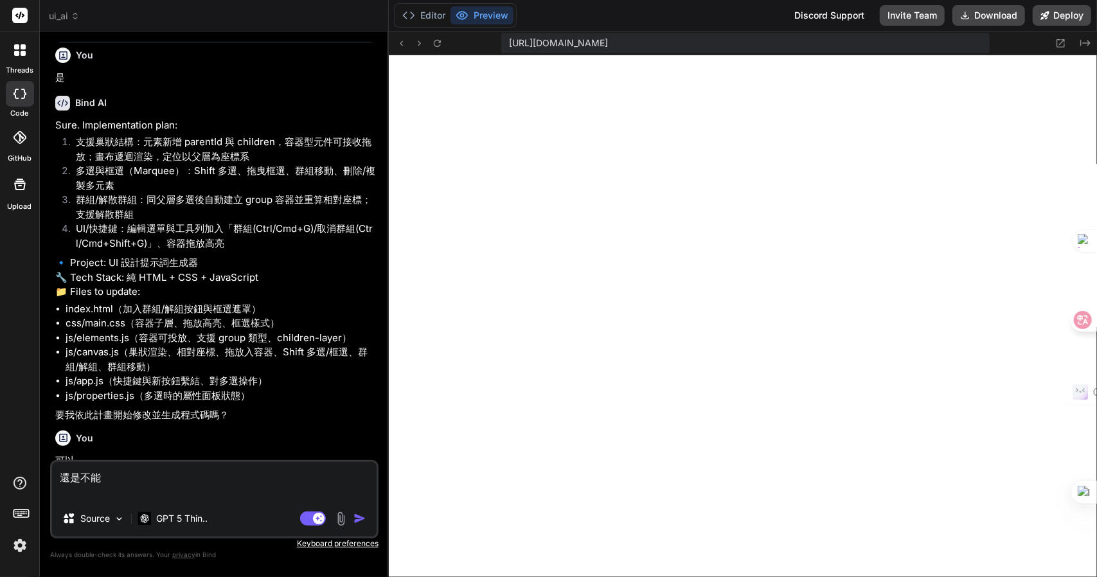
paste textarea "支援巢狀結構：元素新增 parentId 與 children，容器型元件可接收拖放；畫布遞迴渲染，定位以父層為座標系 多選與框選（Marquee）：Shif…"
type textarea "還是不能 支援巢狀結構：元素新增 parentId 與 children，容器型元件可接收拖放；畫布遞迴渲染，定位以父層為座標系 多選與框選（Marquee）…"
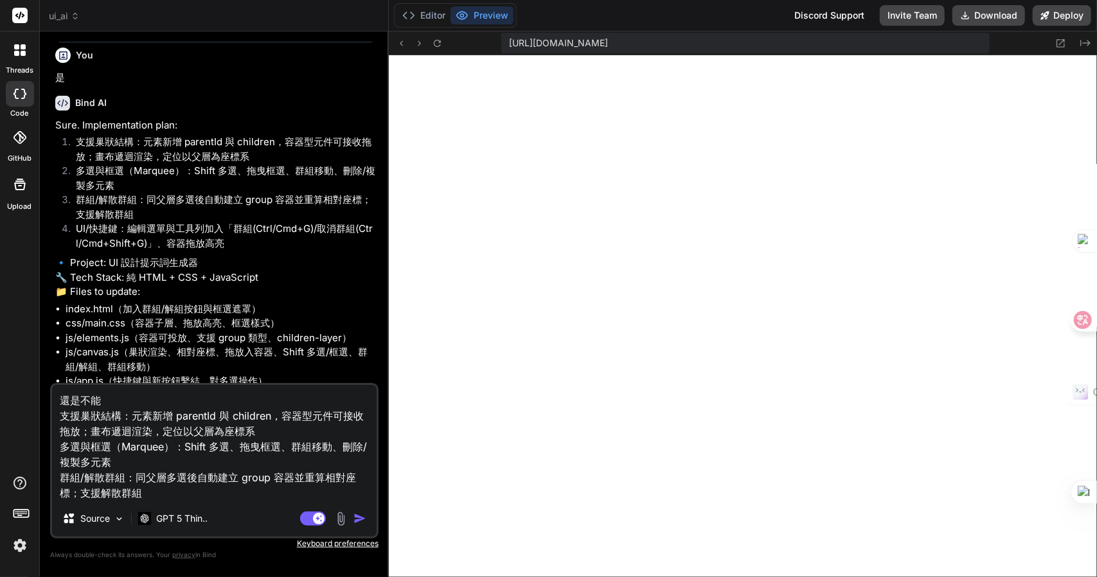
type textarea "x"
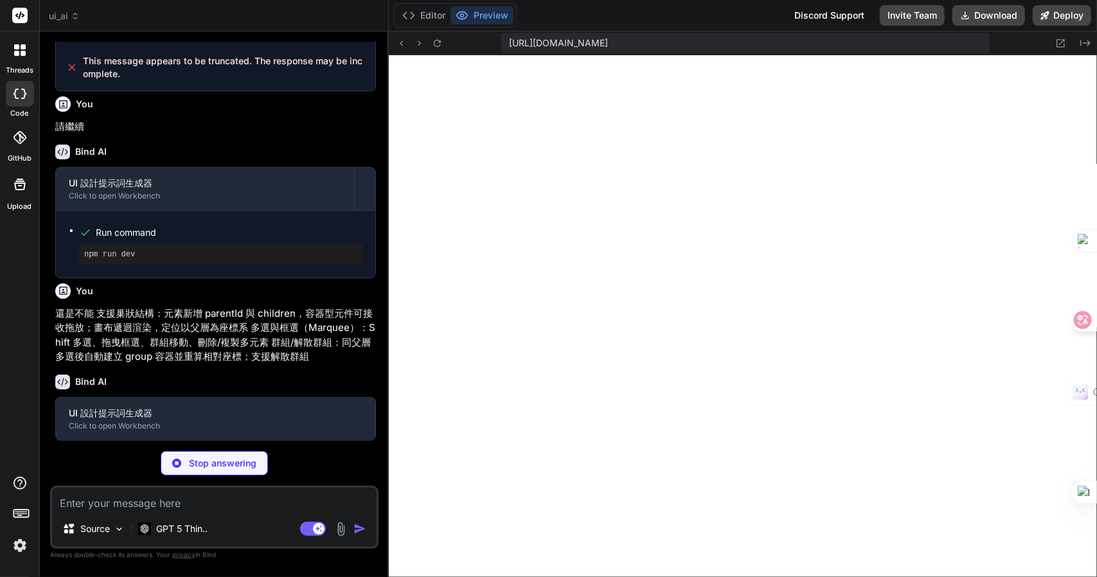
scroll to position [2168, 0]
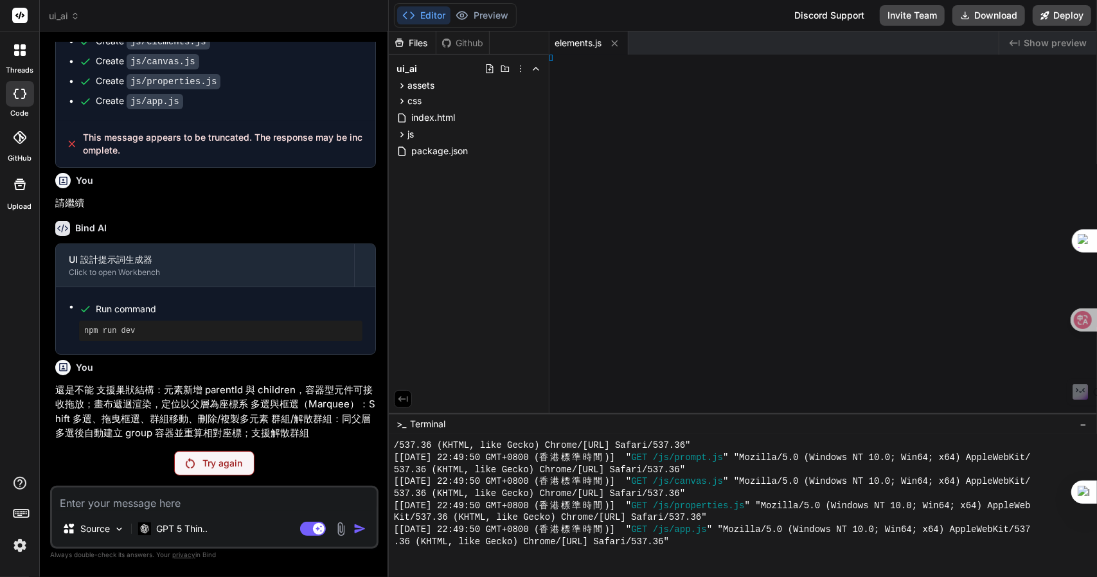
type textarea "x"
